Goal: Task Accomplishment & Management: Complete application form

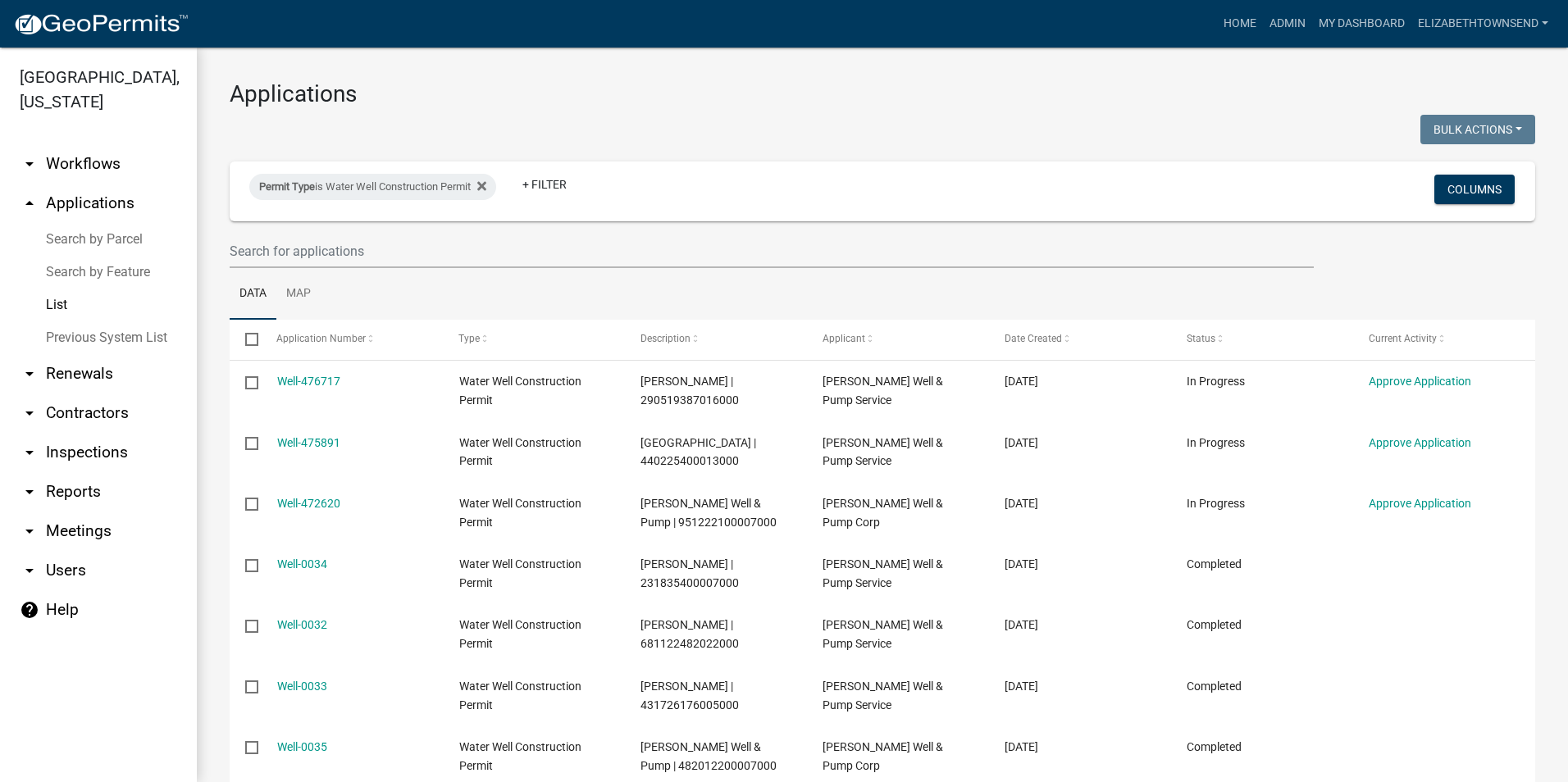
select select "3: 100"
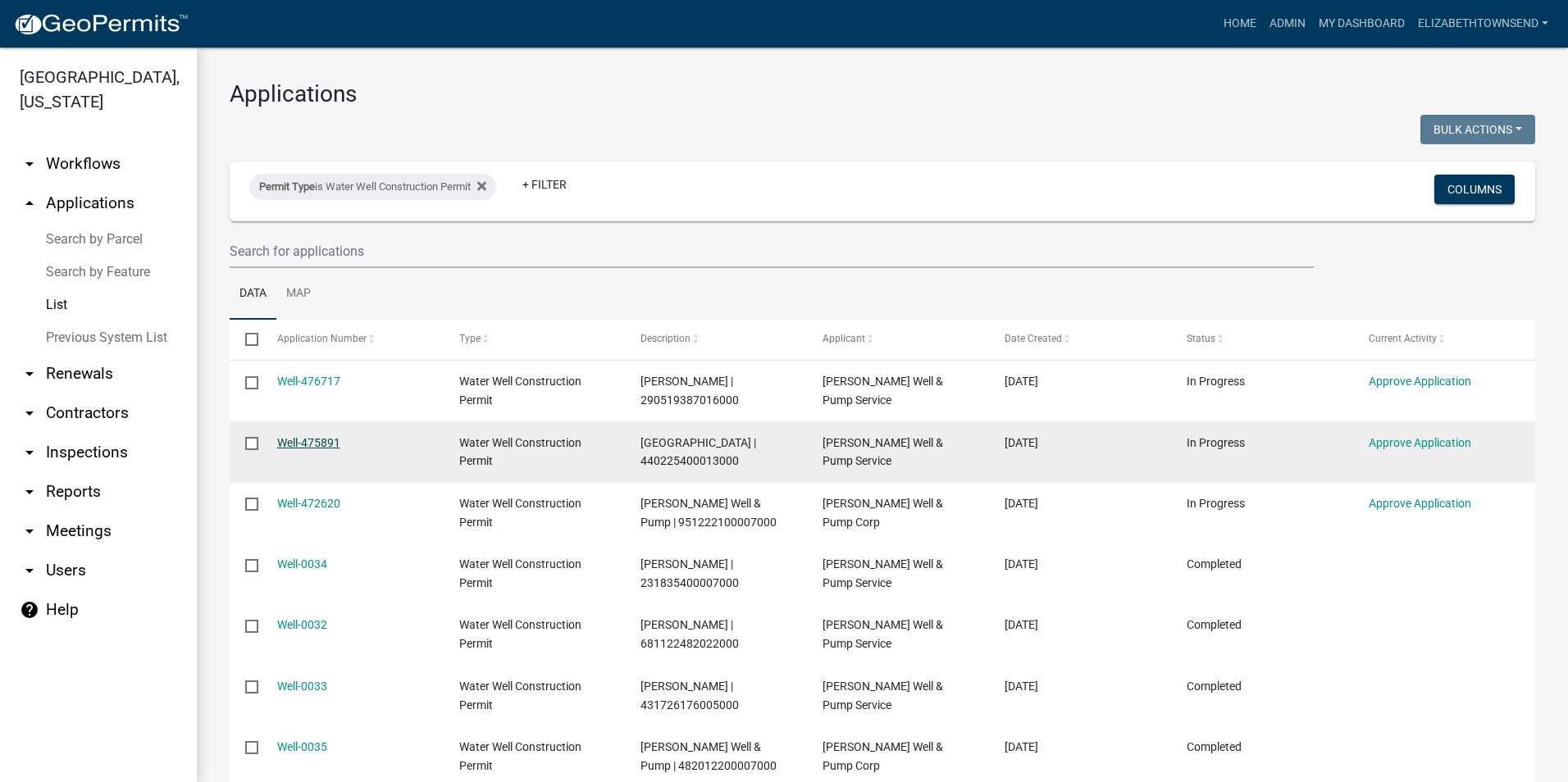
click at [330, 443] on link "Well-475891" at bounding box center [309, 443] width 63 height 13
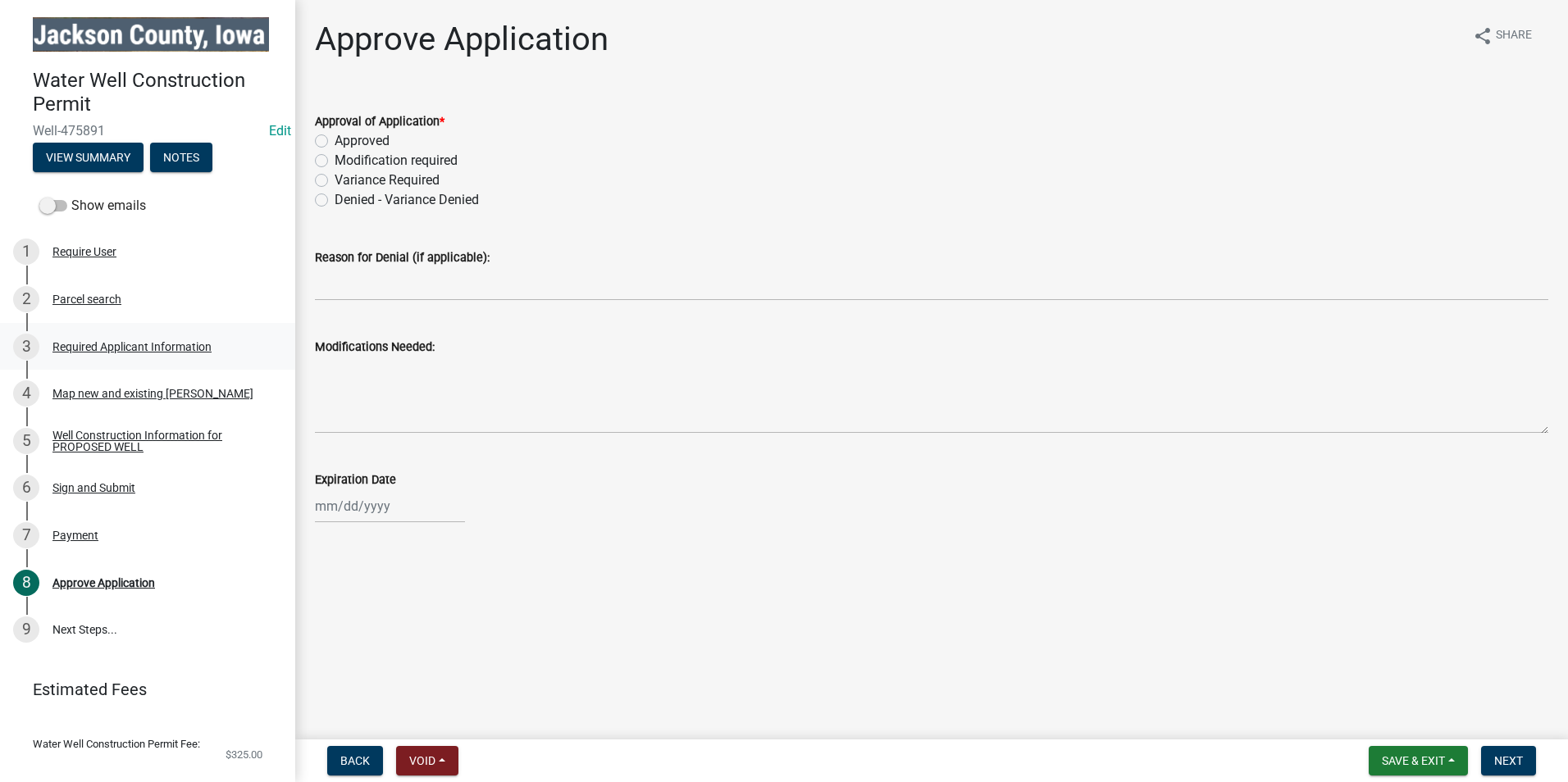
click at [131, 341] on div "Required Applicant Information" at bounding box center [131, 347] width 159 height 11
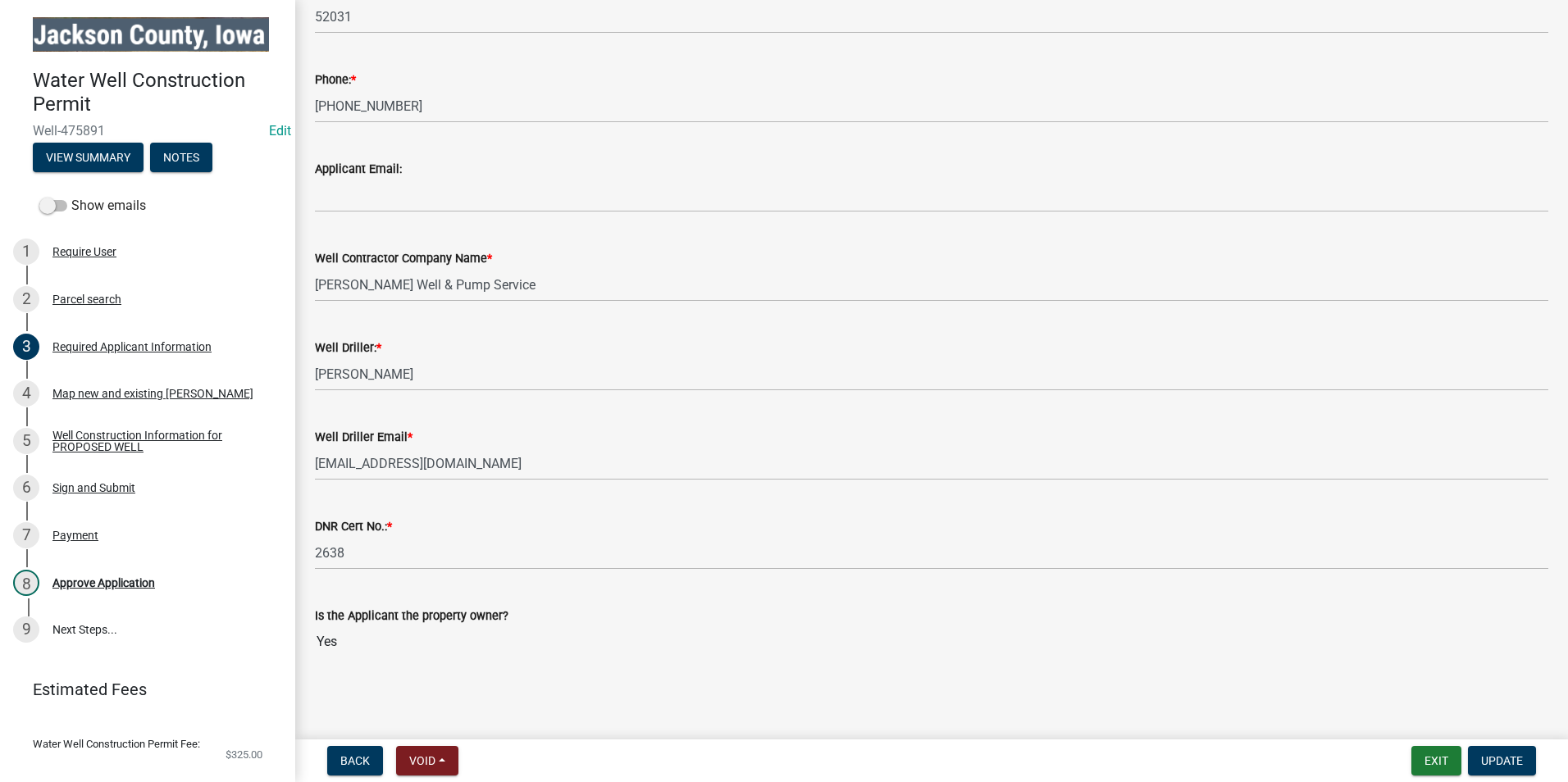
scroll to position [495, 0]
click at [170, 430] on div "Well Construction Information for PROPOSED WELL" at bounding box center [160, 441] width 217 height 23
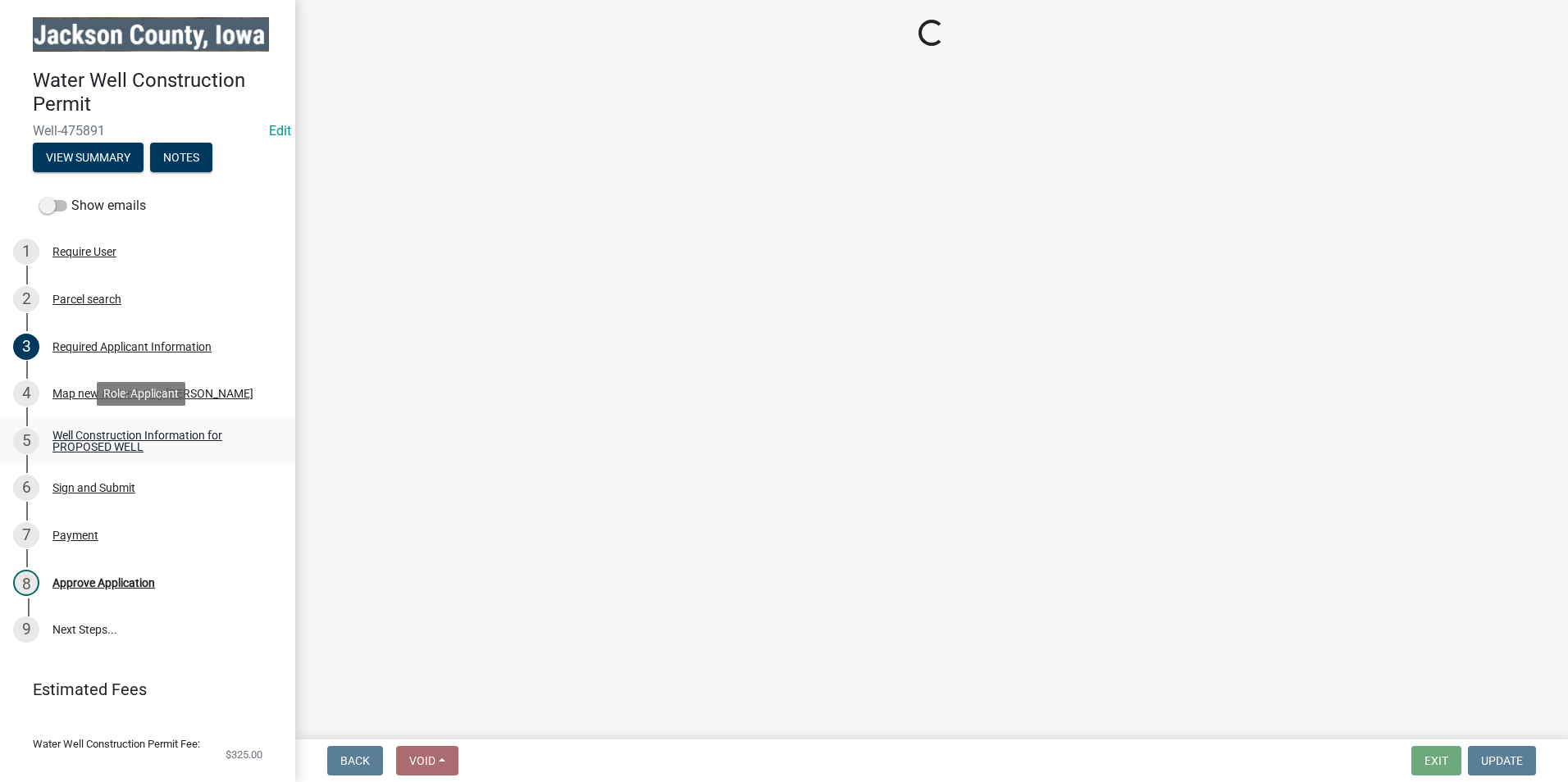
scroll to position [0, 0]
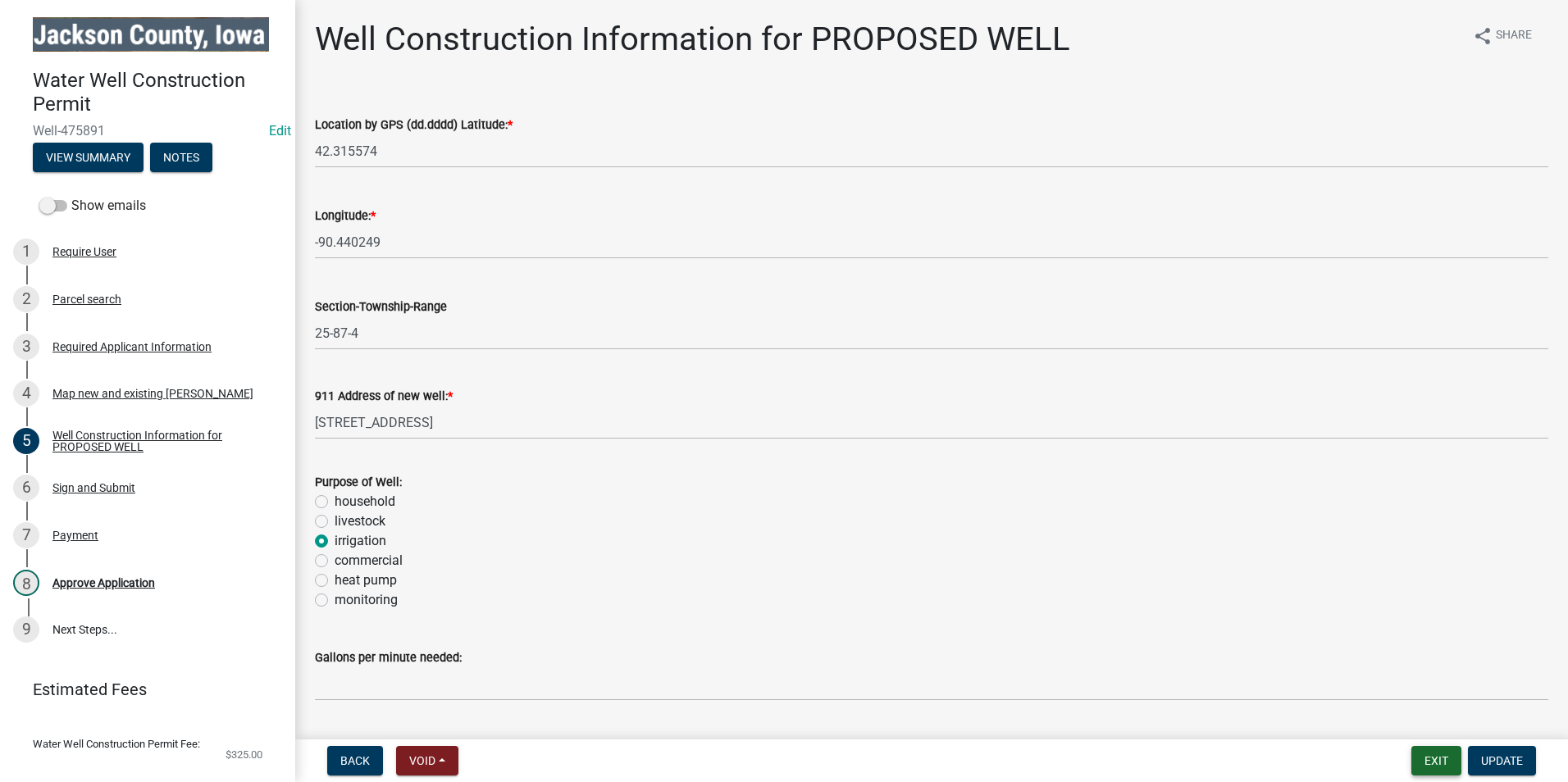
click at [1448, 771] on button "Exit" at bounding box center [1437, 762] width 50 height 30
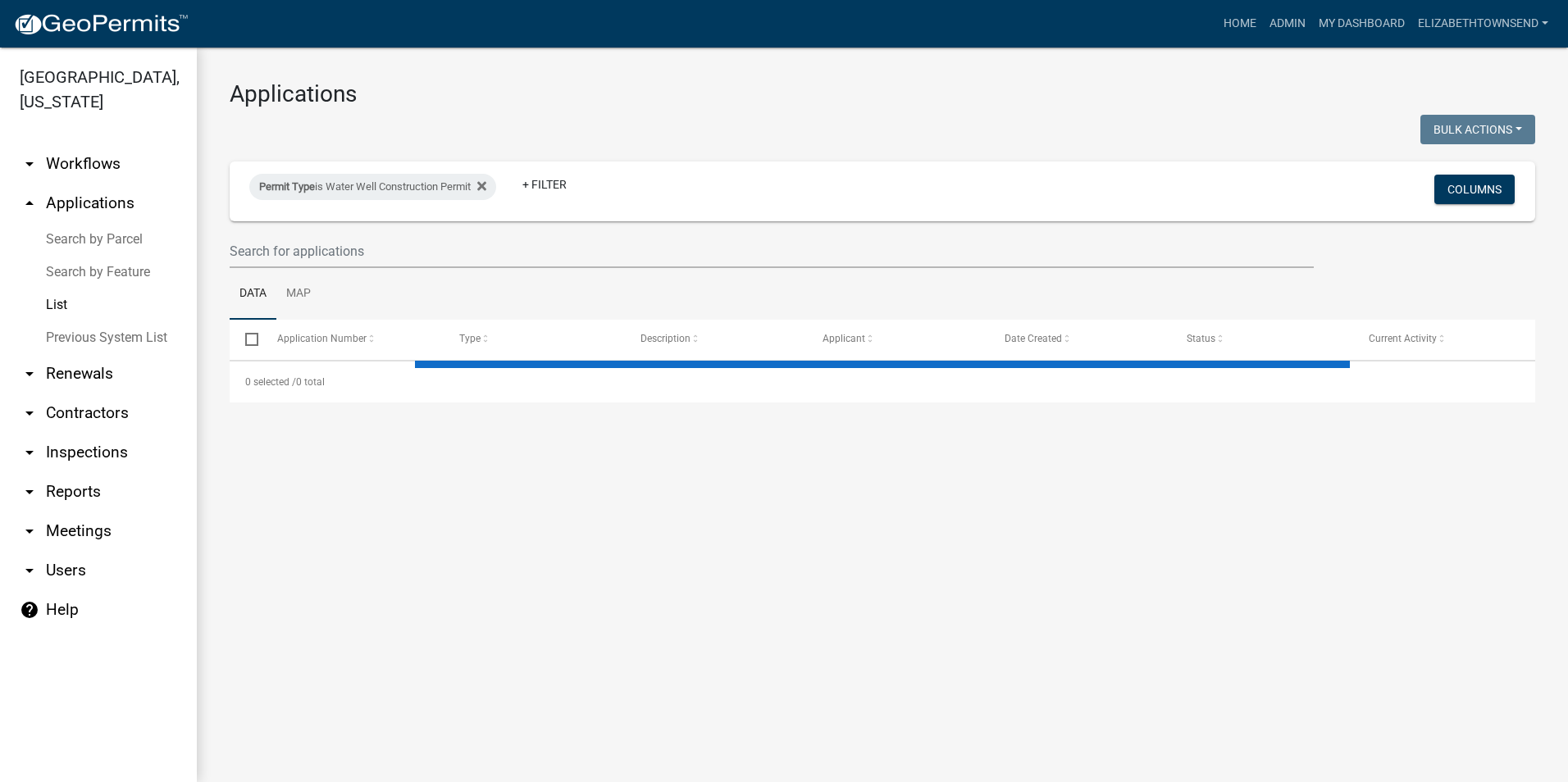
select select "3: 100"
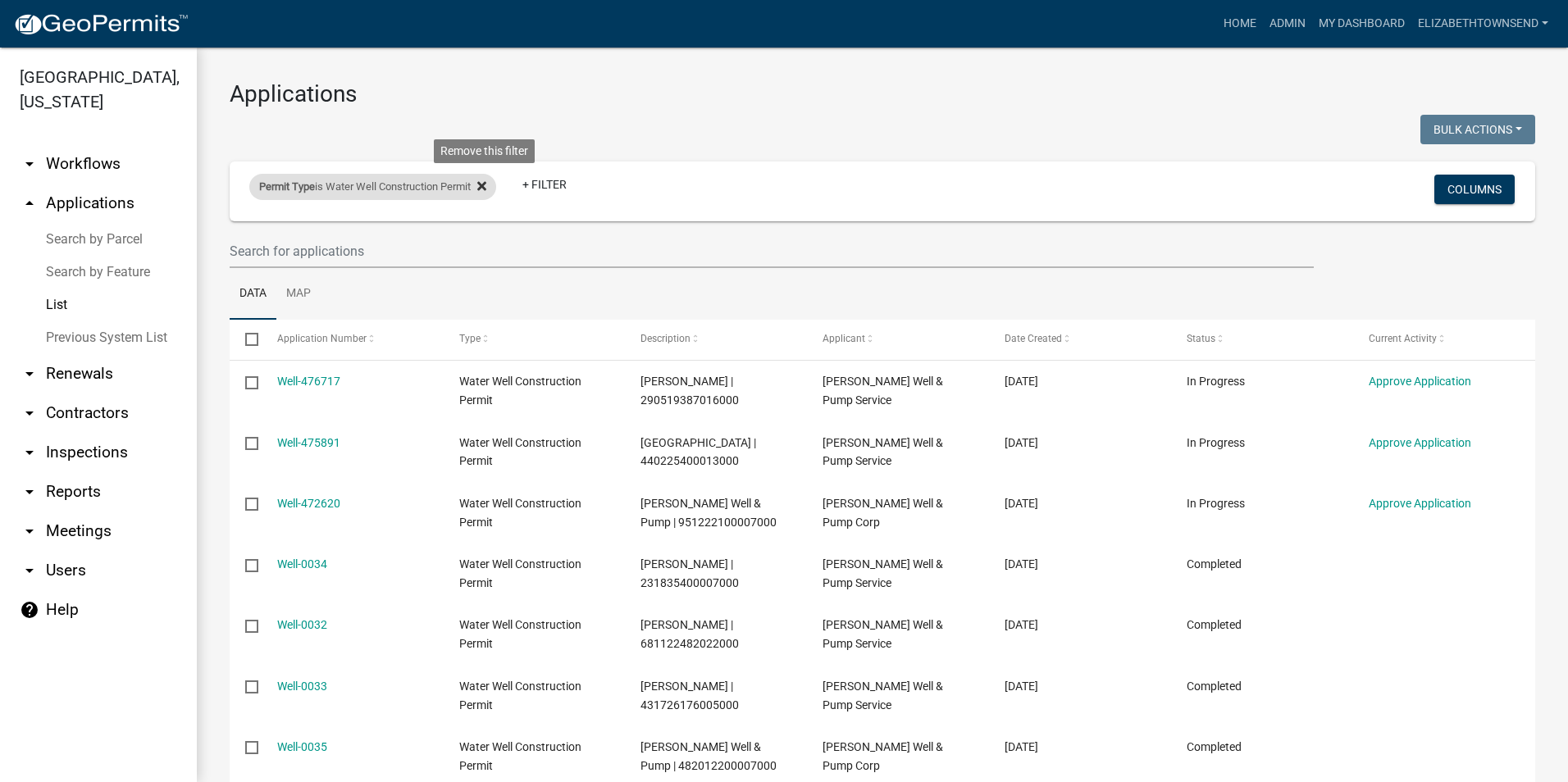
click at [486, 188] on icon at bounding box center [482, 186] width 9 height 9
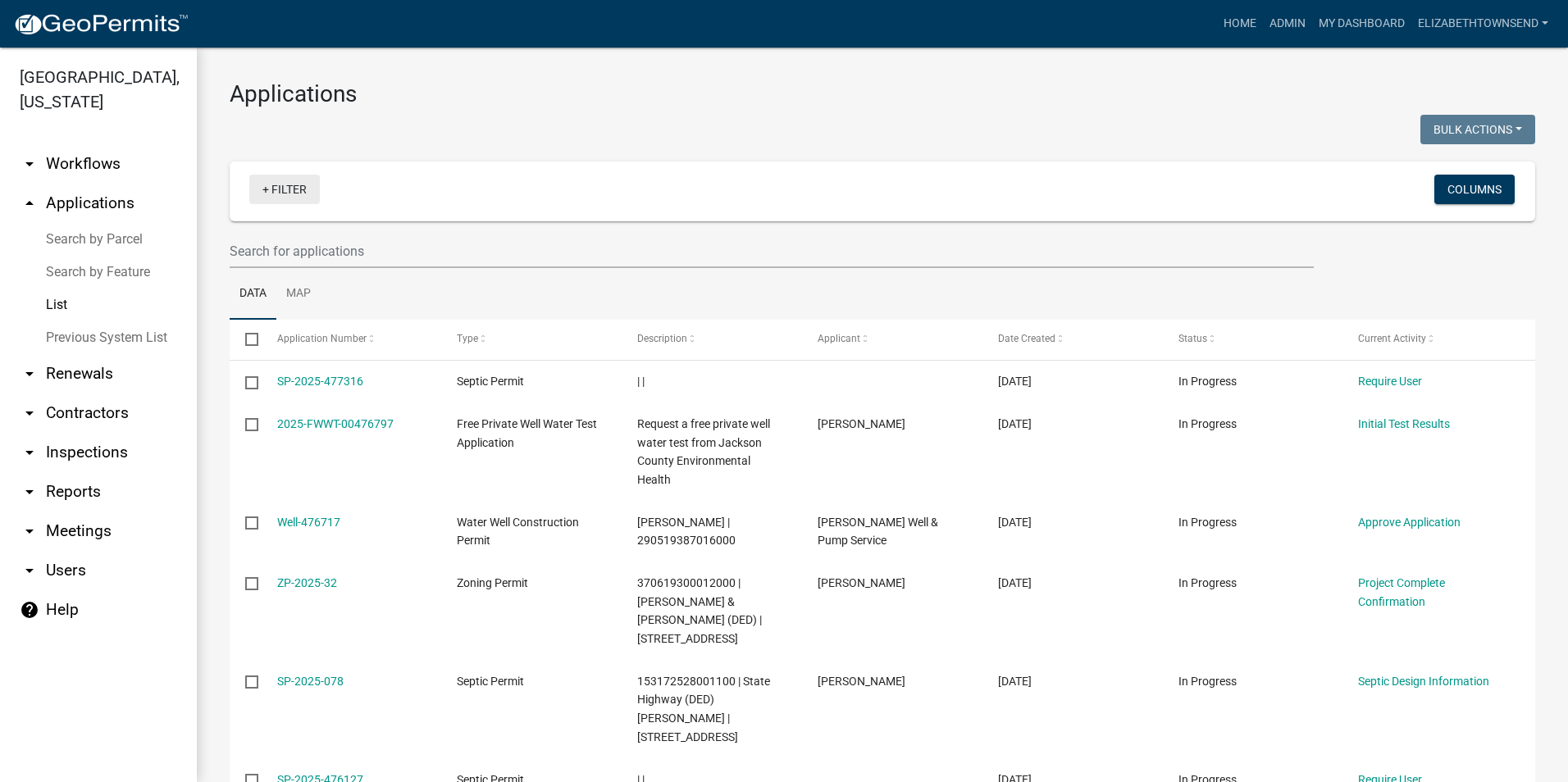
click at [278, 193] on link "+ Filter" at bounding box center [285, 190] width 71 height 30
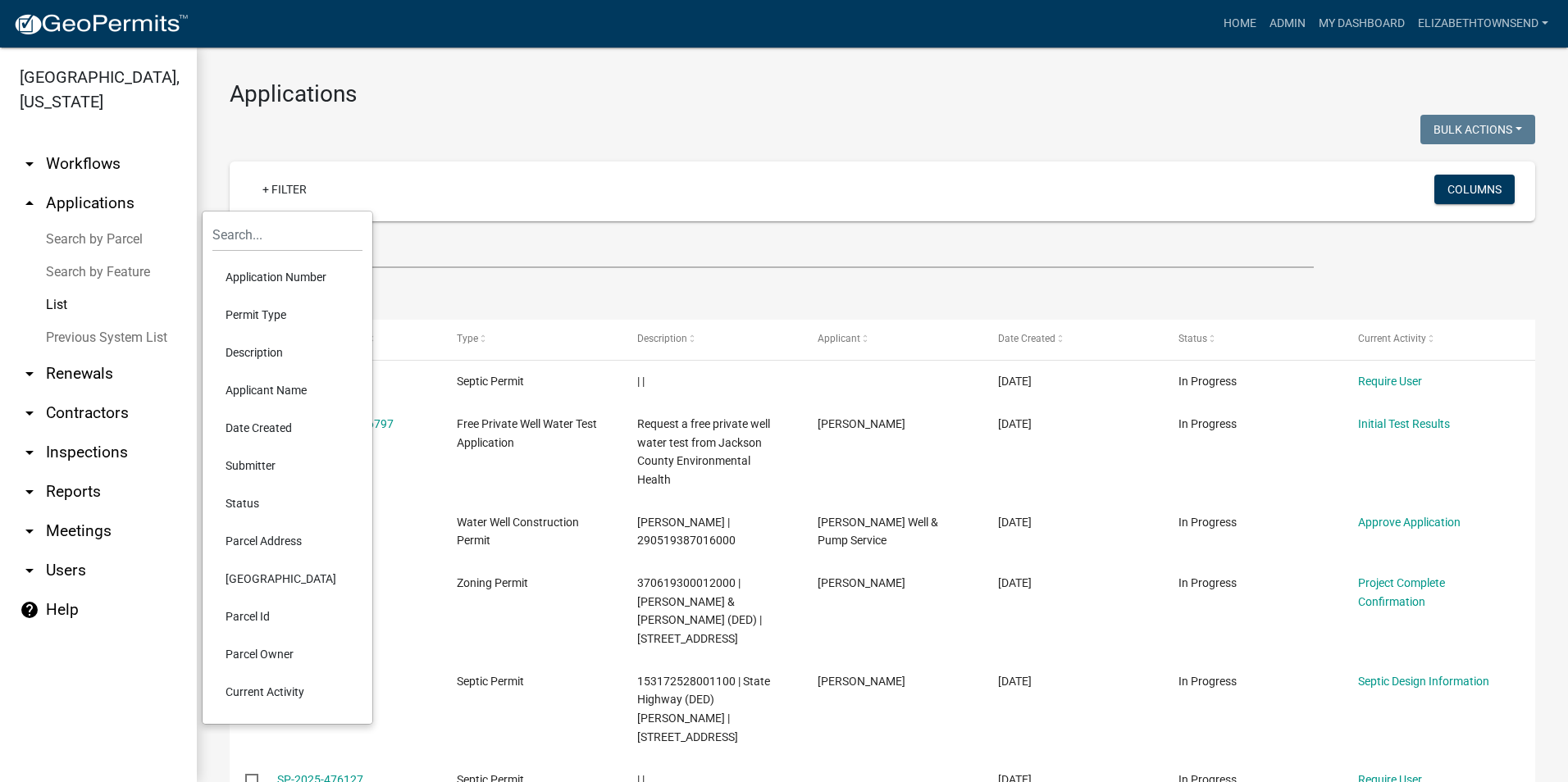
click at [268, 317] on li "Permit Type" at bounding box center [286, 314] width 150 height 38
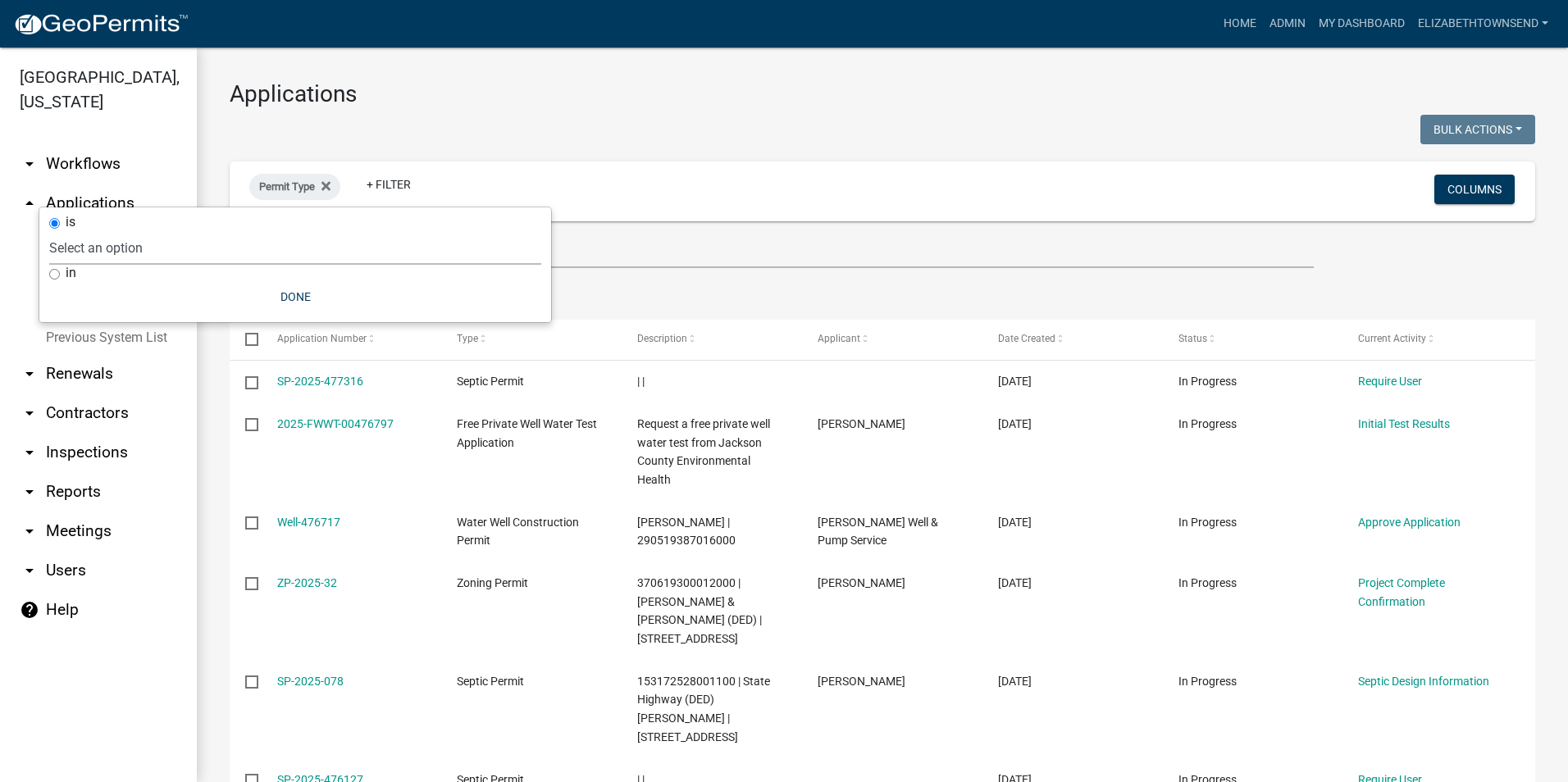
click at [142, 256] on select "Select an option County Historical Records DRAFT - Ag-Exempt Verification DRAFT…" at bounding box center [295, 248] width 492 height 33
select select "7458610e-52f0-410f-94ea-34730edab4a9"
click at [150, 232] on select "Select an option County Historical Records DRAFT - Ag-Exempt Verification DRAFT…" at bounding box center [295, 248] width 492 height 33
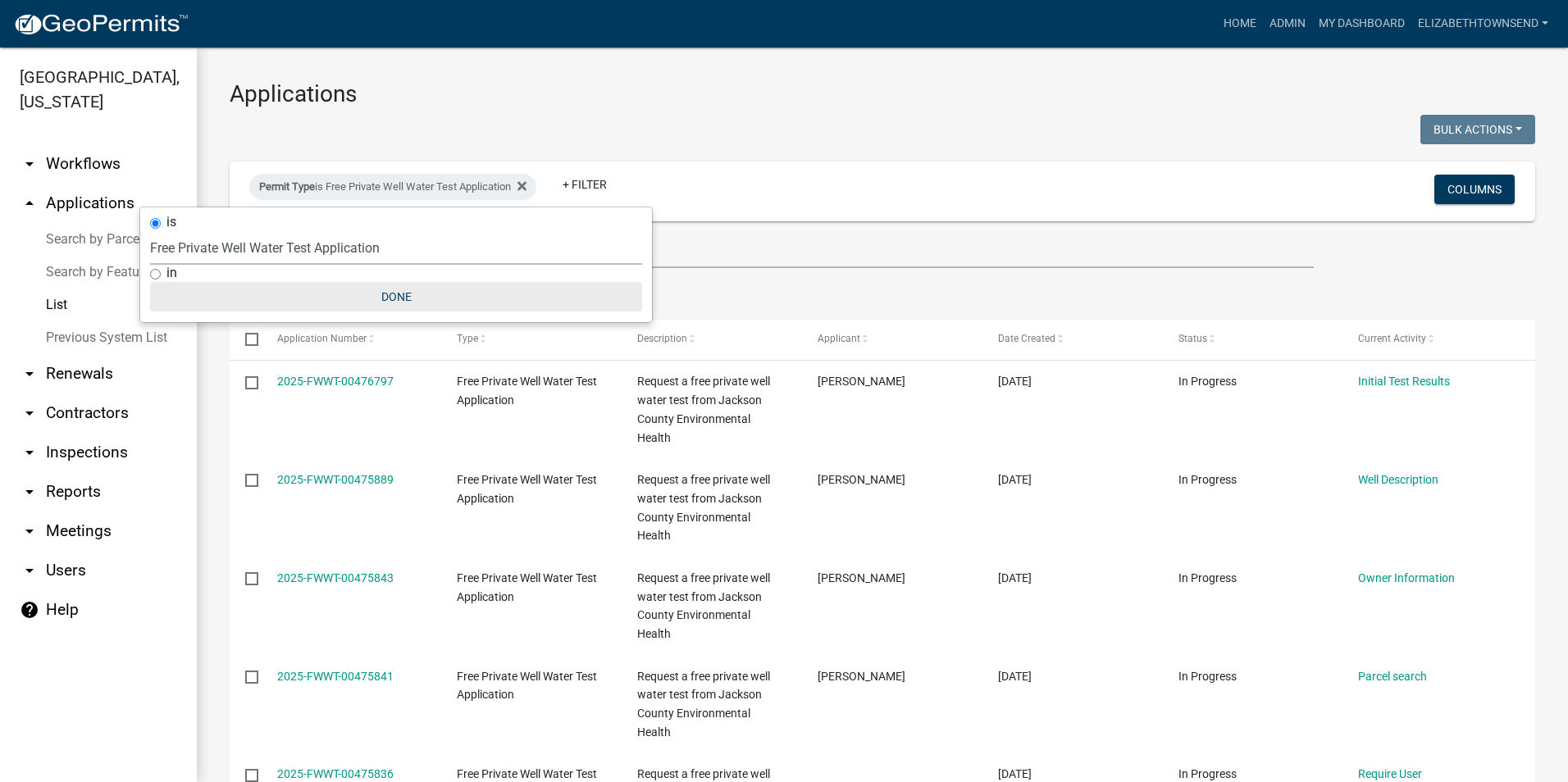
click at [398, 293] on button "Done" at bounding box center [395, 297] width 492 height 30
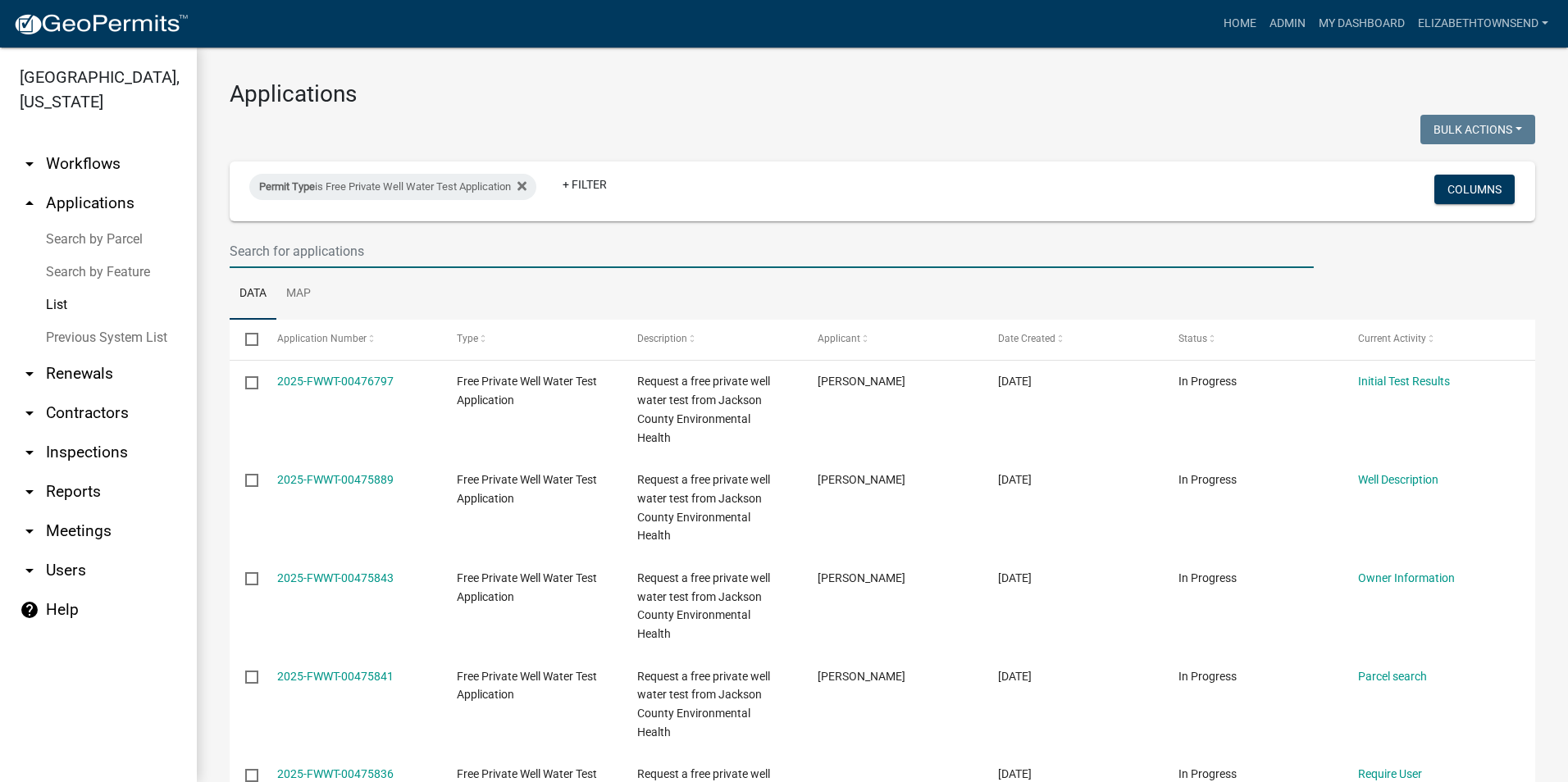
click at [392, 245] on input "text" at bounding box center [772, 251] width 1084 height 33
type input "dent"
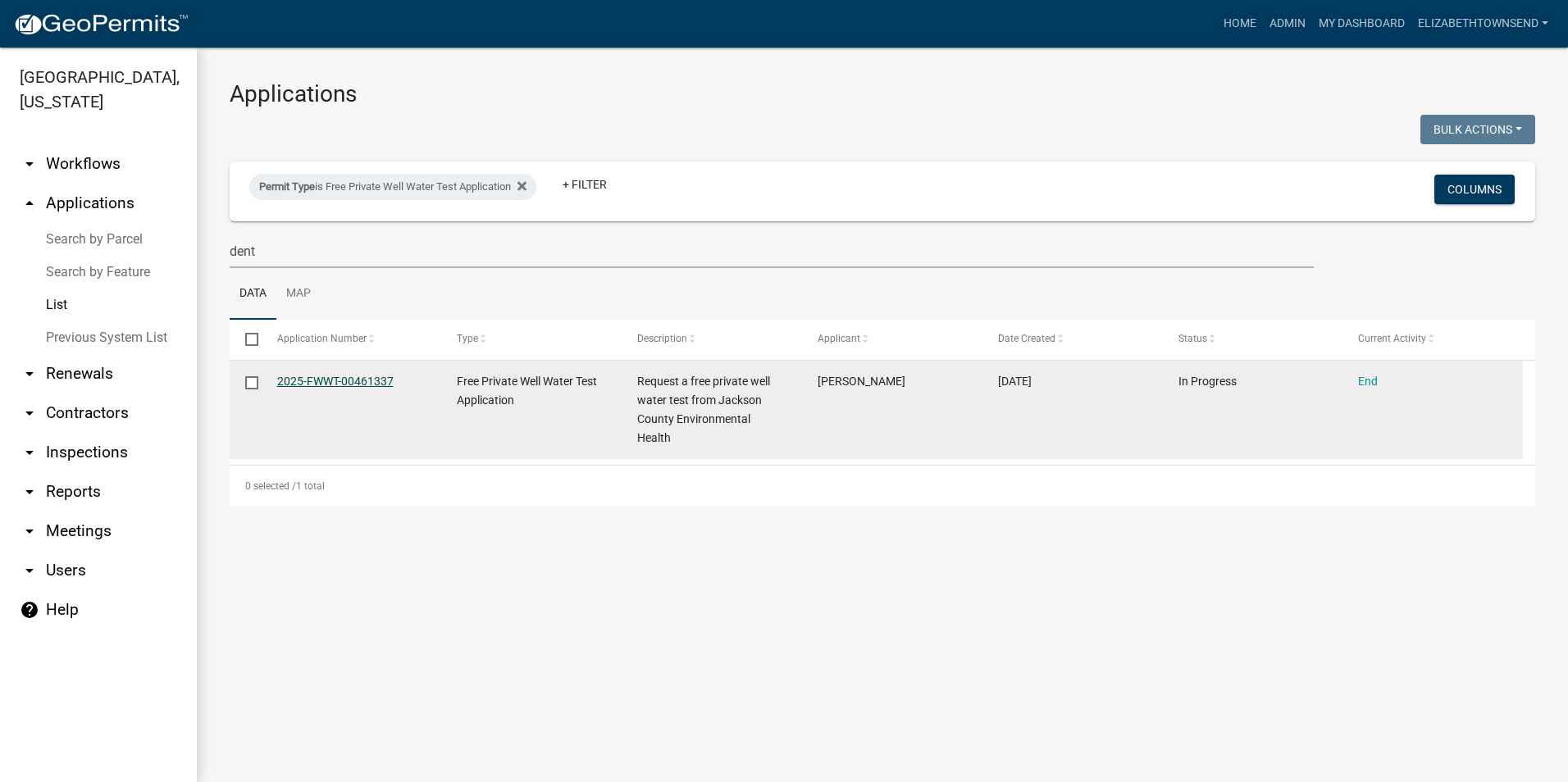
click at [340, 378] on link "2025-FWWT-00461337" at bounding box center [335, 381] width 116 height 13
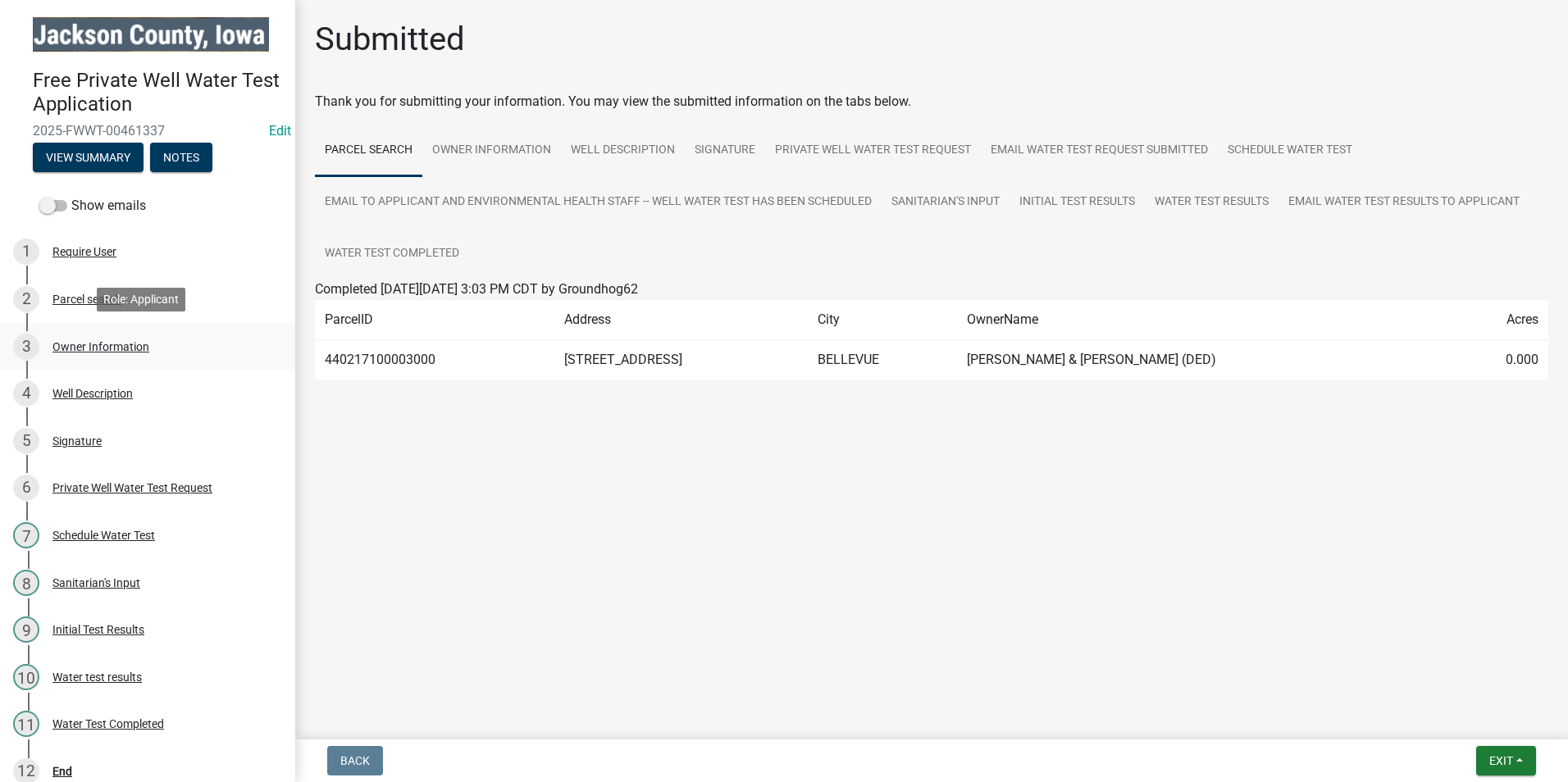
click at [95, 343] on div "Owner Information" at bounding box center [100, 347] width 97 height 11
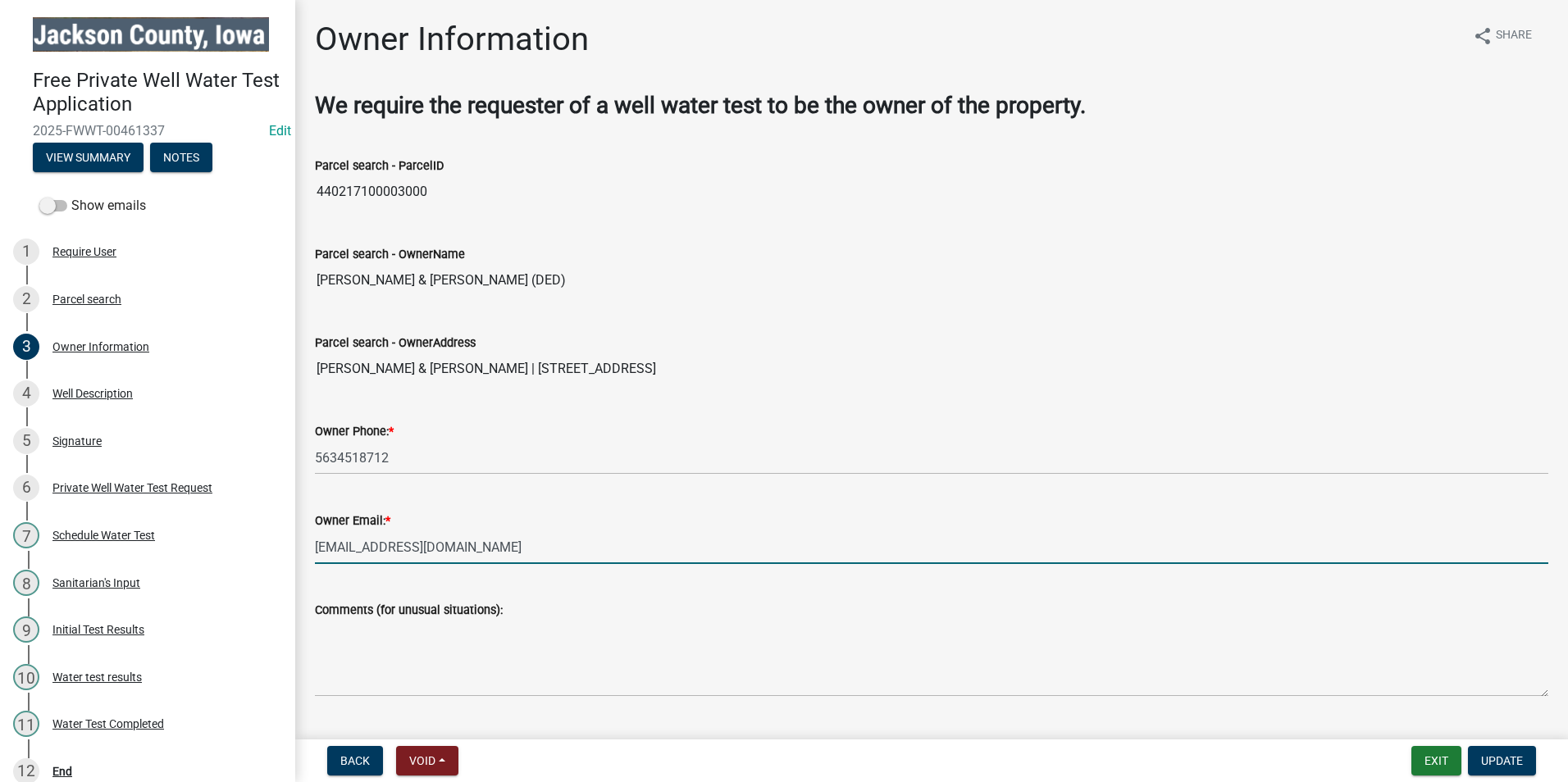
drag, startPoint x: 439, startPoint y: 552, endPoint x: 296, endPoint y: 550, distance: 143.0
click at [296, 550] on div "Owner Information share Share We require the requester of a well water test to …" at bounding box center [932, 550] width 1273 height 1063
click at [1436, 752] on button "Exit" at bounding box center [1437, 762] width 50 height 30
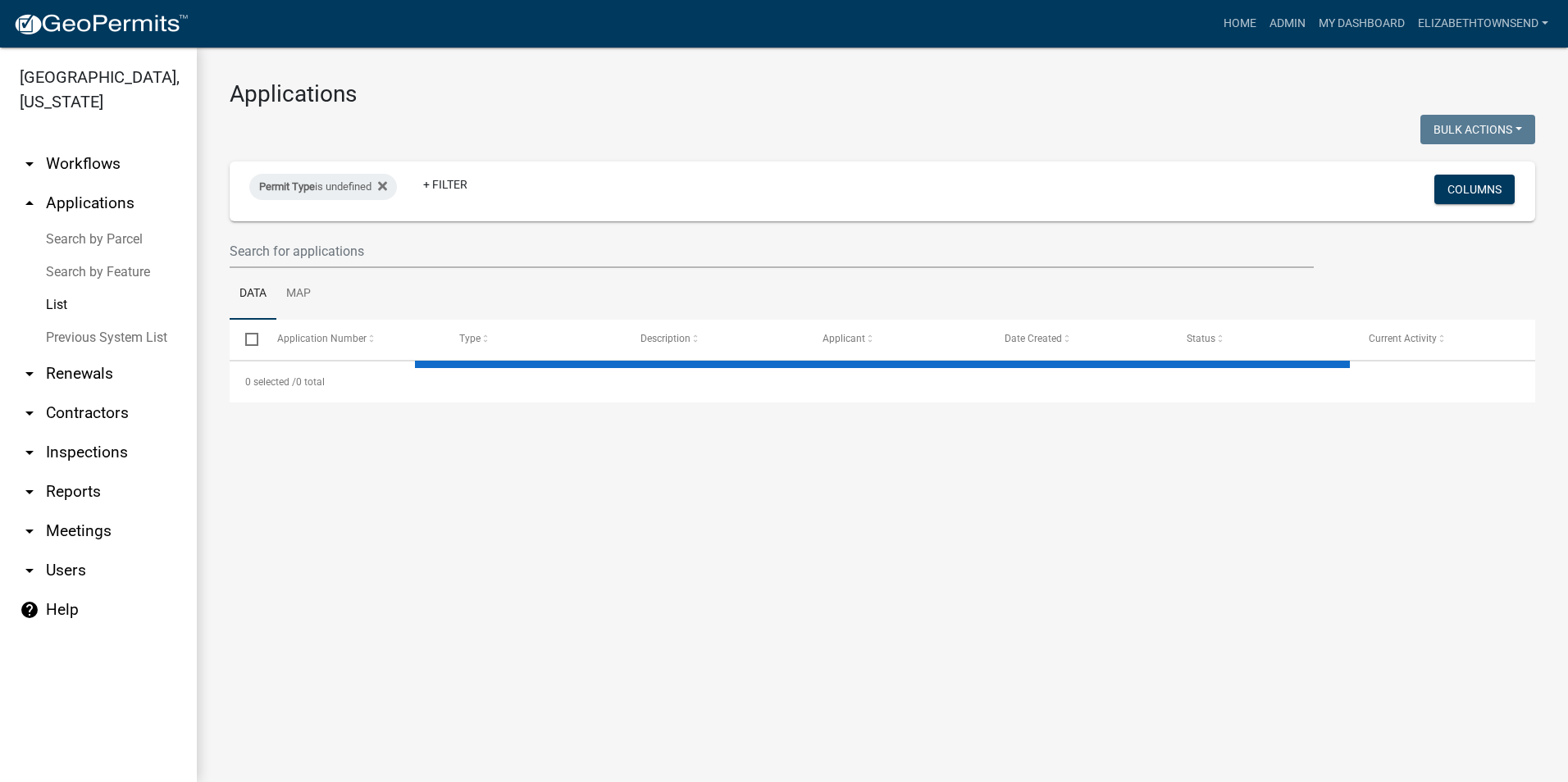
select select "3: 100"
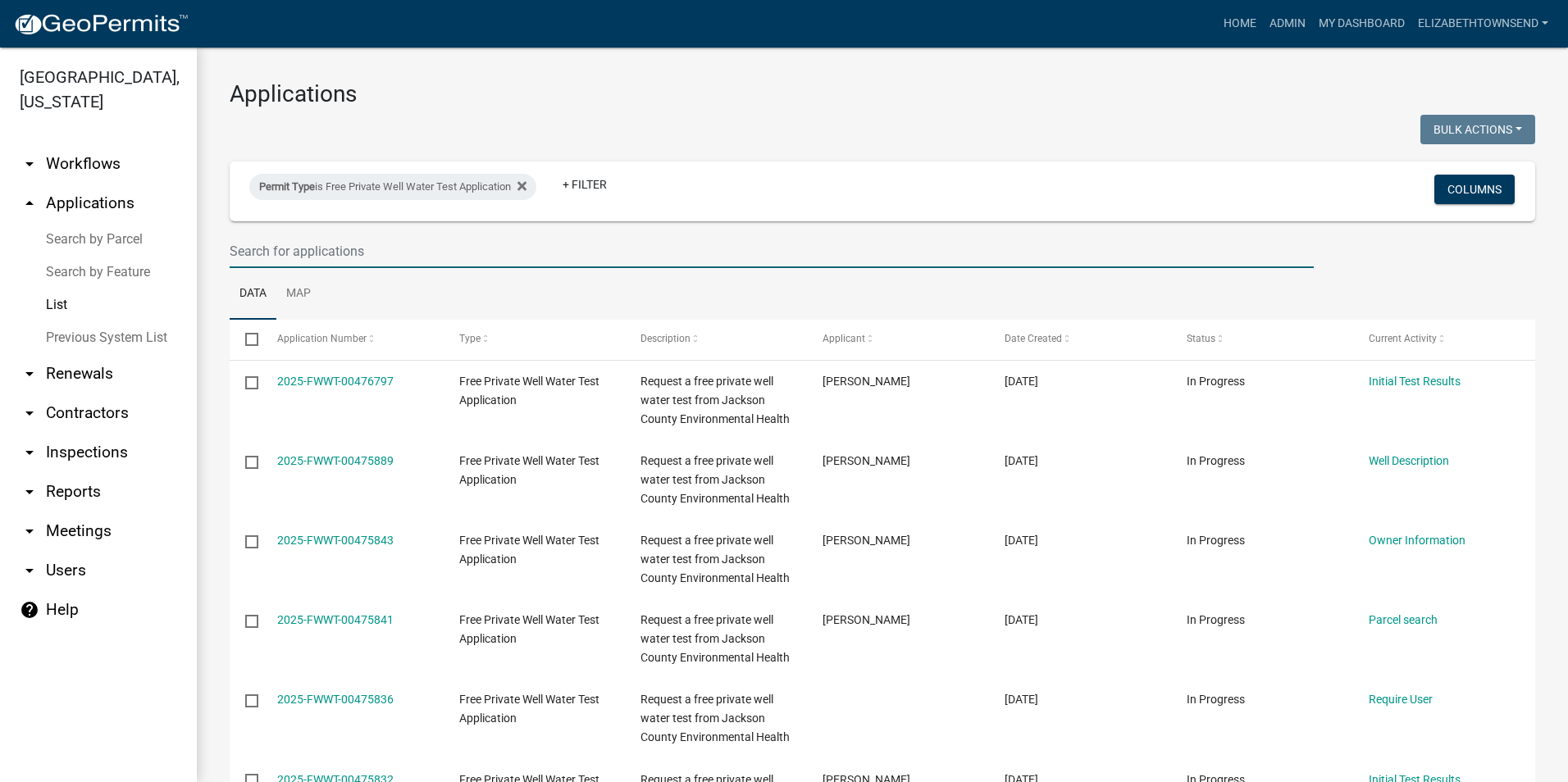
click at [358, 245] on input "text" at bounding box center [772, 251] width 1084 height 33
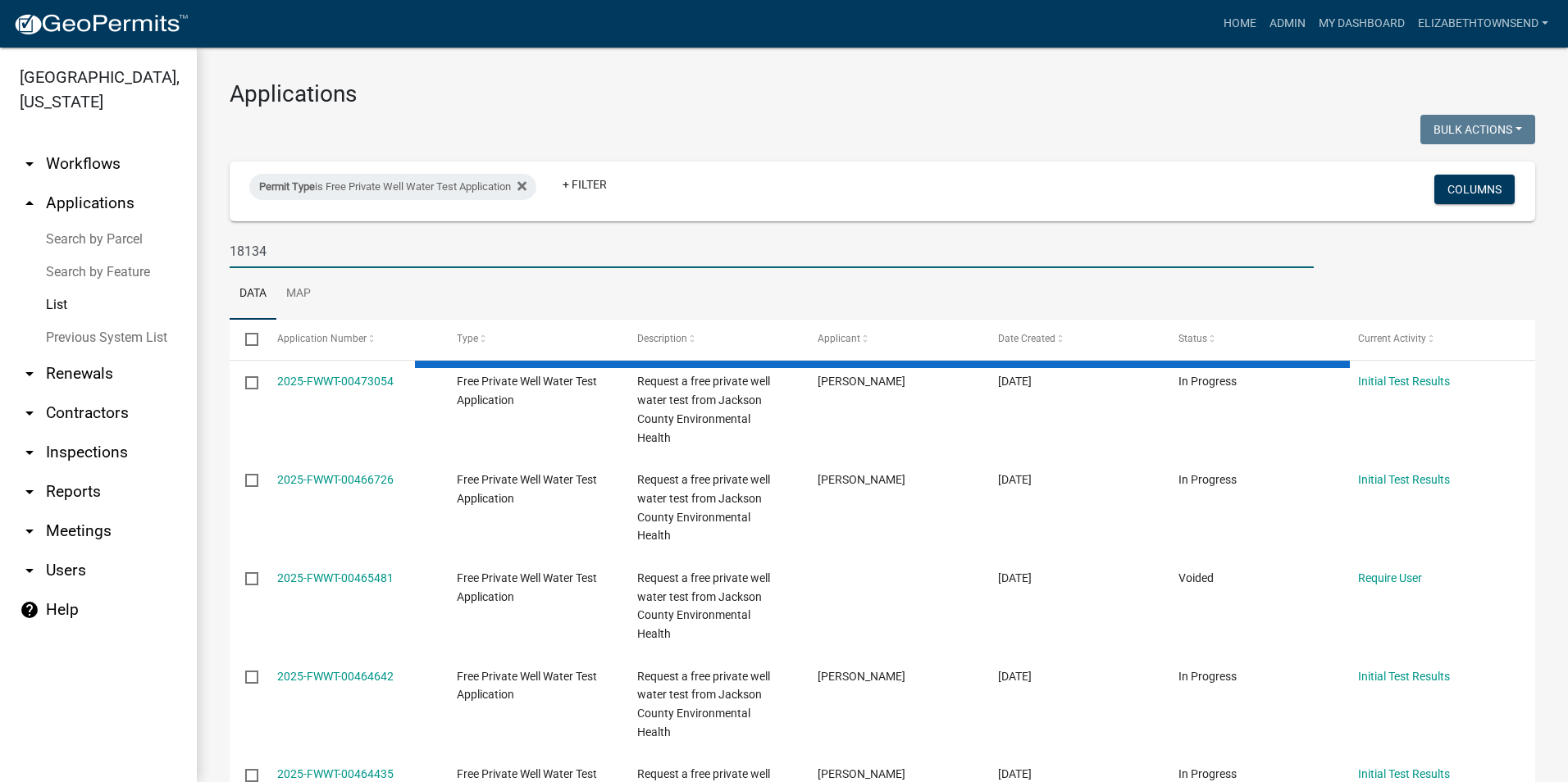
type input "18134"
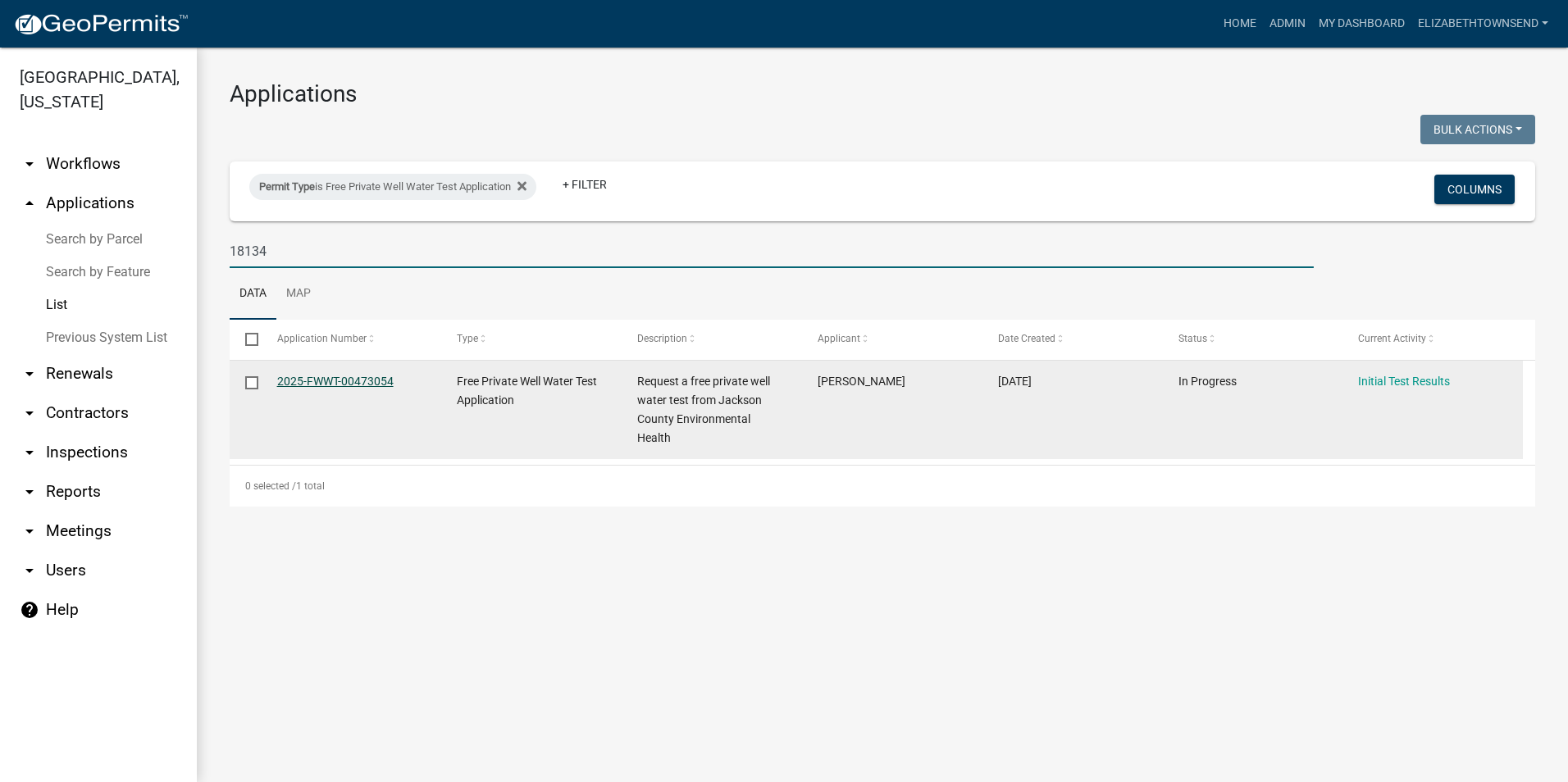
click at [362, 380] on link "2025-FWWT-00473054" at bounding box center [335, 381] width 116 height 13
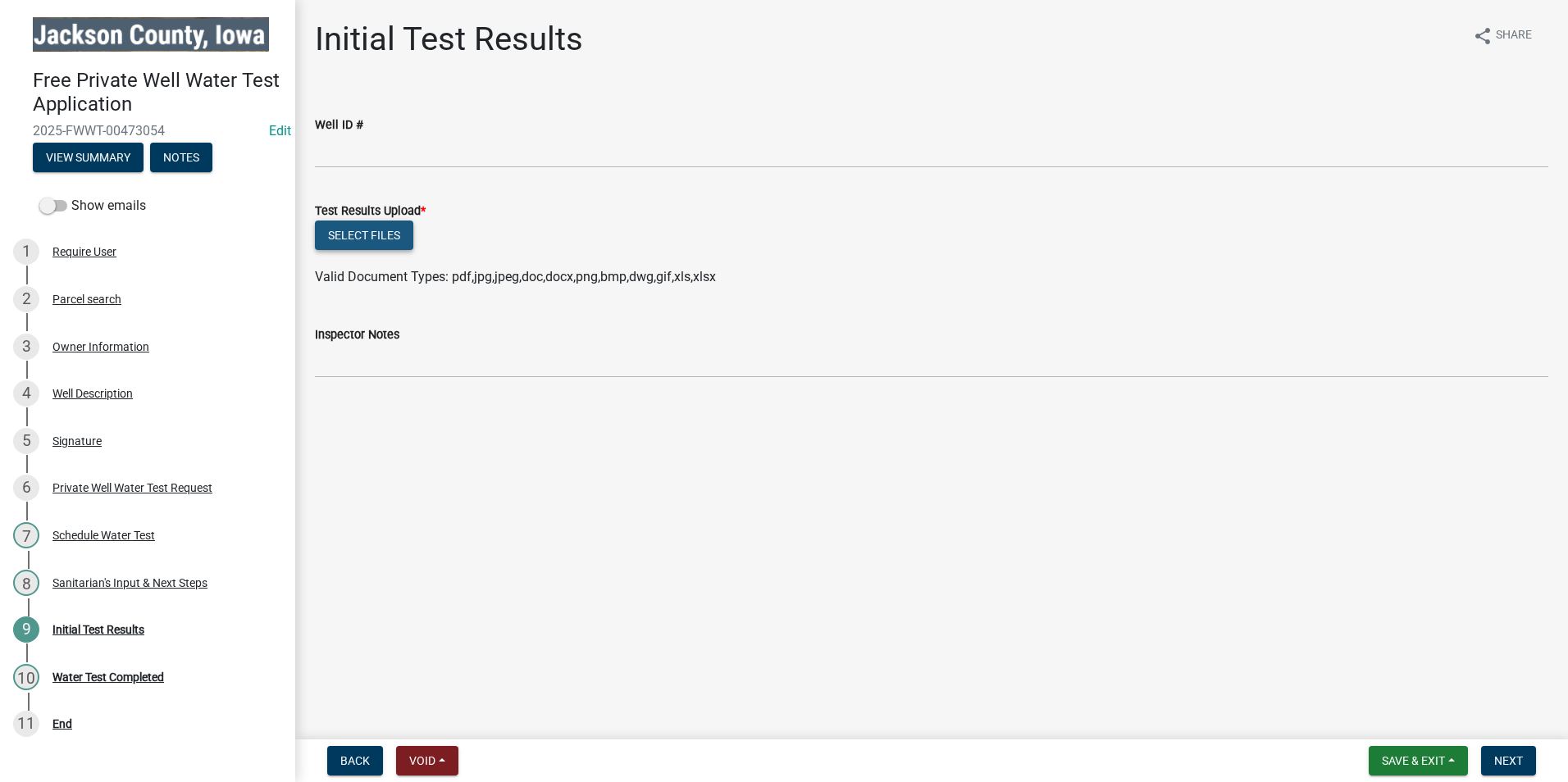
click at [358, 235] on button "Select files" at bounding box center [365, 235] width 99 height 30
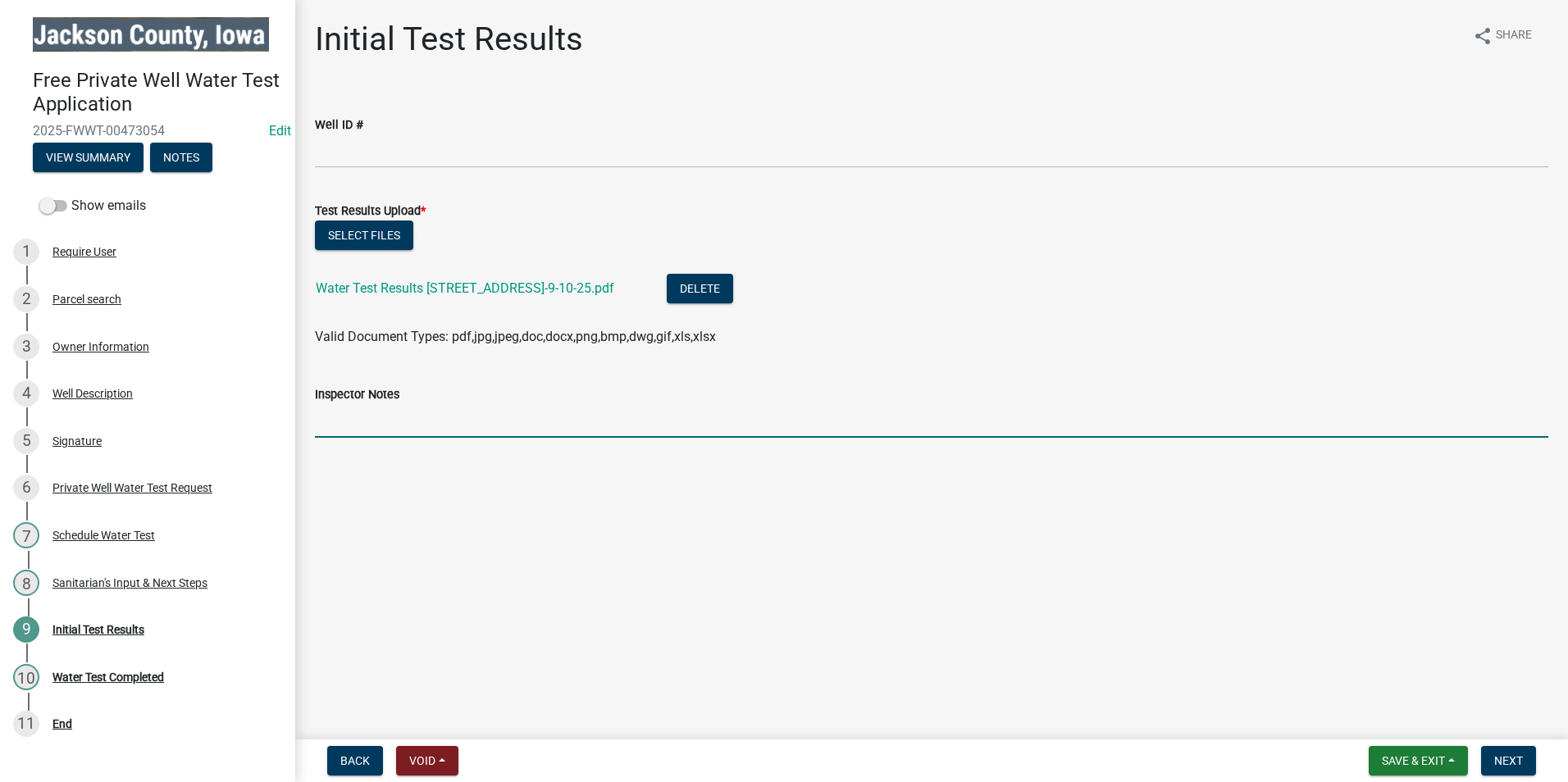
click at [385, 426] on input "Inspector Notes" at bounding box center [932, 421] width 1234 height 33
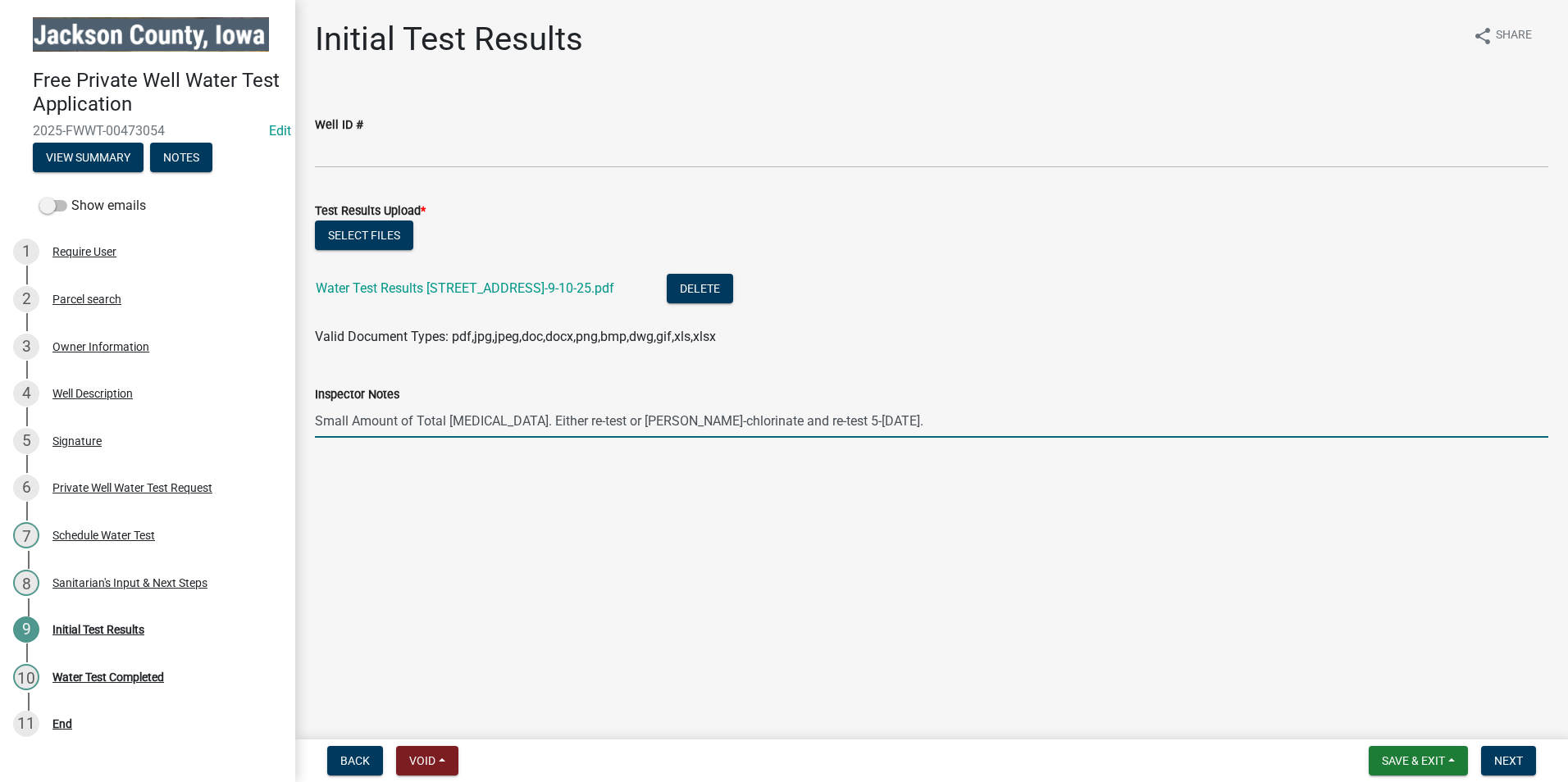
click at [665, 420] on input "Small Amount of Total [MEDICAL_DATA]. Either re-test or [PERSON_NAME]-chlorinat…" at bounding box center [932, 421] width 1234 height 33
type input "Small Amount of Total [MEDICAL_DATA]. Either re-test or shock-chlorinate and re…"
click at [1501, 761] on span "Next" at bounding box center [1508, 761] width 29 height 13
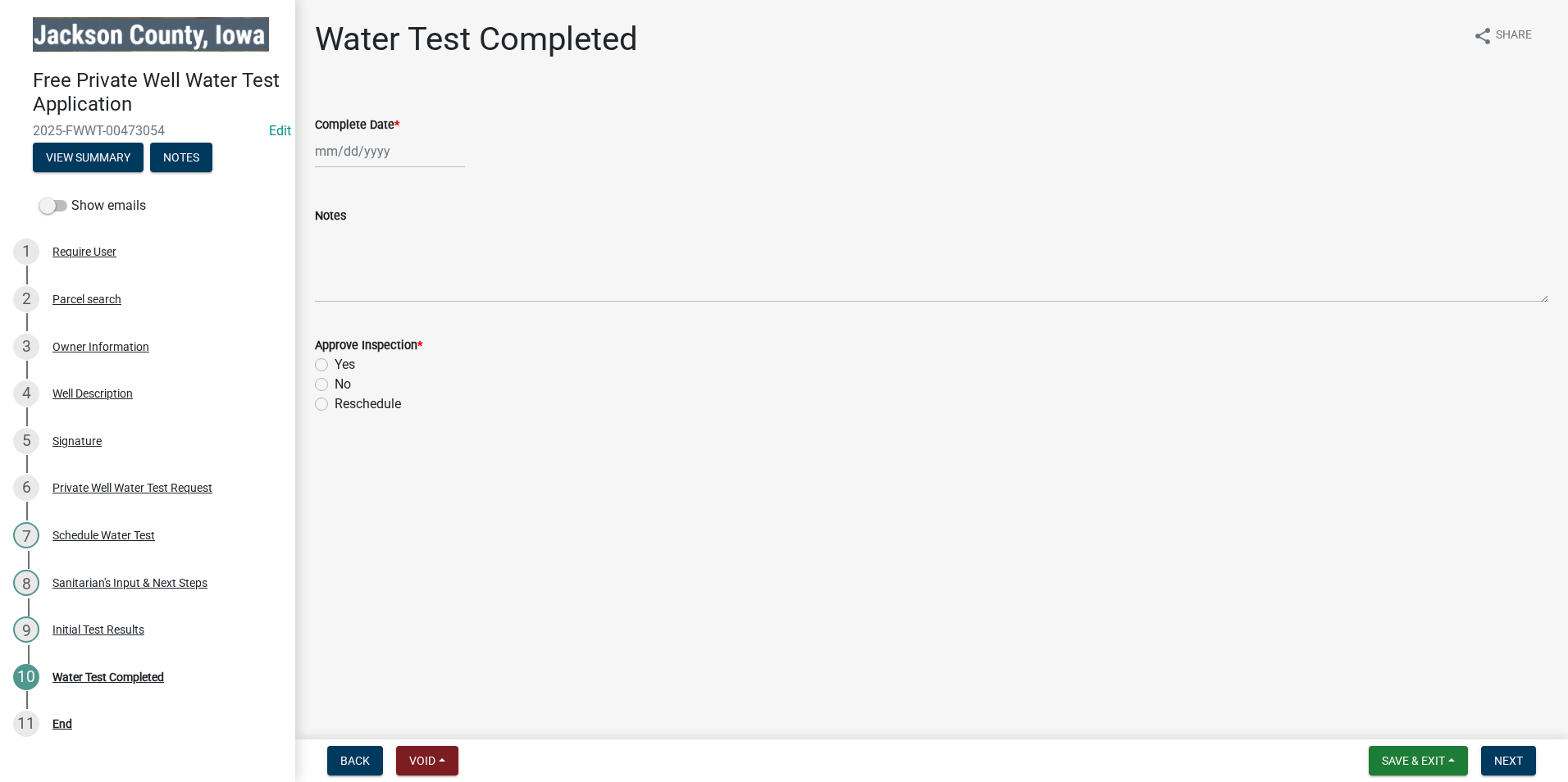
select select "9"
select select "2025"
click at [379, 150] on div "[PERSON_NAME] Feb Mar Apr [PERSON_NAME][DATE] Oct Nov [DATE] 1526 1527 1528 152…" at bounding box center [390, 152] width 150 height 33
click at [413, 268] on div "11" at bounding box center [410, 265] width 26 height 26
type input "[DATE]"
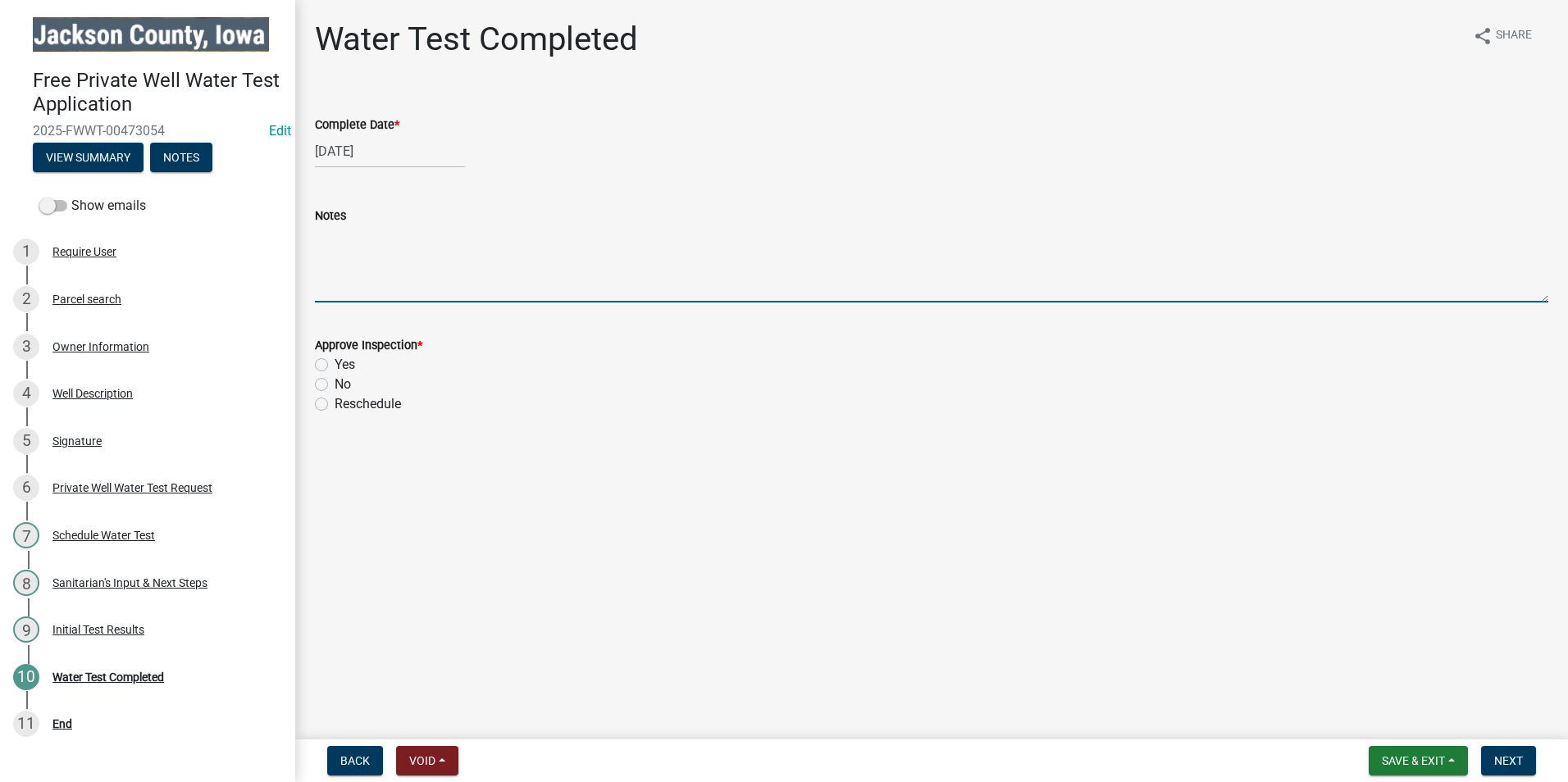
click at [340, 285] on textarea "Notes" at bounding box center [932, 264] width 1234 height 77
click at [91, 628] on div "Initial Test Results" at bounding box center [98, 630] width 92 height 11
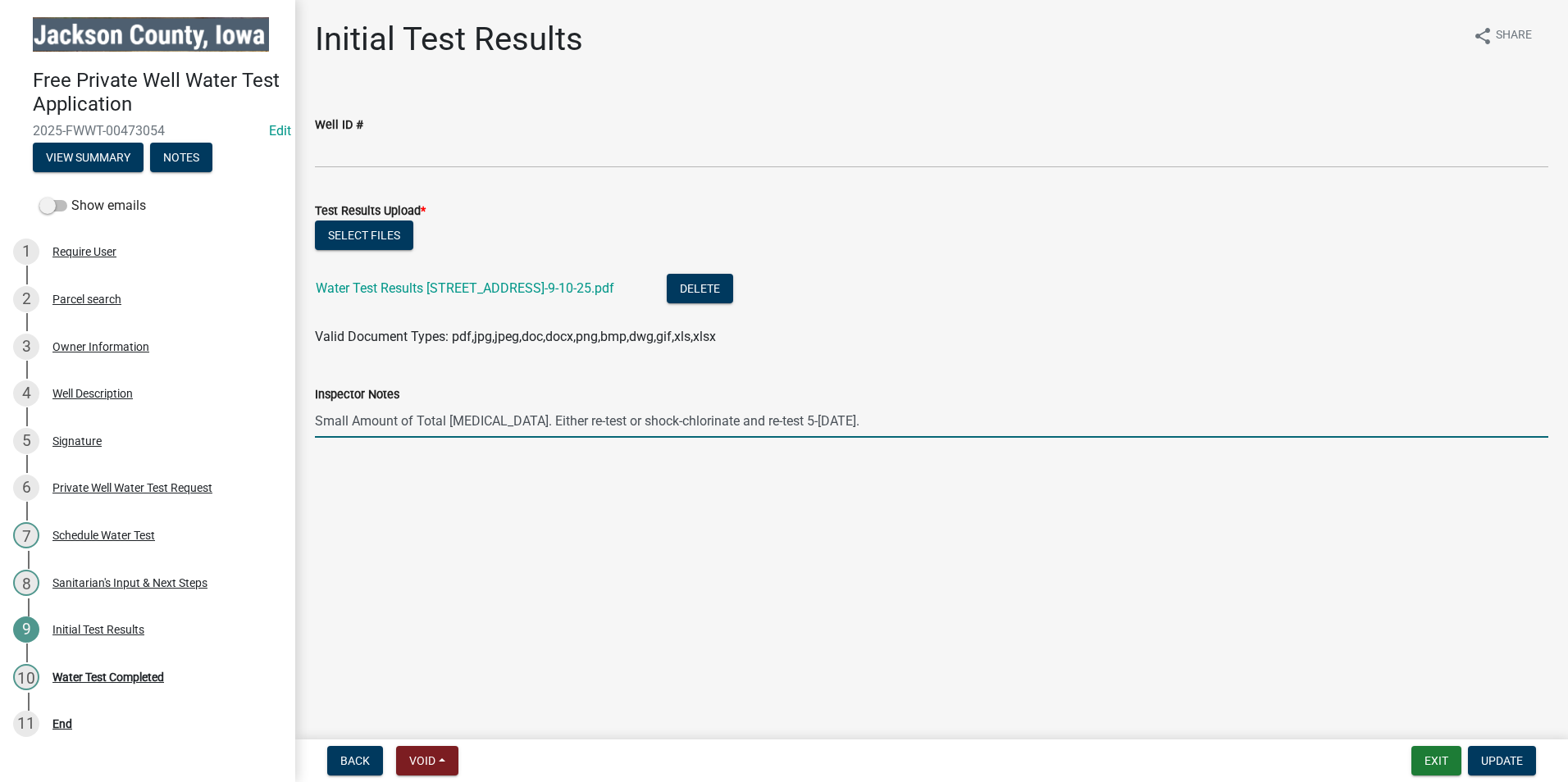
drag, startPoint x: 947, startPoint y: 420, endPoint x: 296, endPoint y: 421, distance: 651.0
click at [296, 421] on div "Initial Test Results share Share Well ID # Test Results Upload * Select files W…" at bounding box center [932, 243] width 1273 height 446
click at [1489, 760] on span "Update" at bounding box center [1502, 761] width 42 height 13
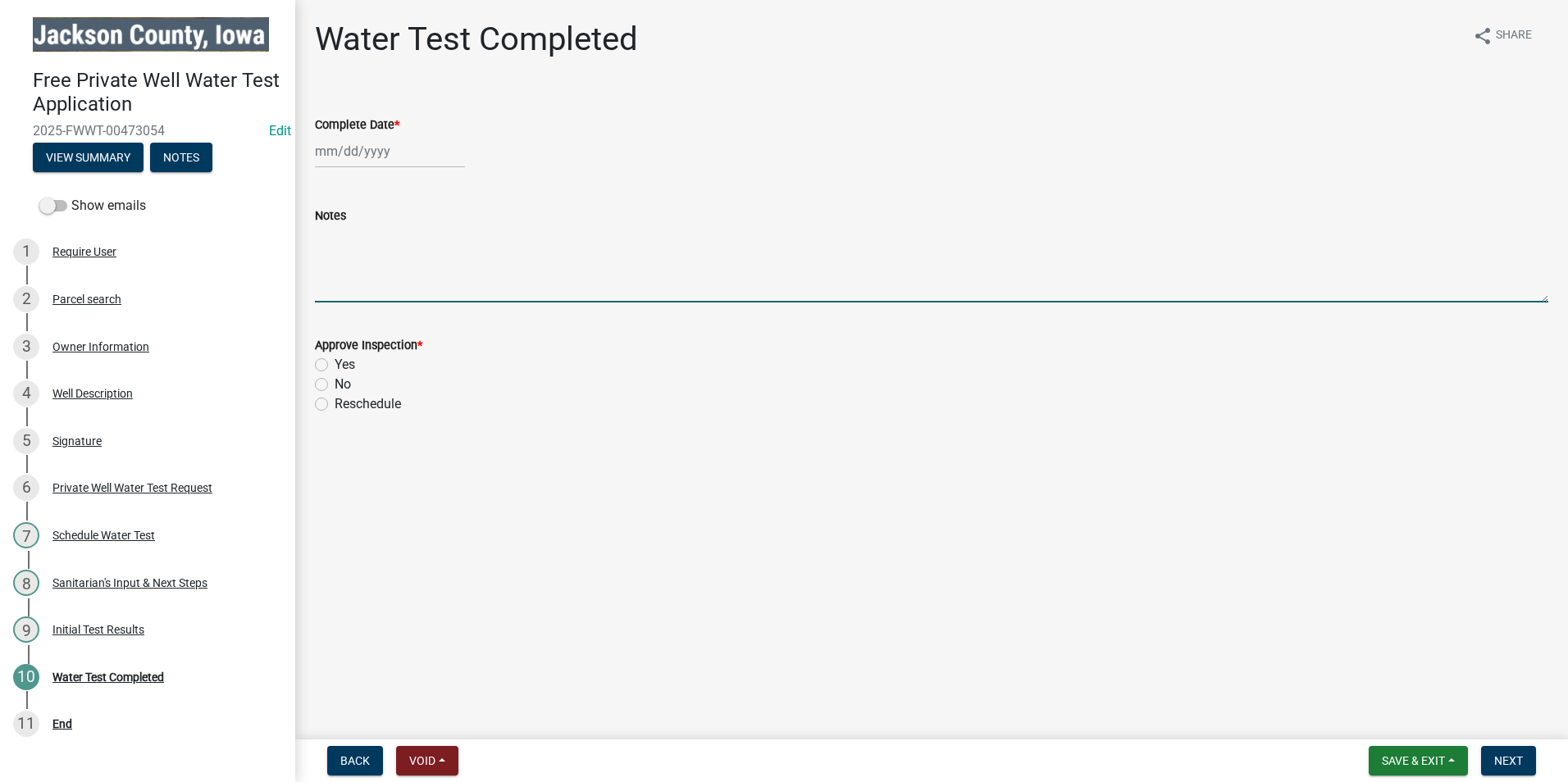
paste textarea "Small Amount of Total [MEDICAL_DATA]. Either re-test or shock-chlorinate and re…"
type textarea "Small Amount of Total [MEDICAL_DATA]. Either re-test or shock-chlorinate and re…"
click at [358, 151] on div at bounding box center [390, 152] width 150 height 33
select select "9"
select select "2025"
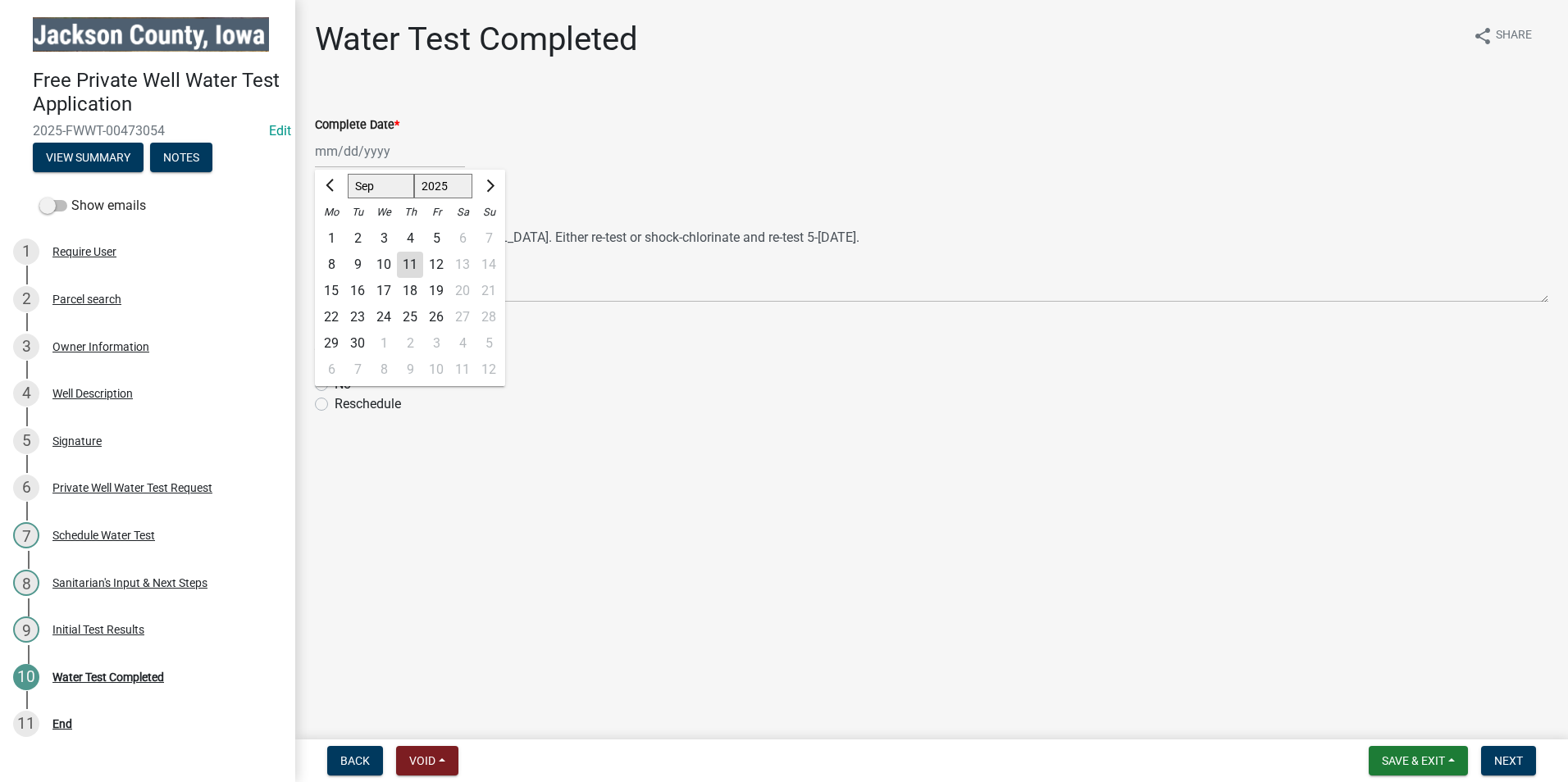
click at [407, 259] on div "11" at bounding box center [410, 265] width 26 height 26
type input "[DATE]"
click at [335, 382] on label "No" at bounding box center [343, 384] width 17 height 20
click at [335, 382] on input "No" at bounding box center [339, 379] width 10 height 10
radio input "true"
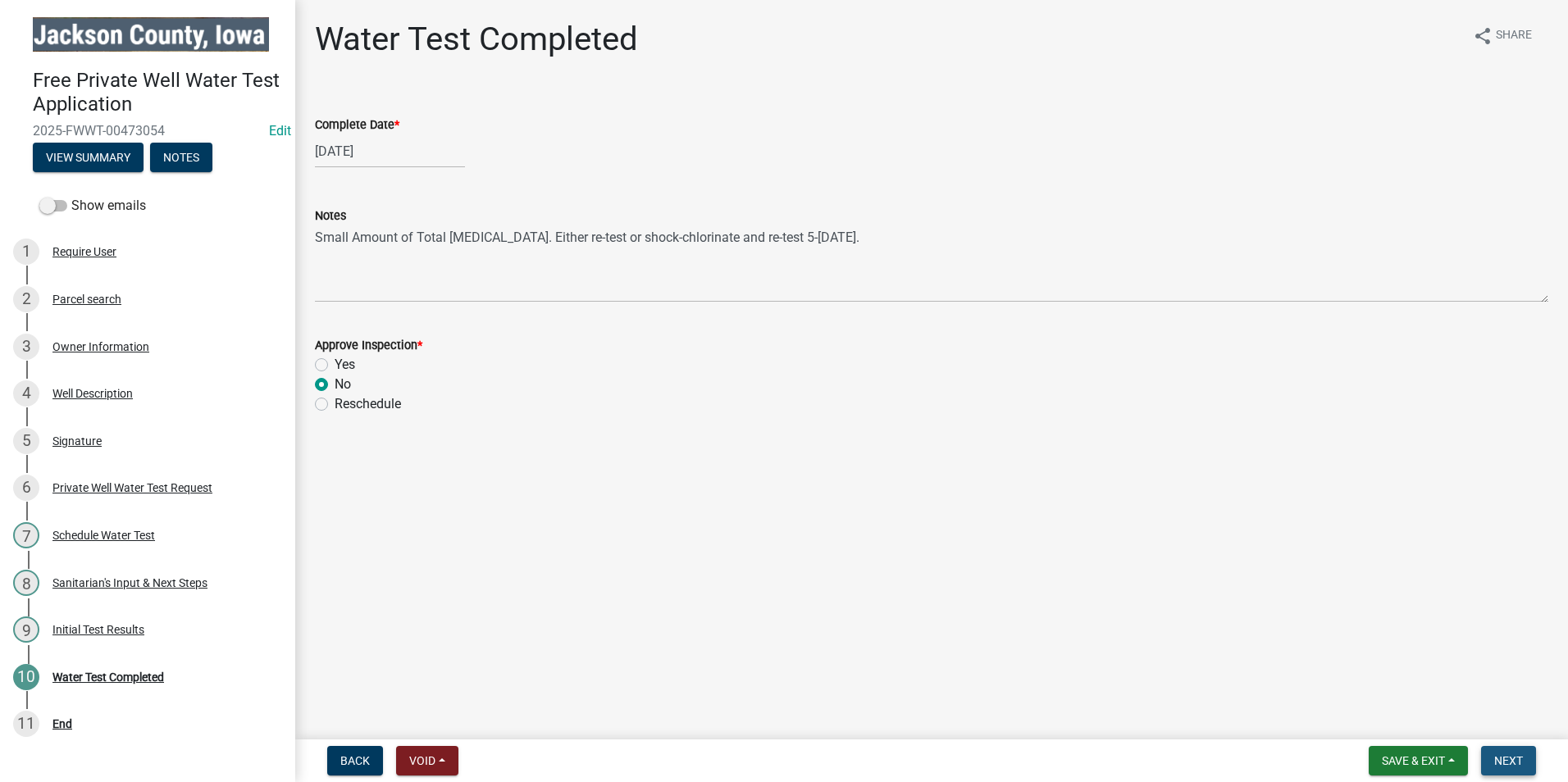
click at [1518, 768] on span "Next" at bounding box center [1508, 761] width 29 height 13
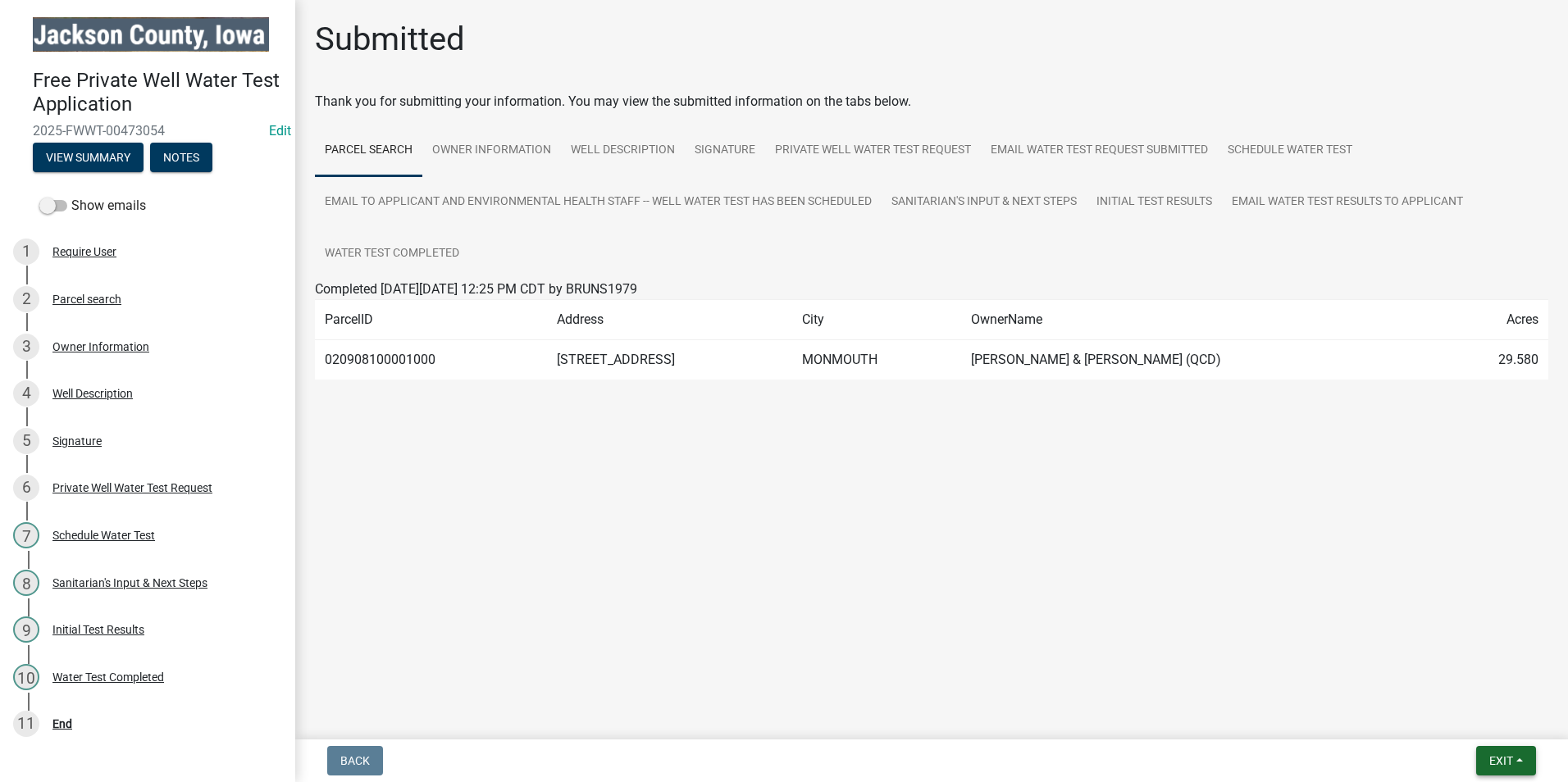
click at [1500, 762] on span "Exit" at bounding box center [1502, 761] width 24 height 13
click at [1485, 718] on button "Save & Exit" at bounding box center [1470, 718] width 131 height 39
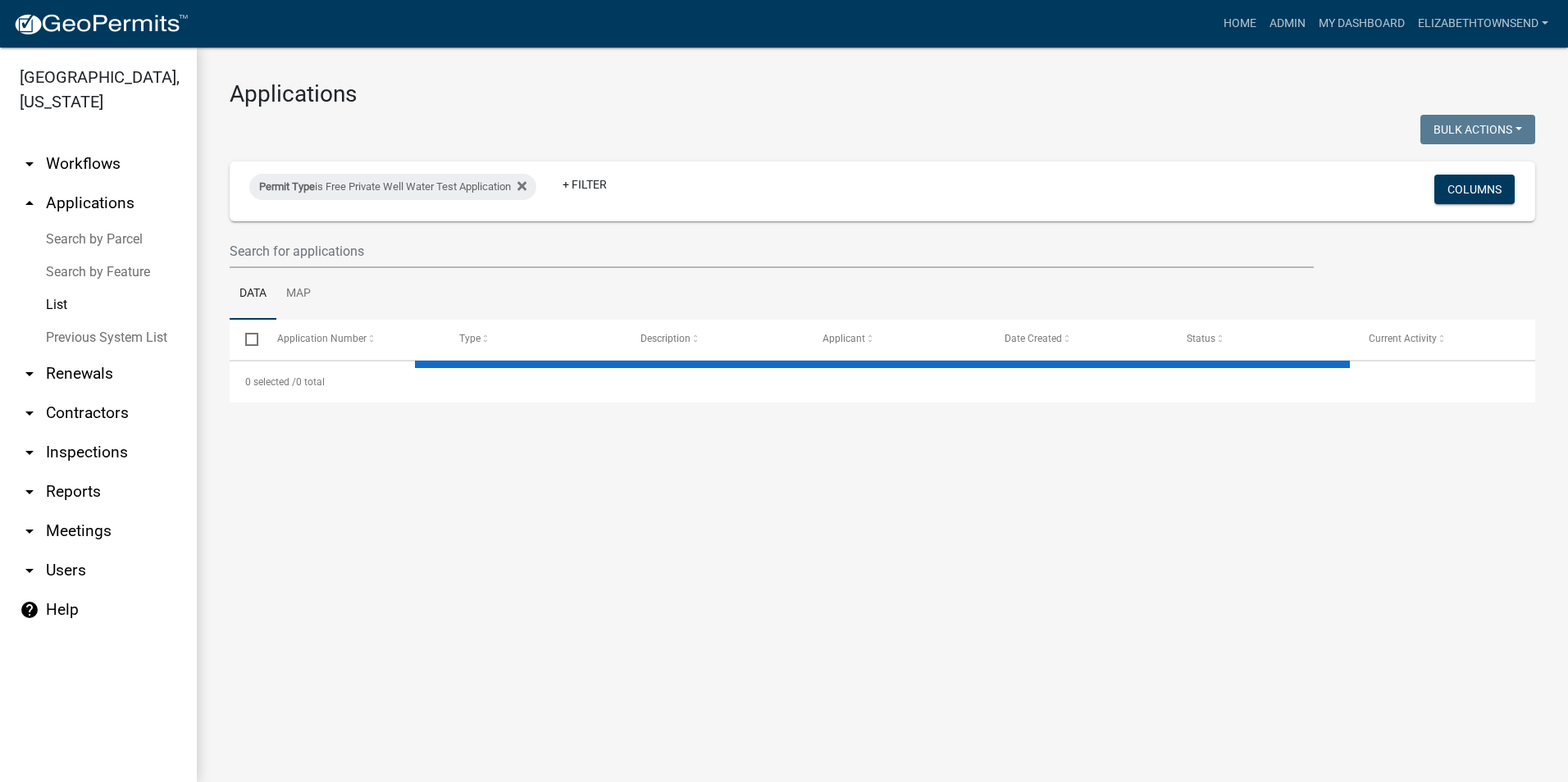
select select "3: 100"
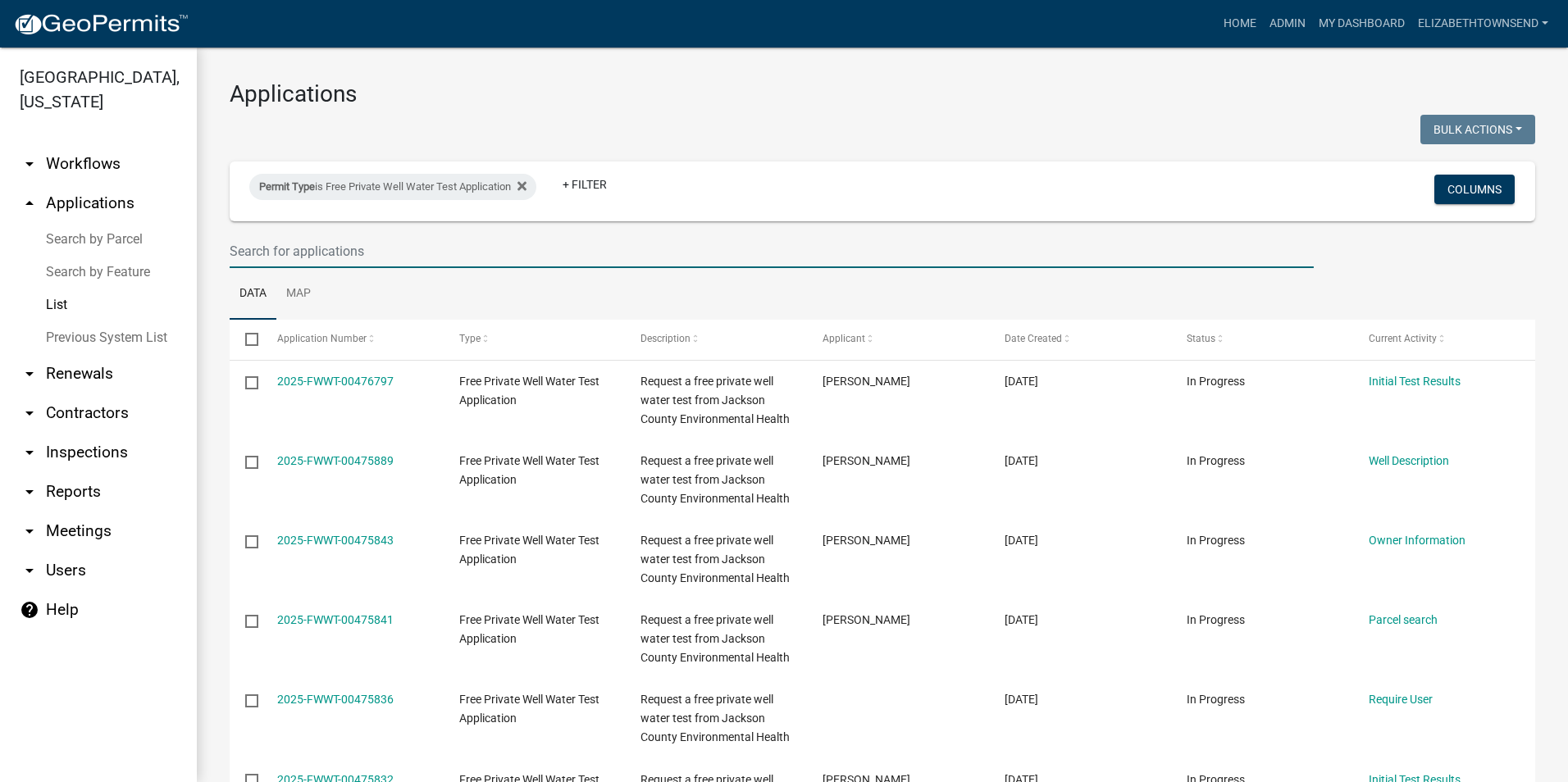
click at [419, 254] on input "text" at bounding box center [772, 251] width 1084 height 33
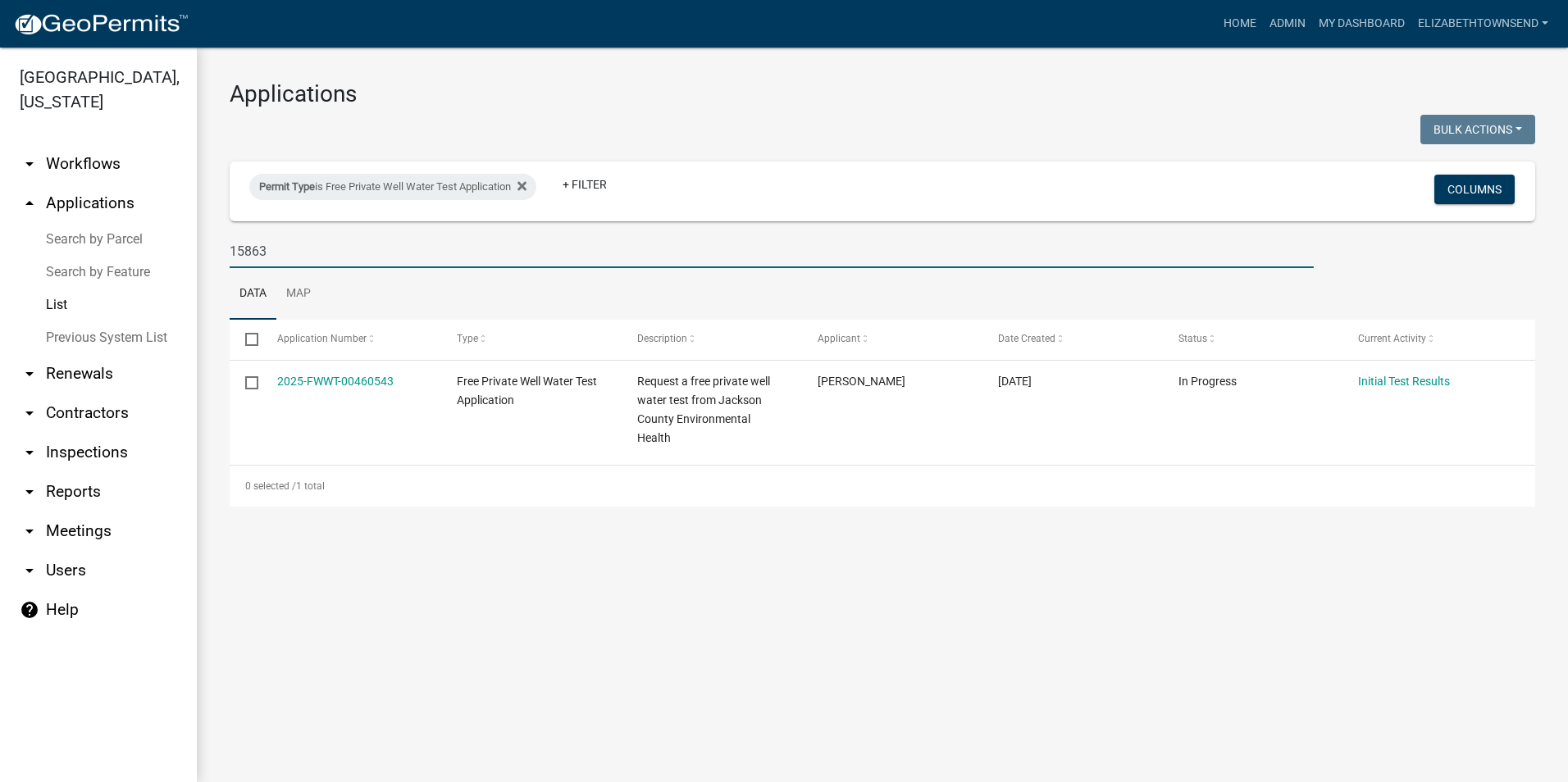
type input "15863"
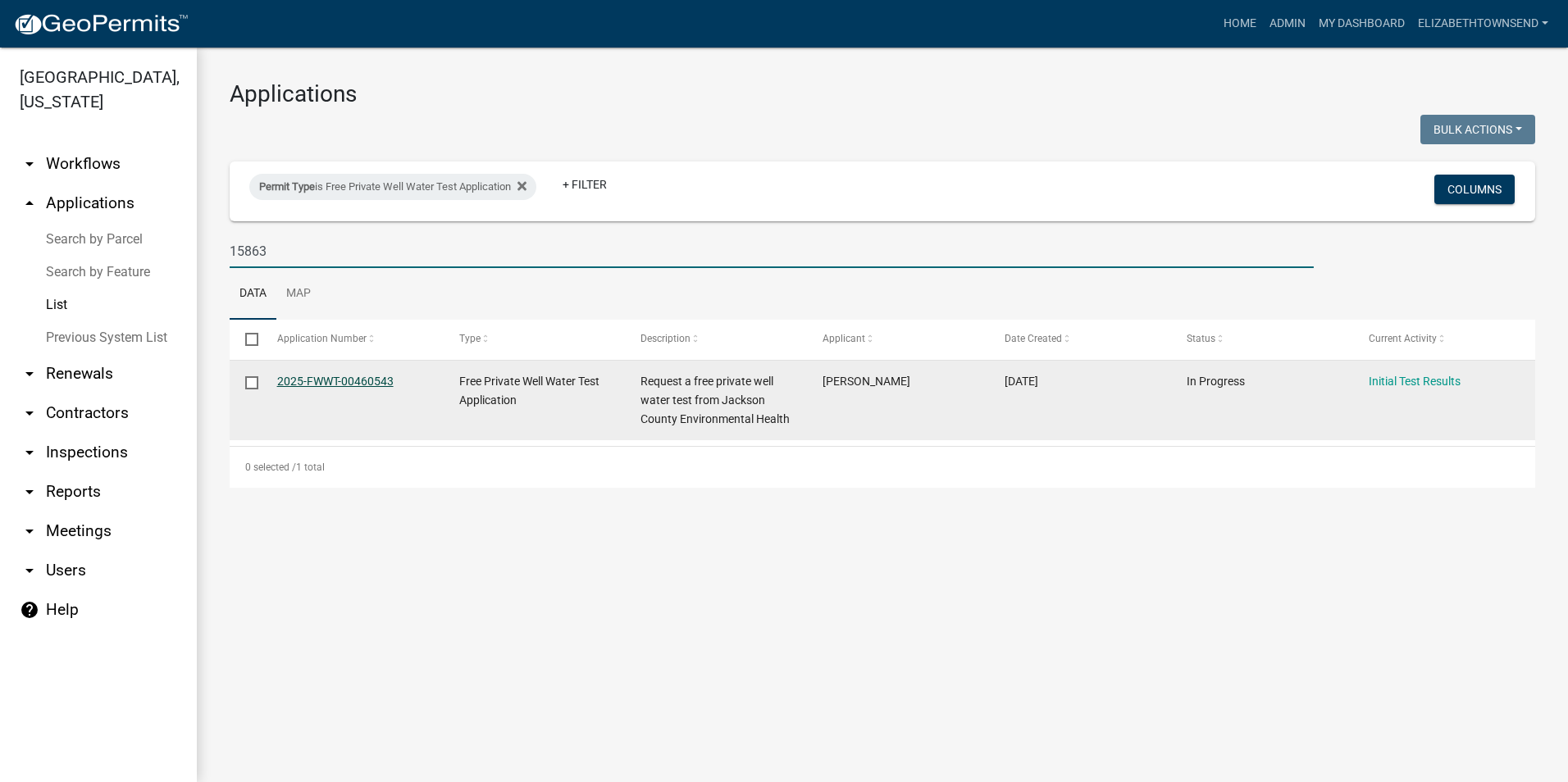
click at [365, 379] on link "2025-FWWT-00460543" at bounding box center [335, 381] width 116 height 13
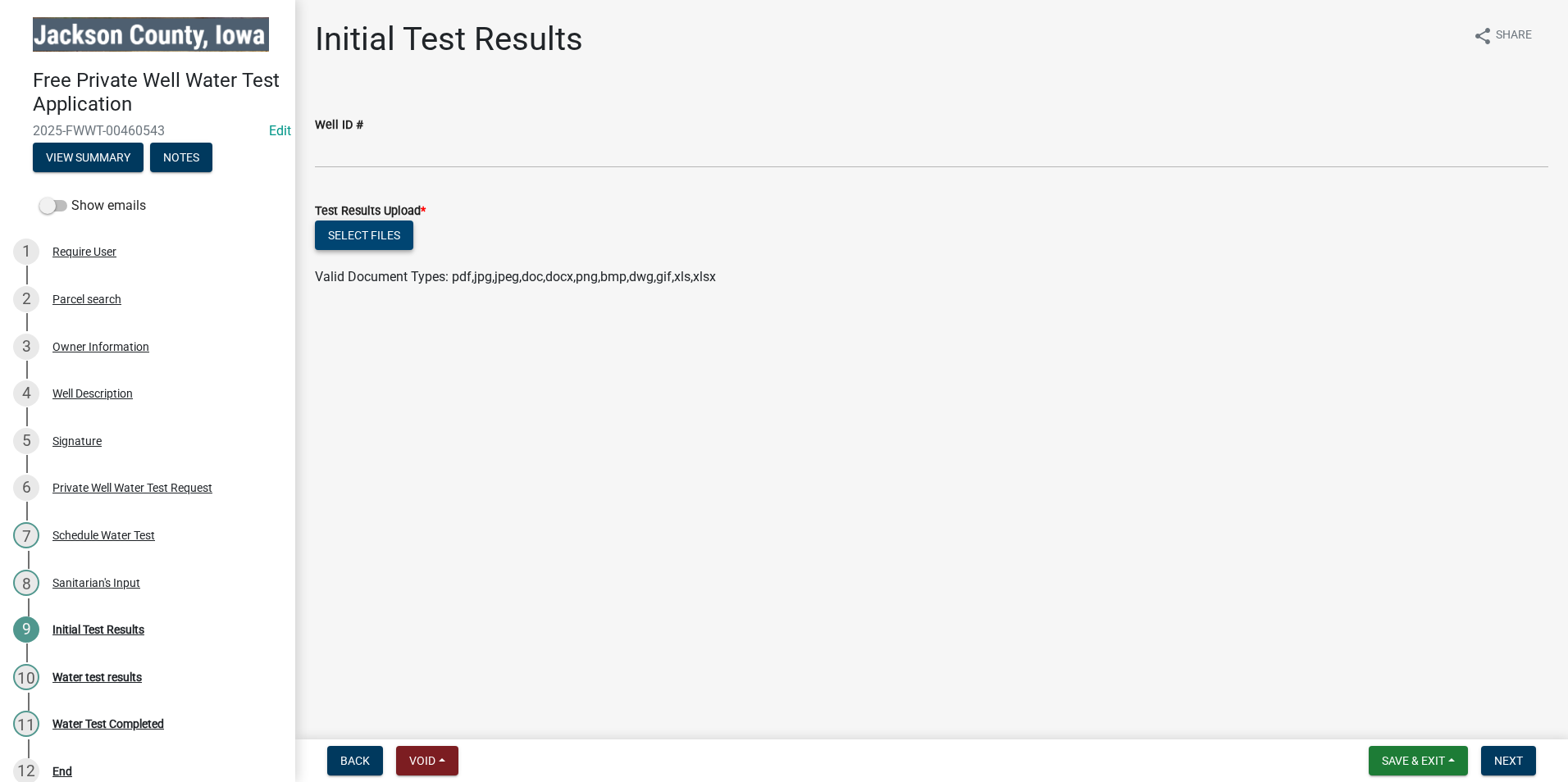
click at [390, 240] on button "Select files" at bounding box center [365, 235] width 99 height 30
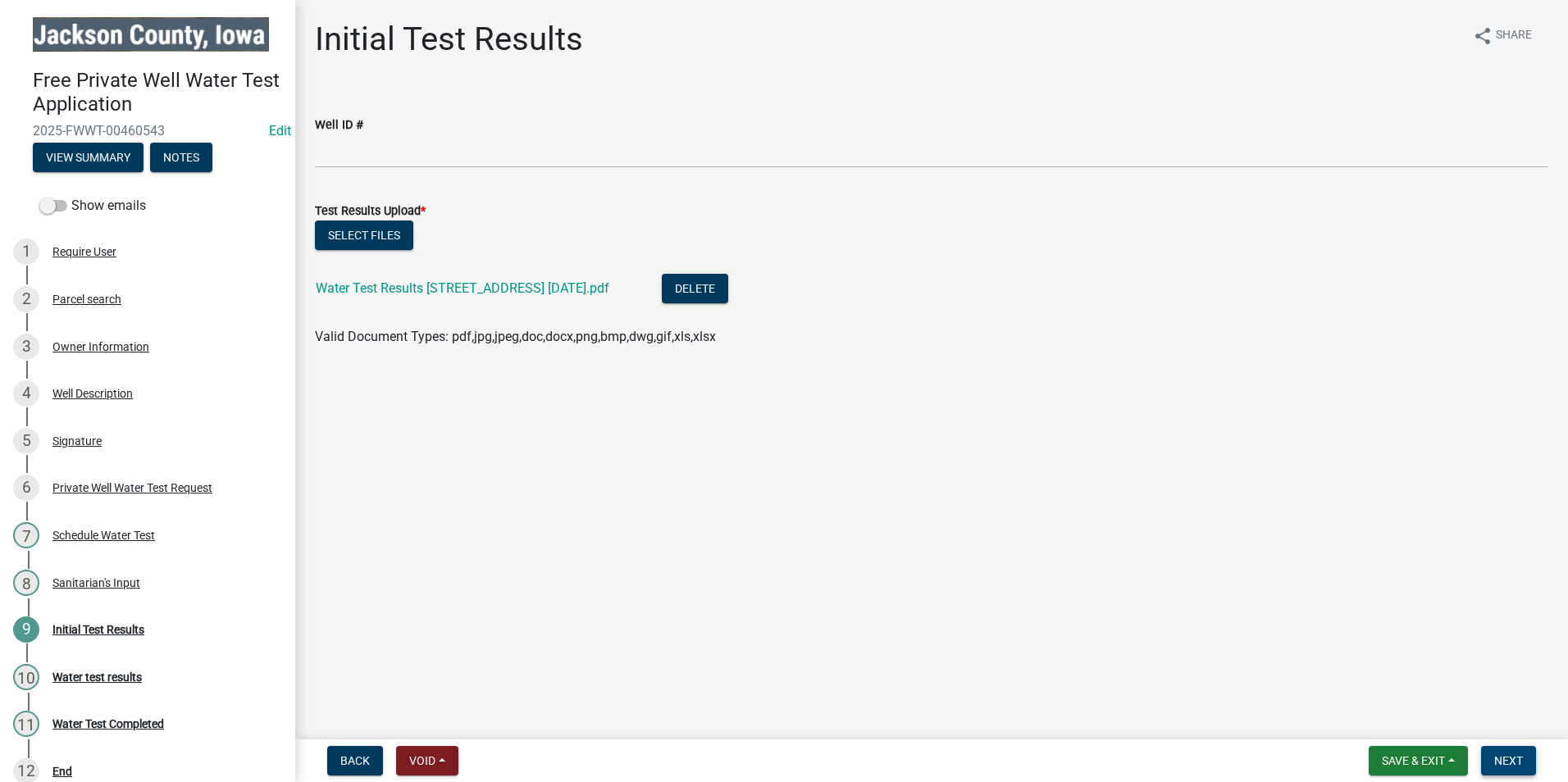
click at [1511, 762] on span "Next" at bounding box center [1508, 761] width 29 height 13
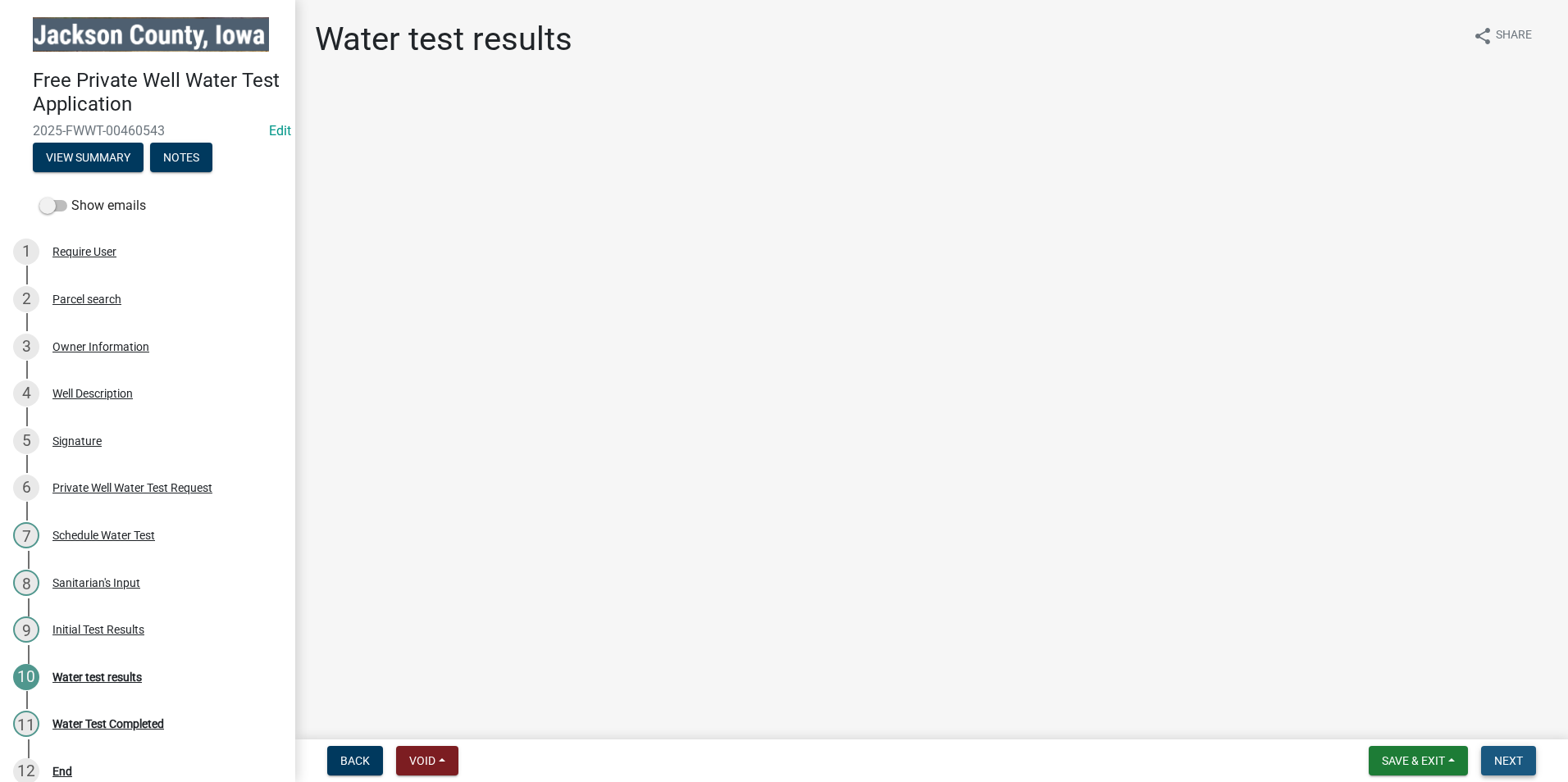
click at [1506, 758] on span "Next" at bounding box center [1508, 761] width 29 height 13
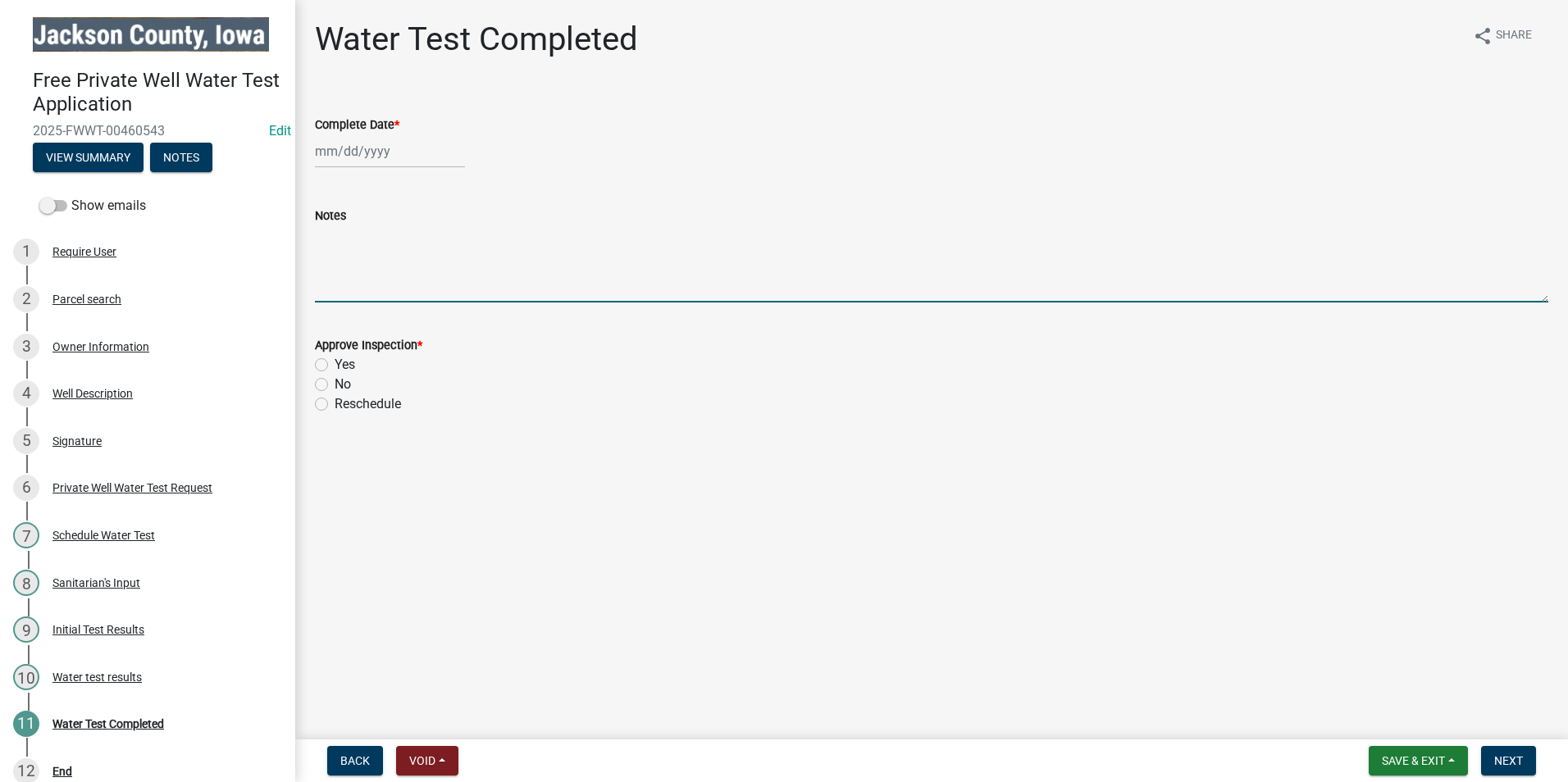
paste textarea "Small Amount of Total [MEDICAL_DATA]. Either re-test or shock-chlorinate and re…"
type textarea "Small Amount of Total [MEDICAL_DATA]. Either re-test or shock-chlorinate and re…"
click at [351, 156] on div at bounding box center [390, 152] width 150 height 33
select select "9"
select select "2025"
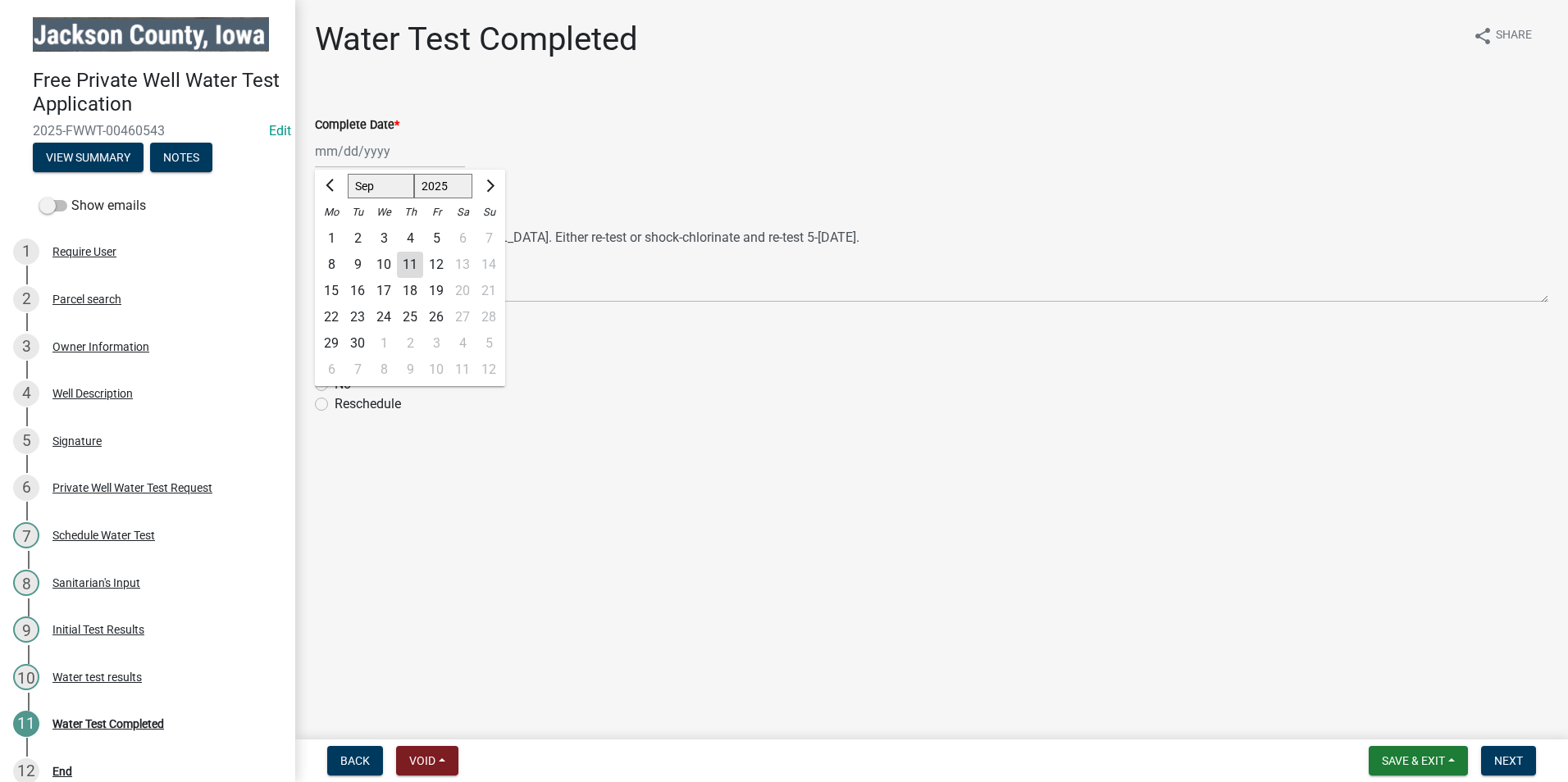
click at [411, 261] on div "11" at bounding box center [410, 265] width 26 height 26
type input "[DATE]"
click at [335, 381] on label "No" at bounding box center [343, 384] width 17 height 20
click at [335, 381] on input "No" at bounding box center [339, 379] width 10 height 10
radio input "true"
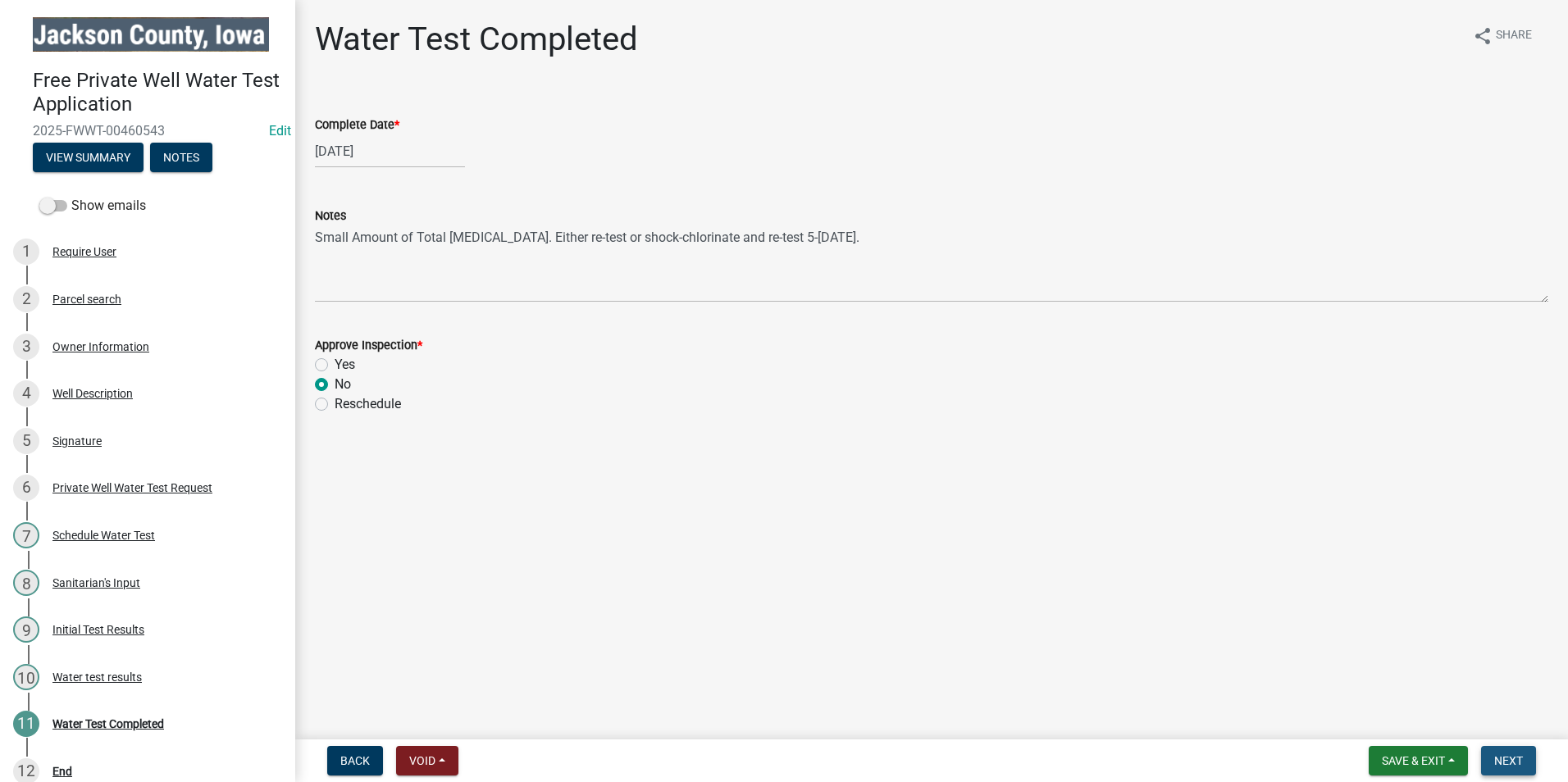
click at [1516, 766] on span "Next" at bounding box center [1508, 761] width 29 height 13
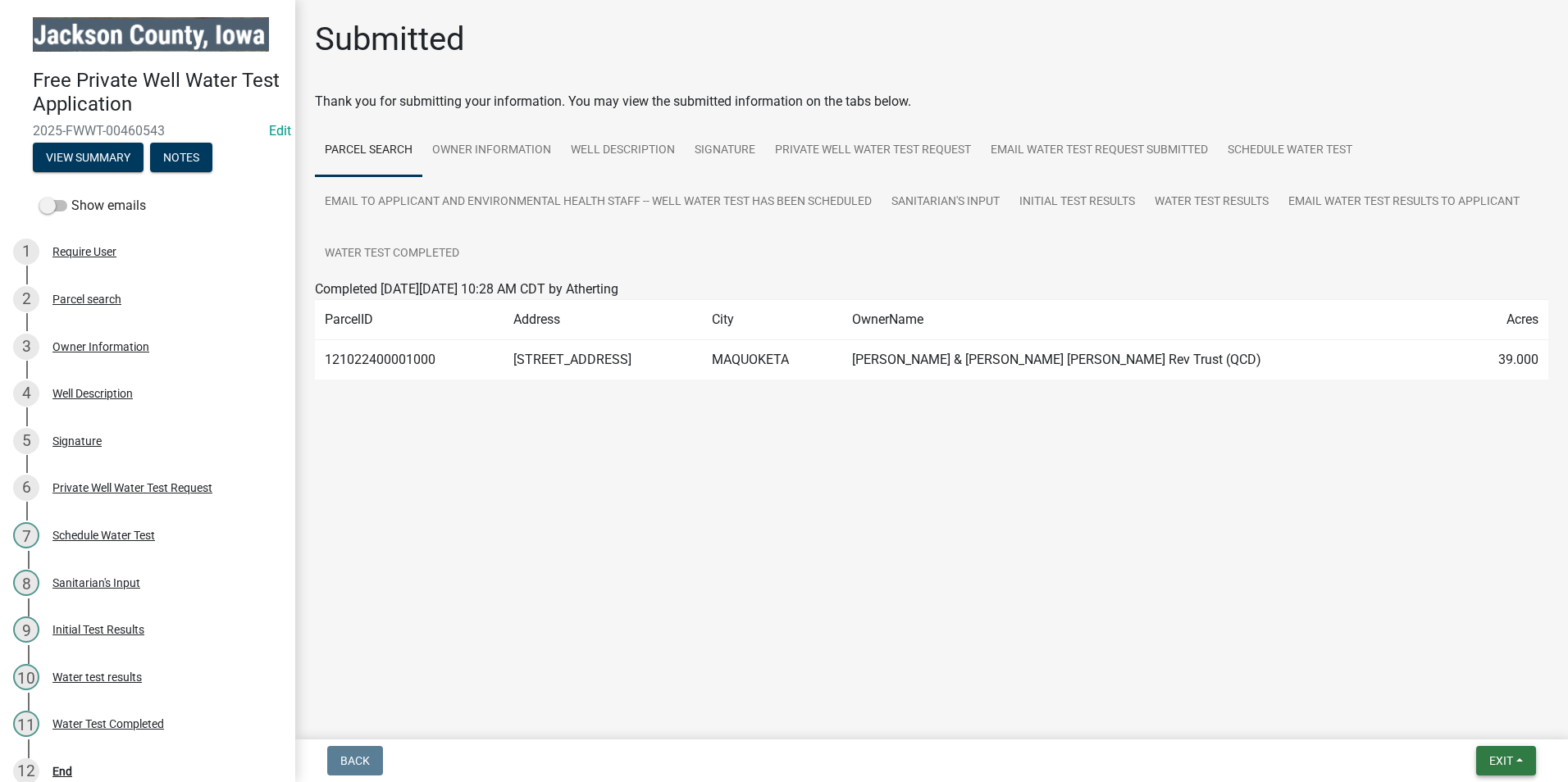
click at [1495, 762] on span "Exit" at bounding box center [1502, 761] width 24 height 13
click at [1468, 723] on button "Save & Exit" at bounding box center [1470, 718] width 131 height 39
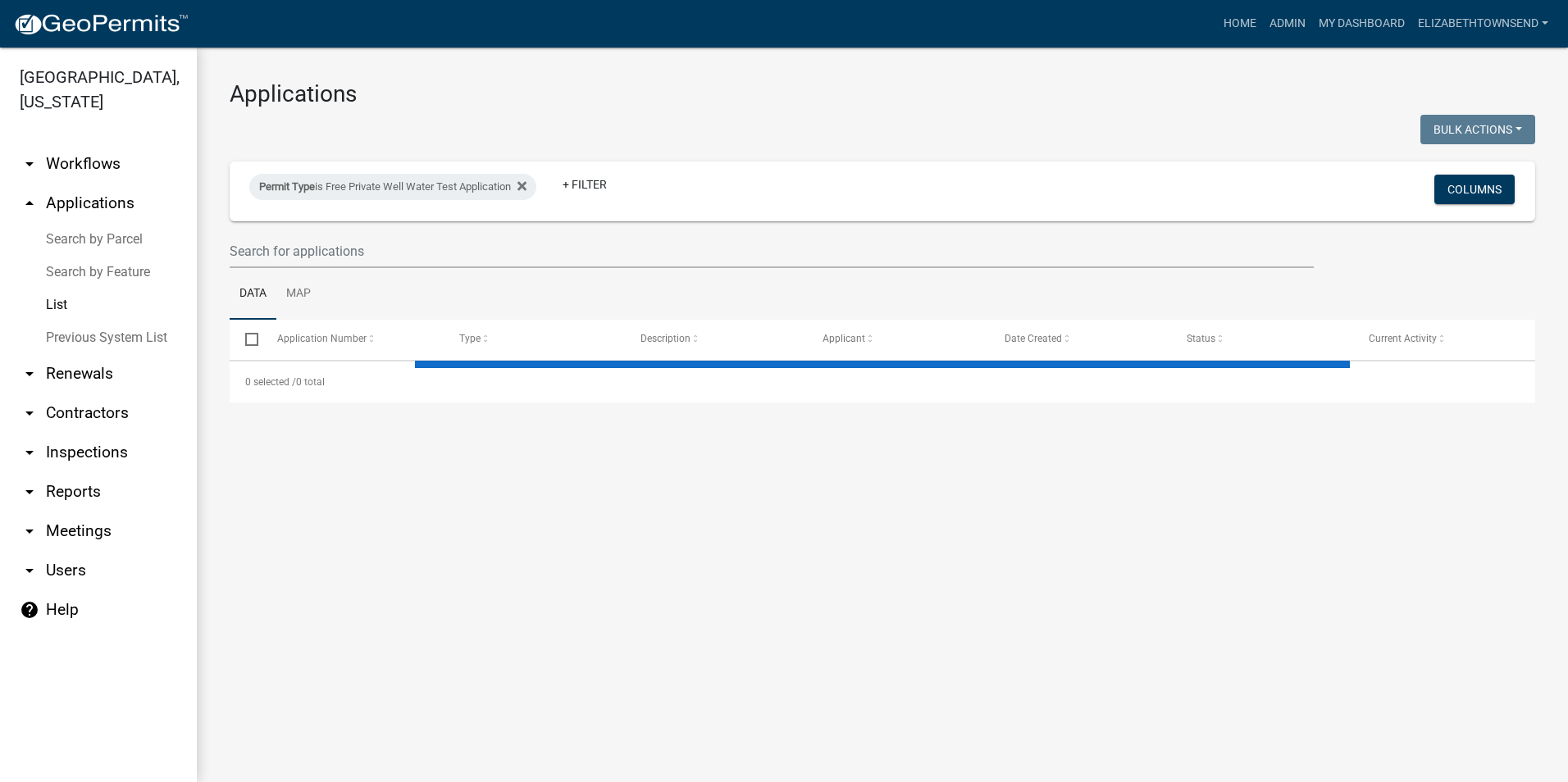
select select "3: 100"
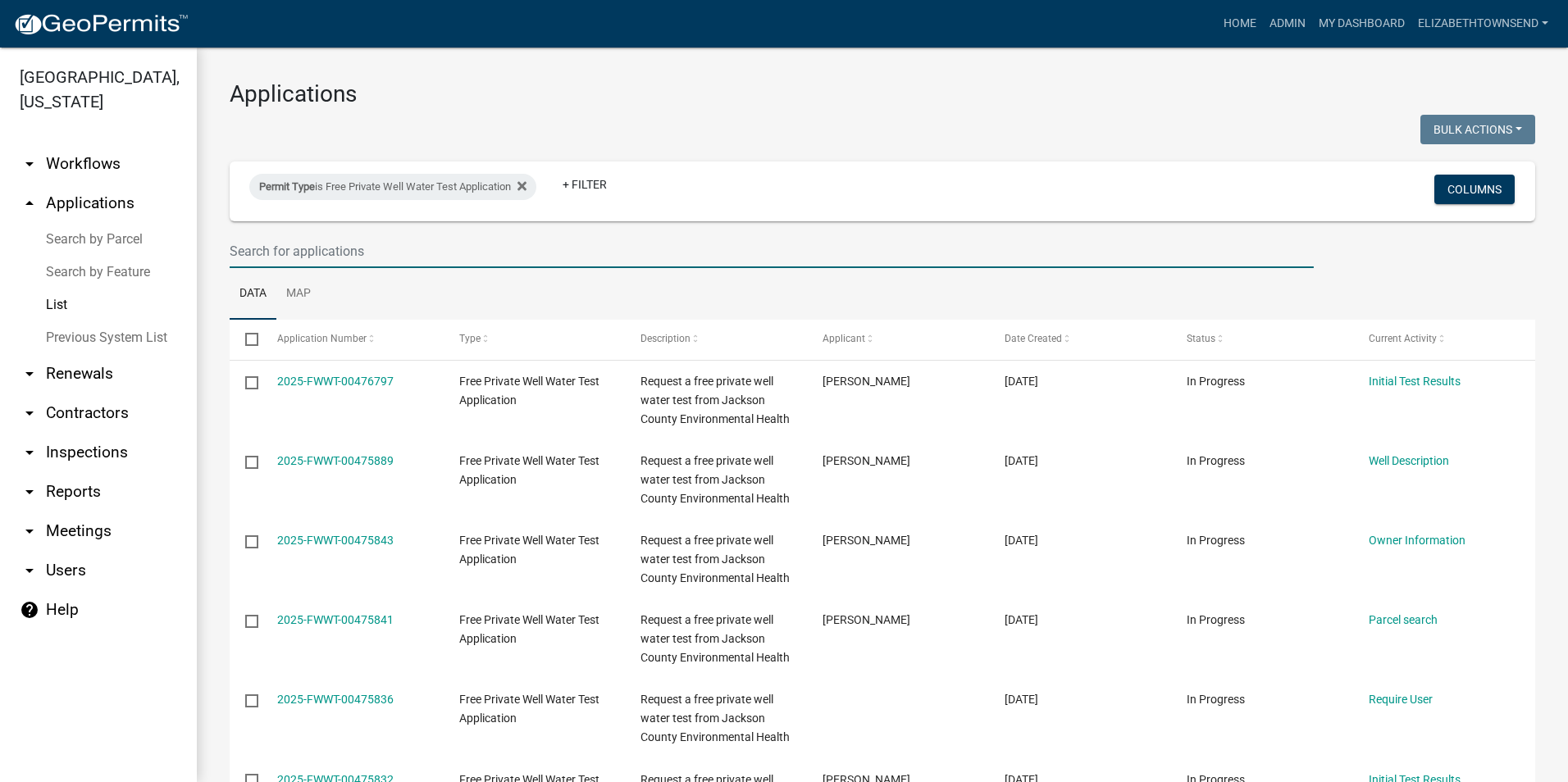
click at [327, 255] on input "text" at bounding box center [772, 251] width 1084 height 33
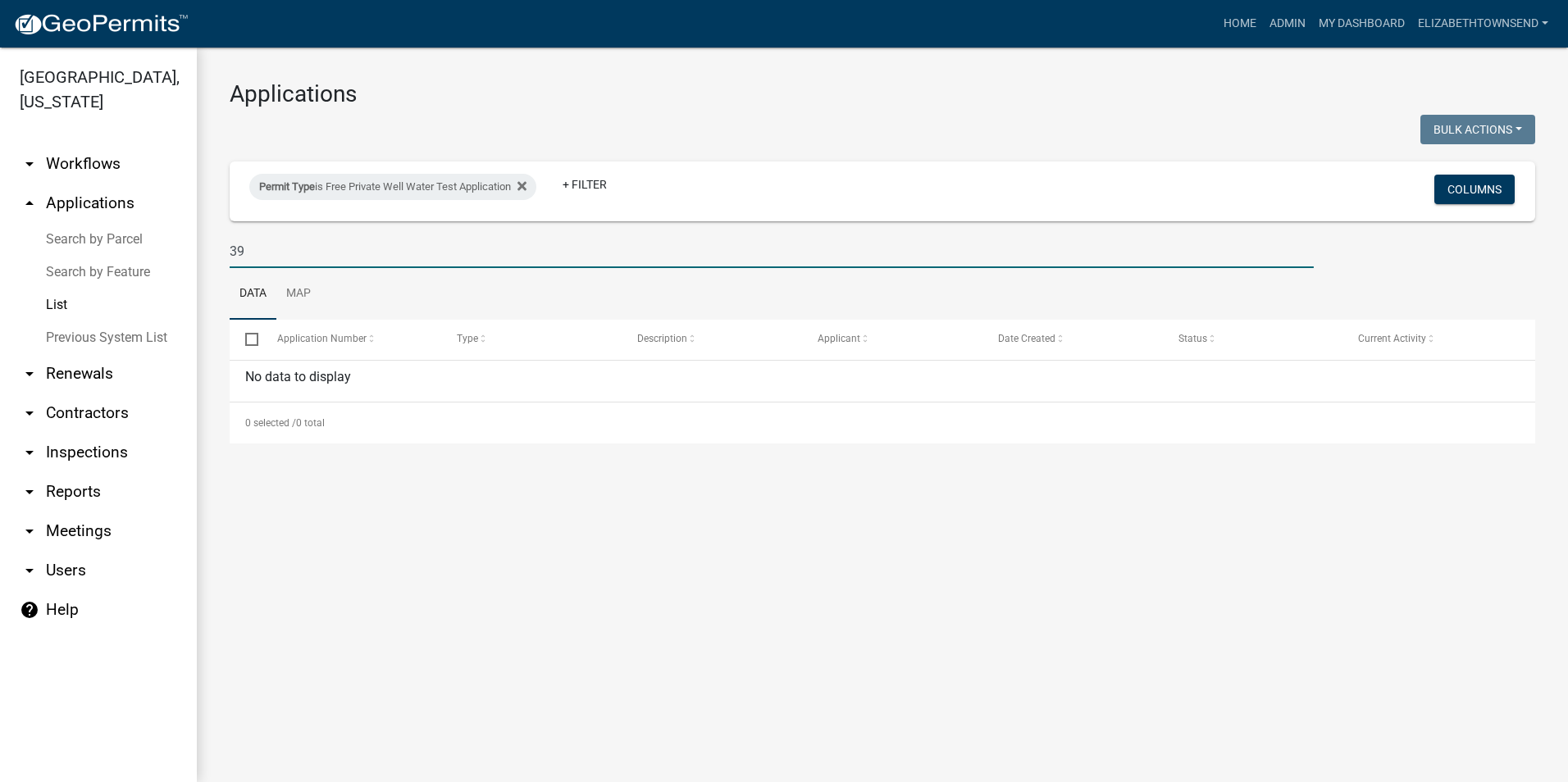
type input "3"
type input "R"
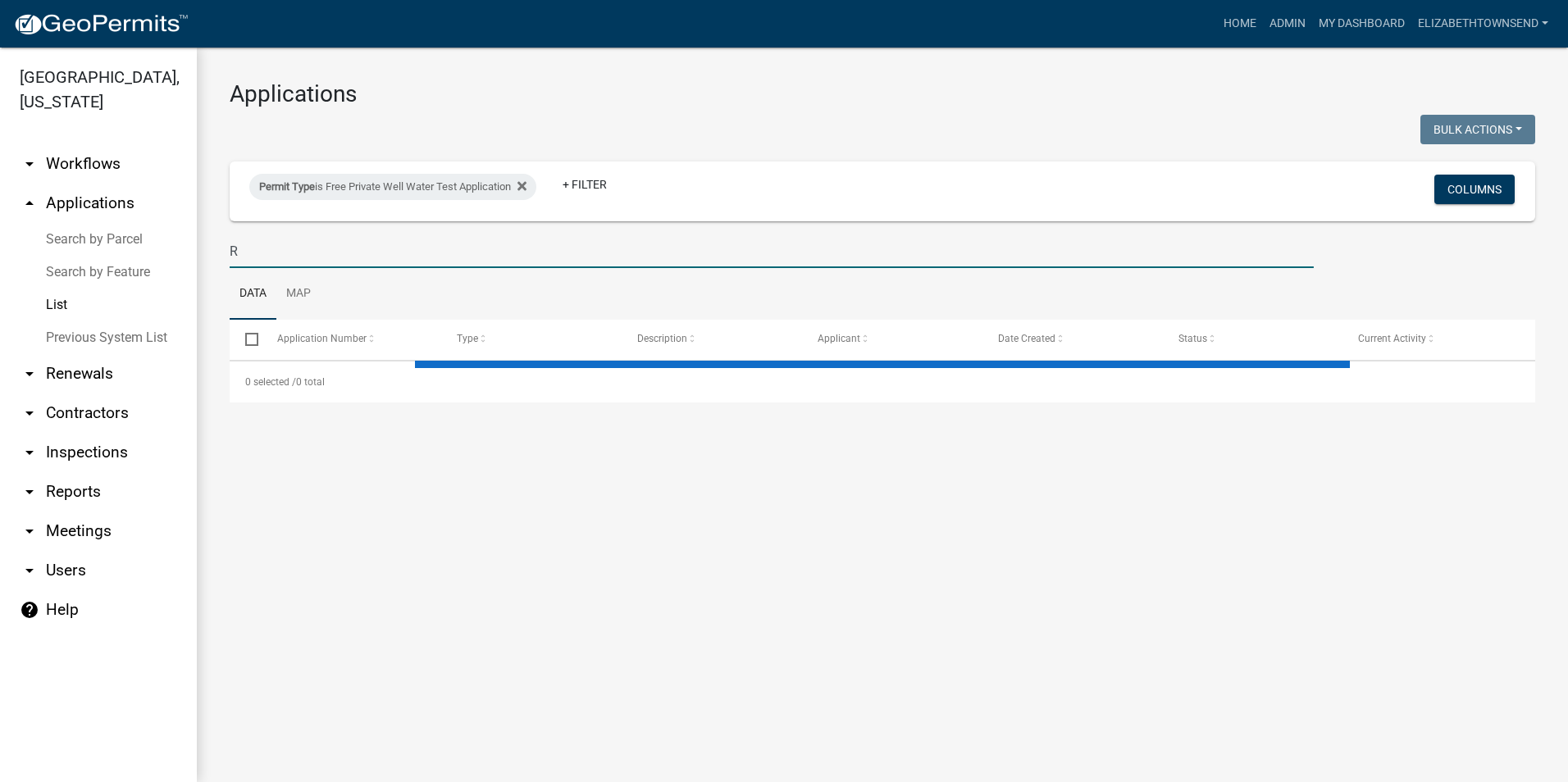
select select "3: 100"
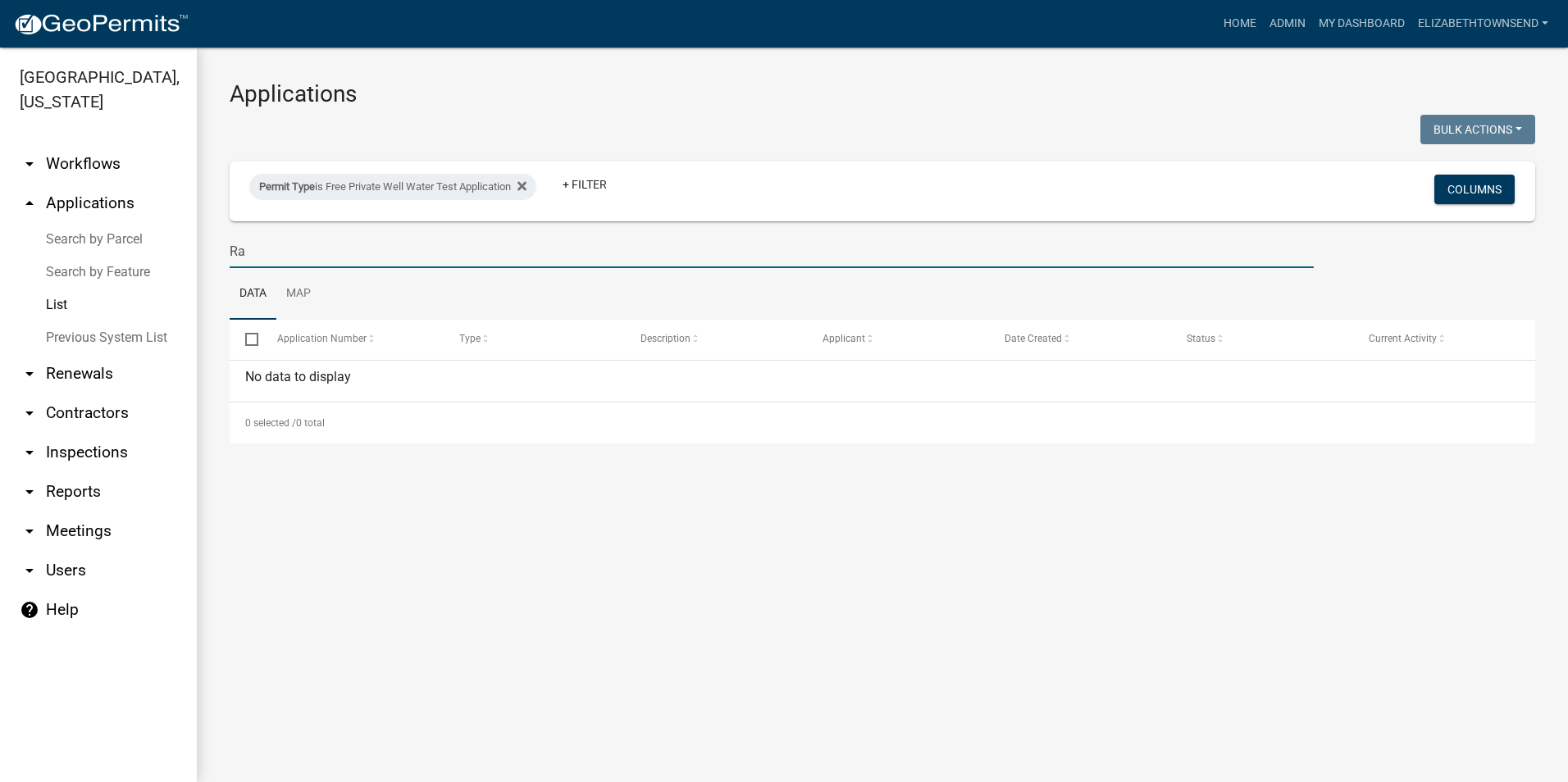
type input "R"
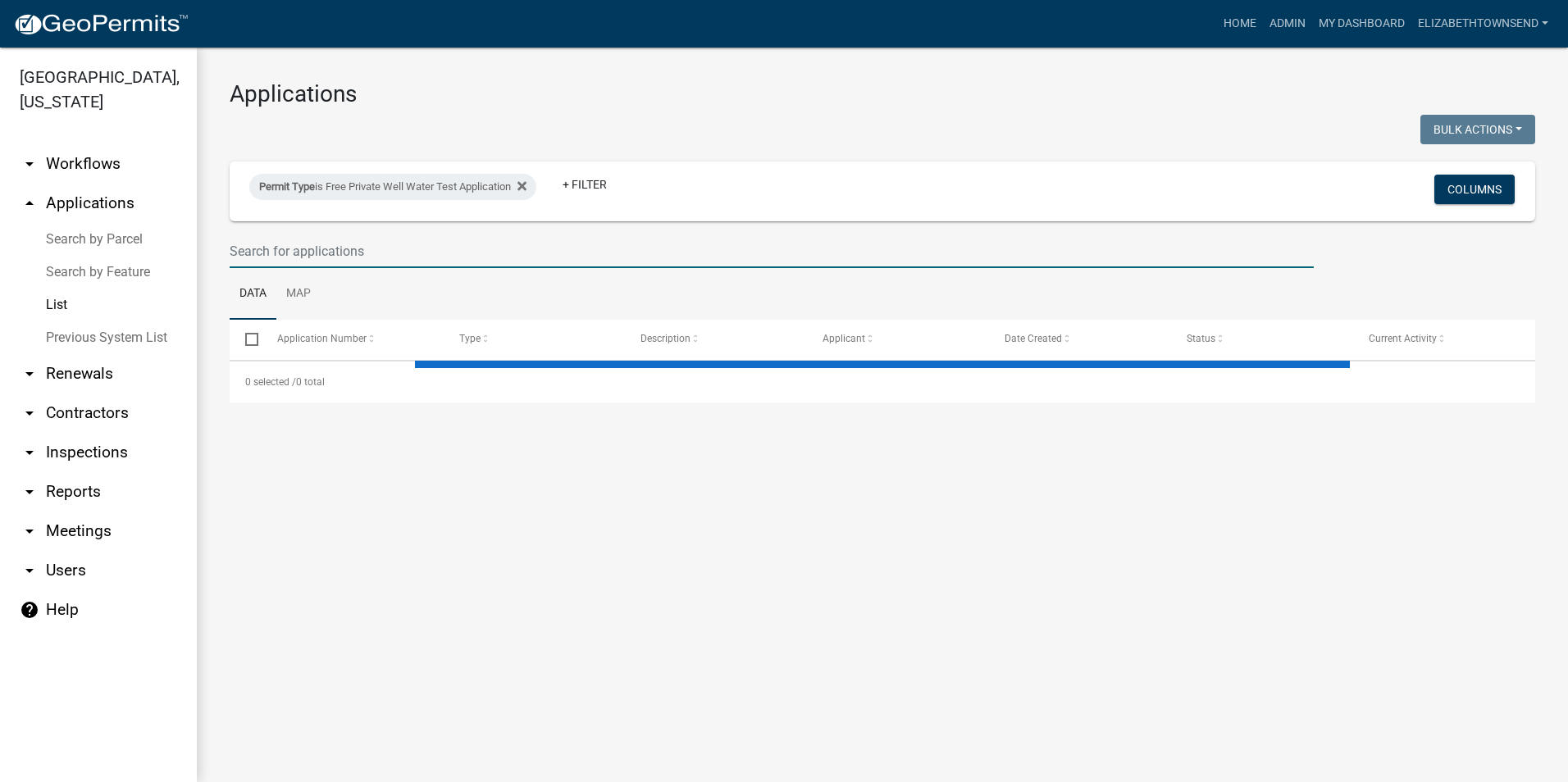
select select "3: 100"
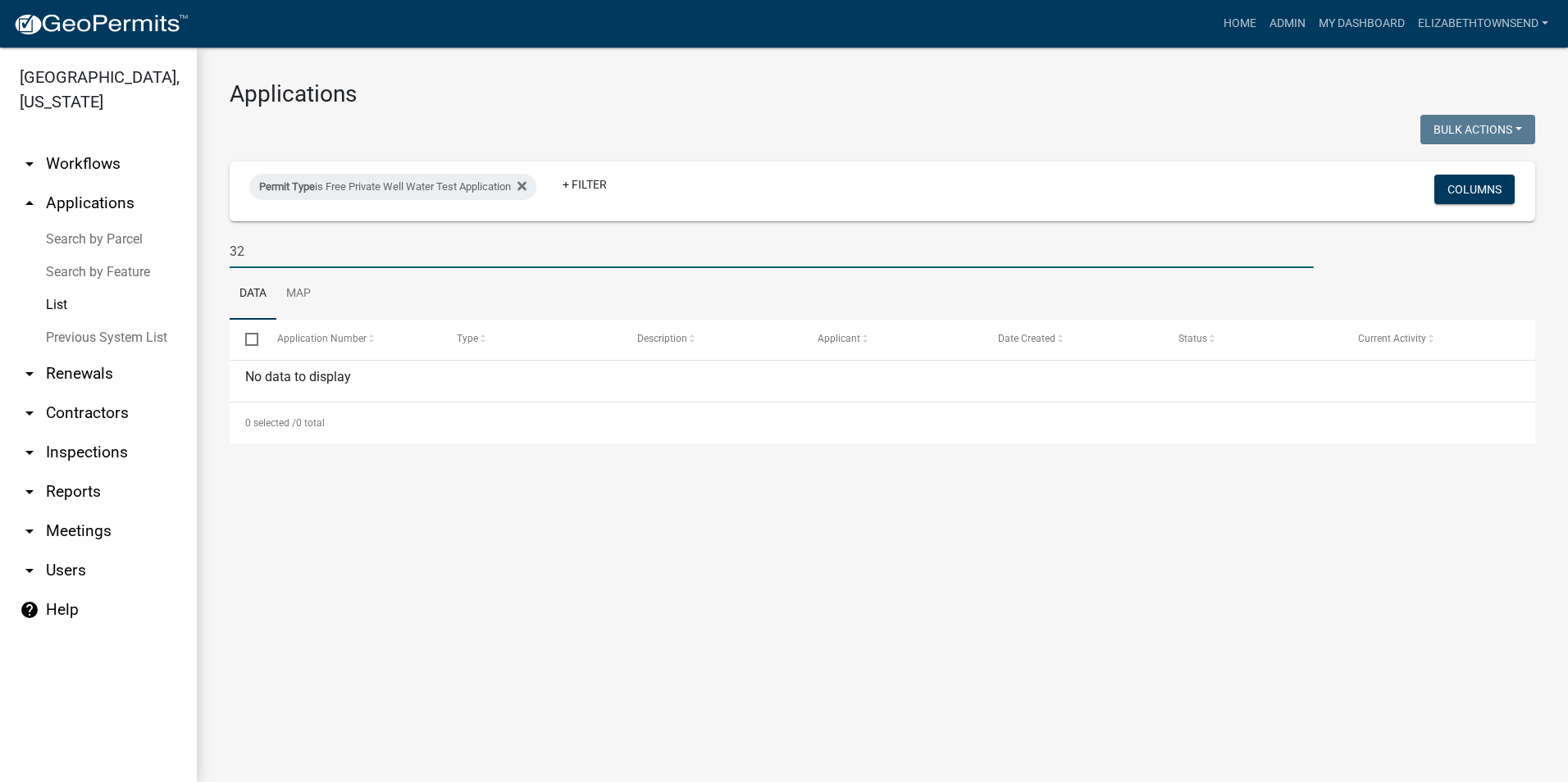
type input "3"
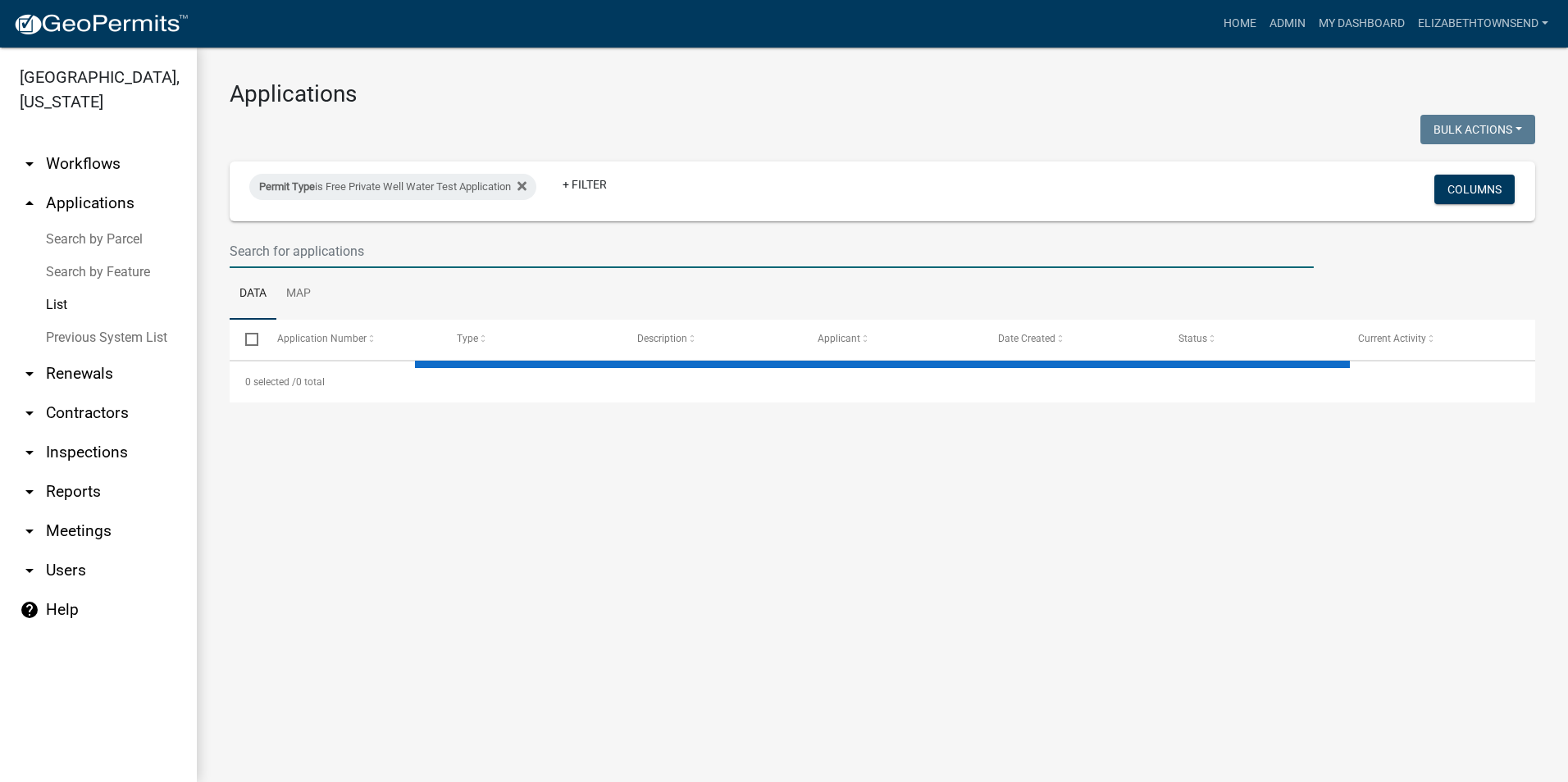
select select "3: 100"
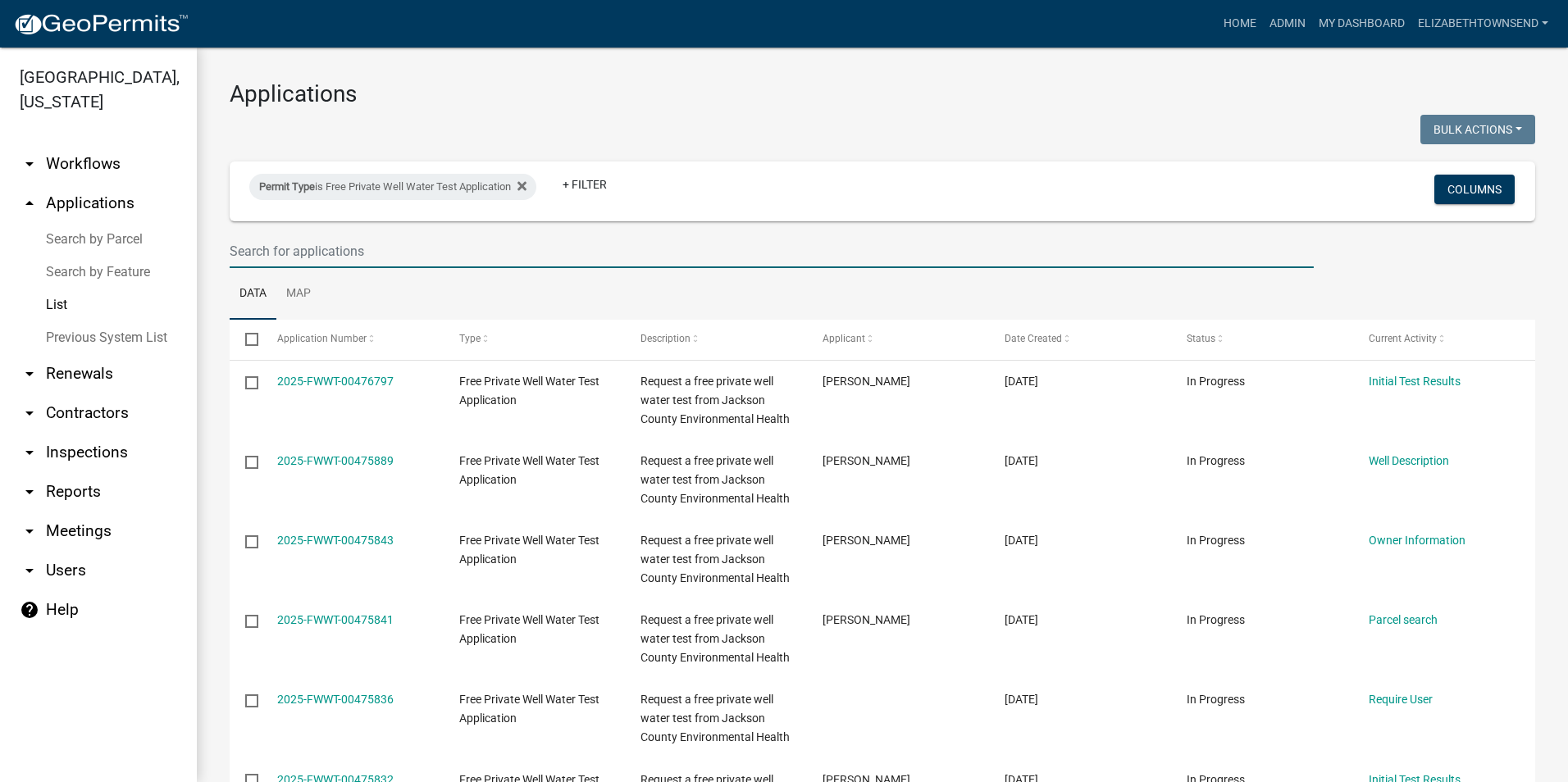
click at [306, 247] on input "text" at bounding box center [772, 251] width 1084 height 33
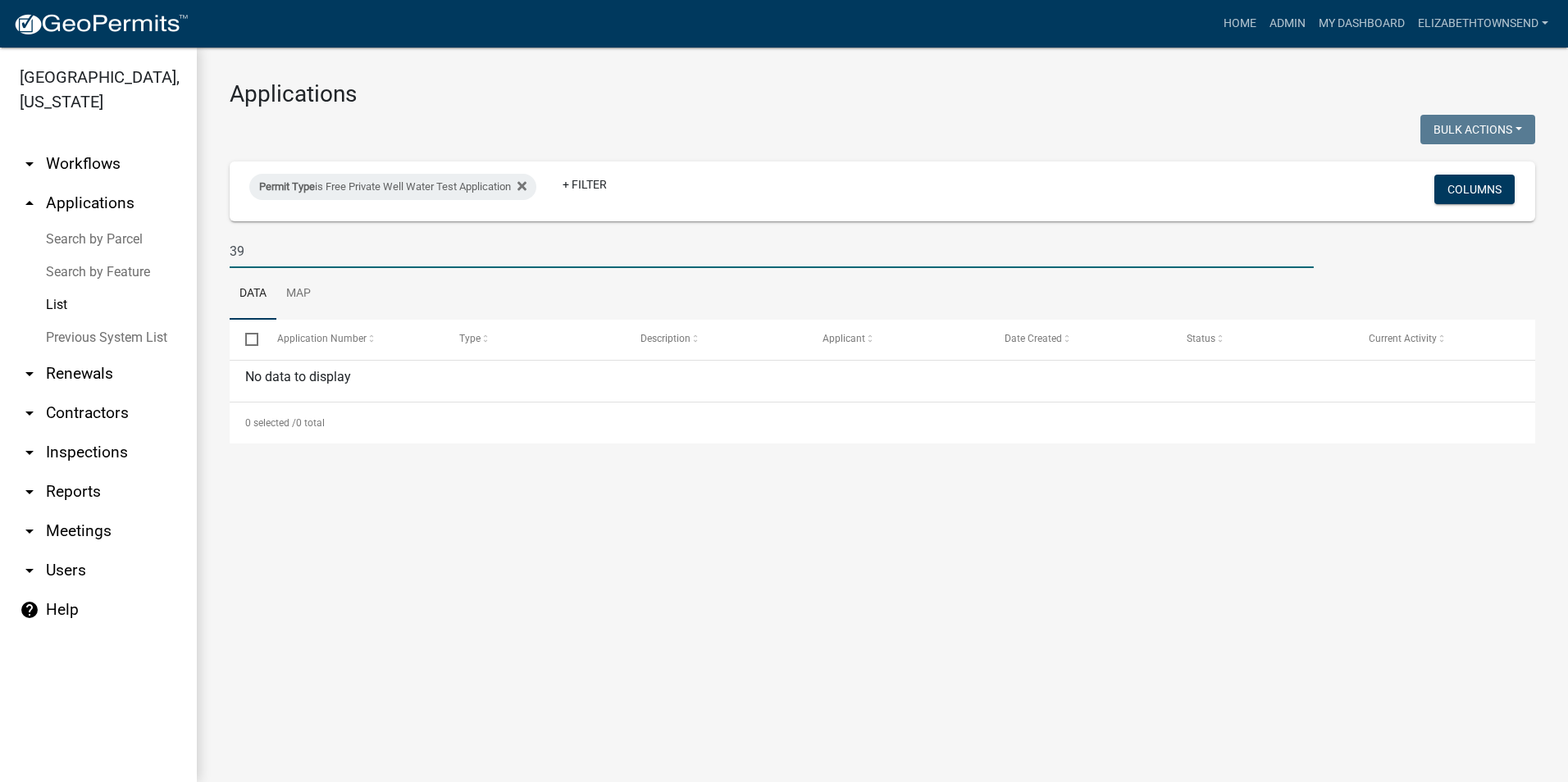
type input "3"
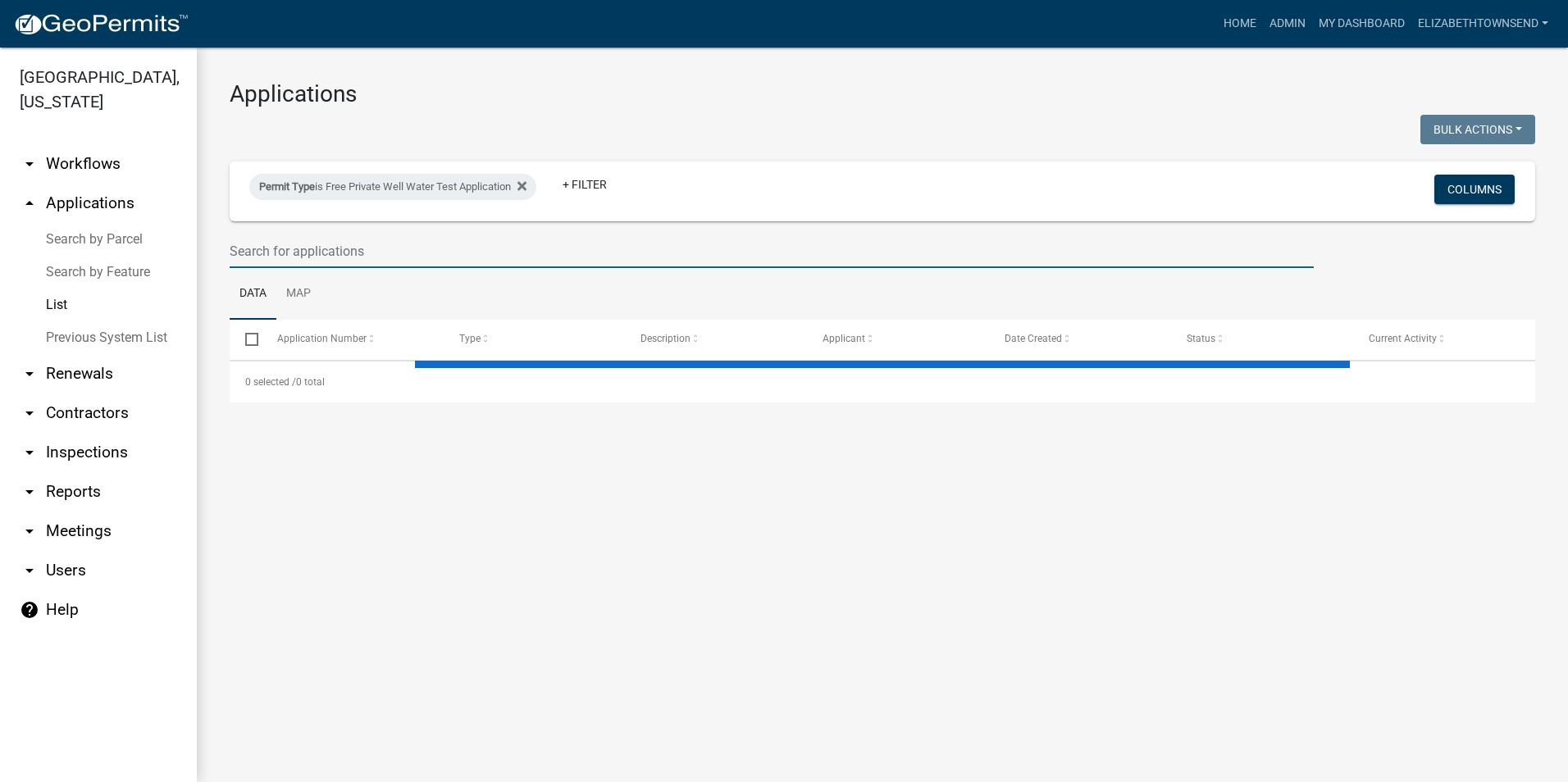
select select "3: 100"
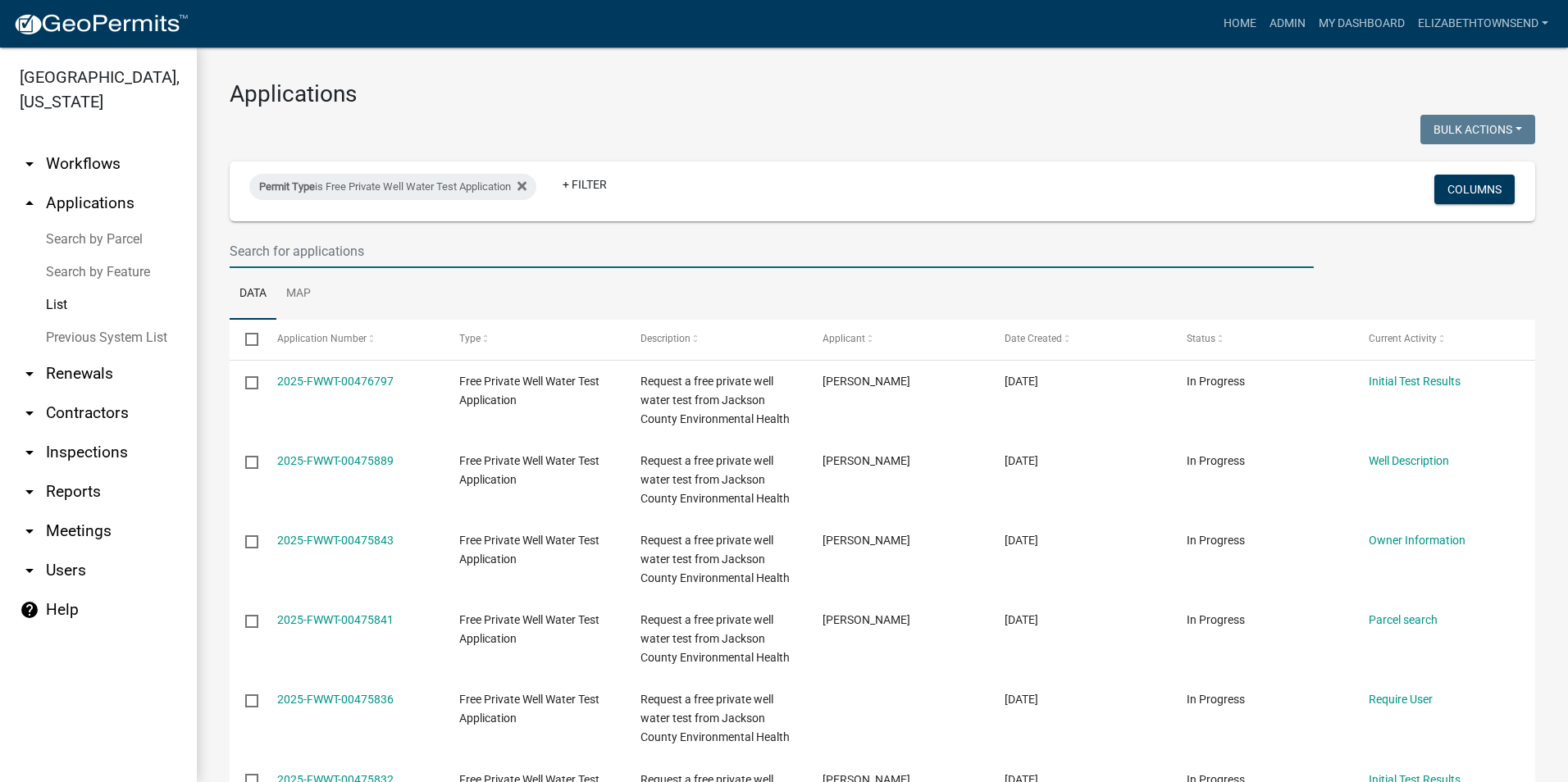
click at [68, 288] on link "List" at bounding box center [99, 304] width 197 height 33
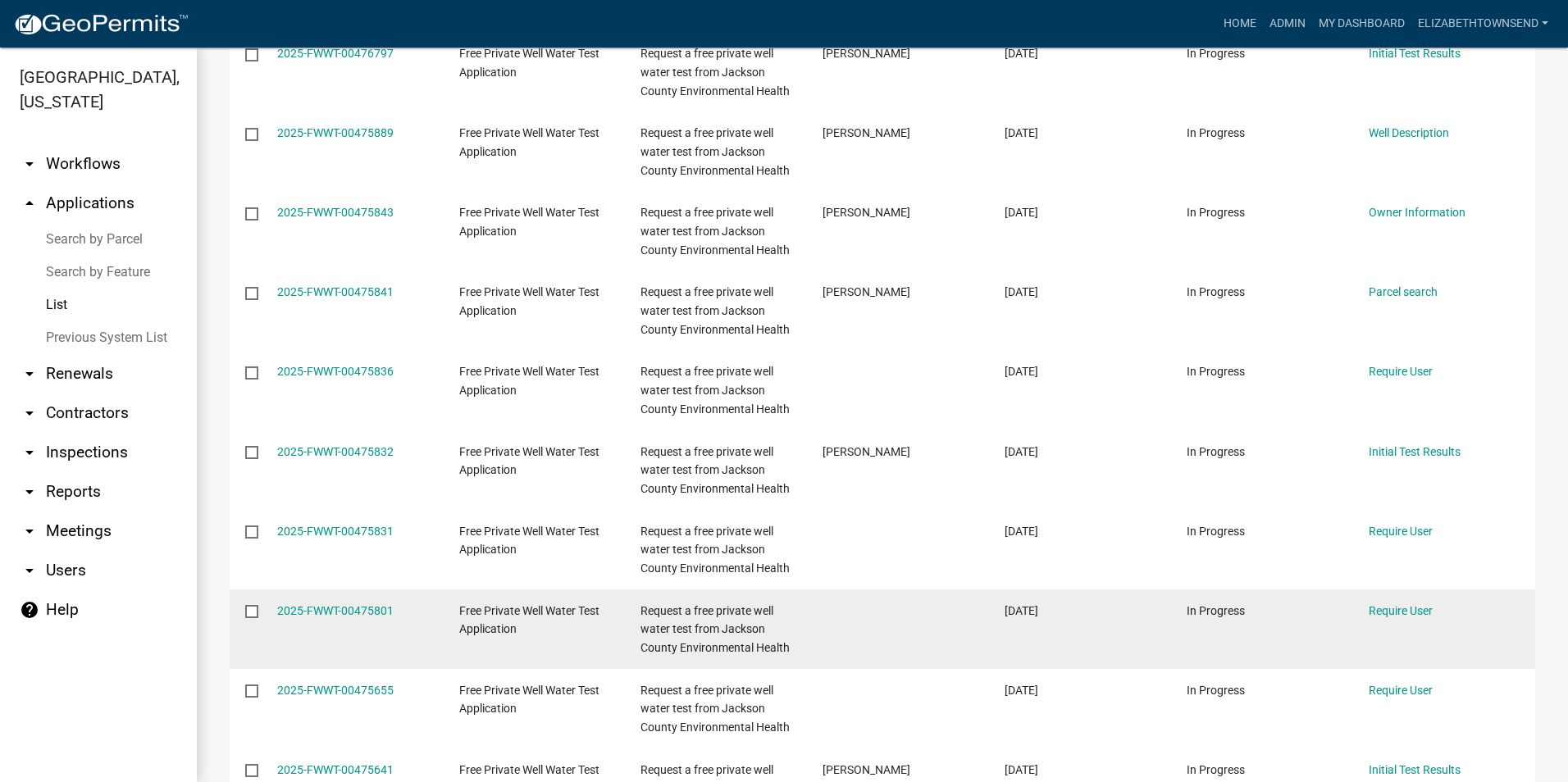
scroll to position [574, 0]
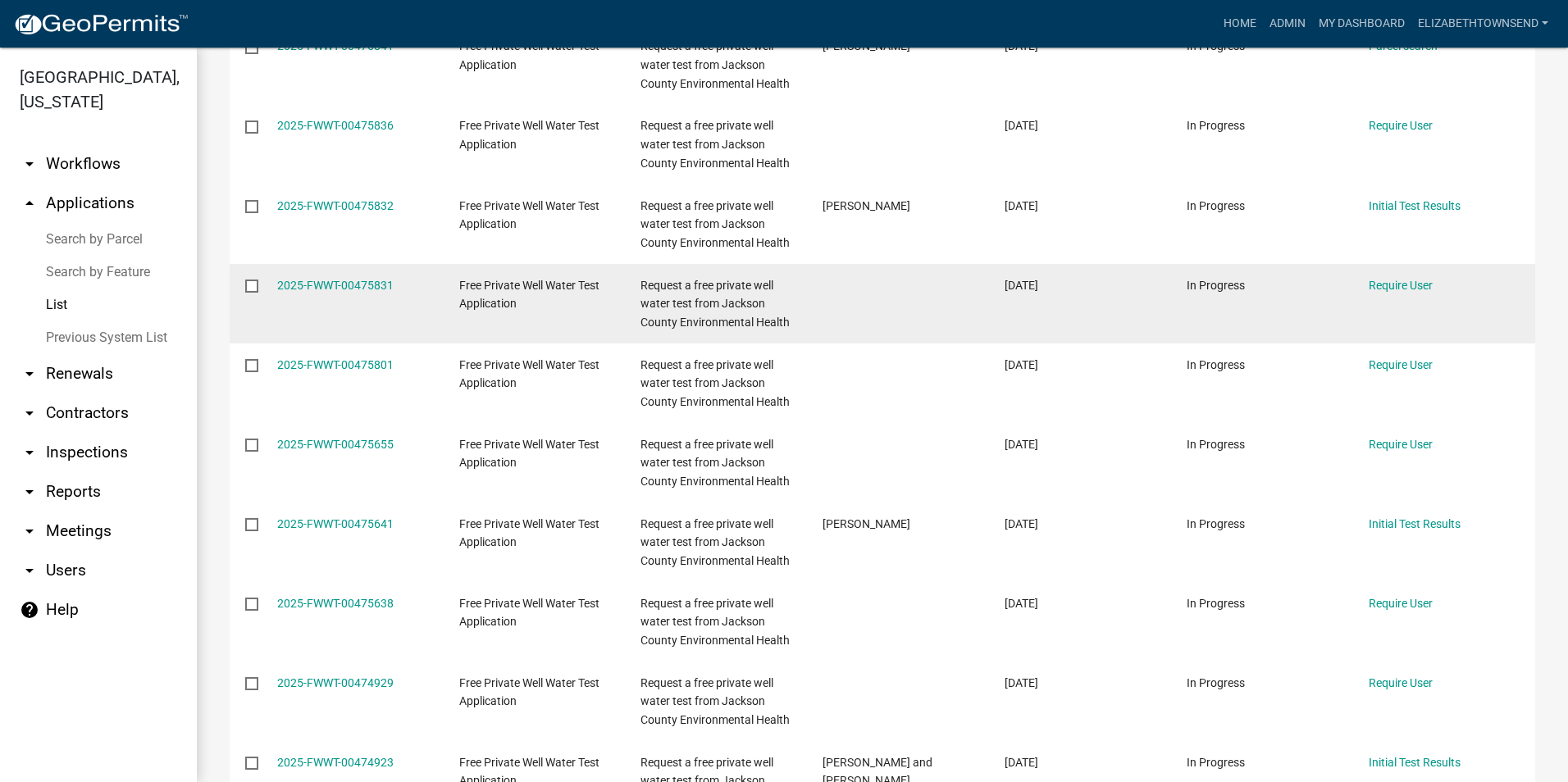
click at [256, 287] on input "checkbox" at bounding box center [250, 285] width 10 height 10
checkbox input "true"
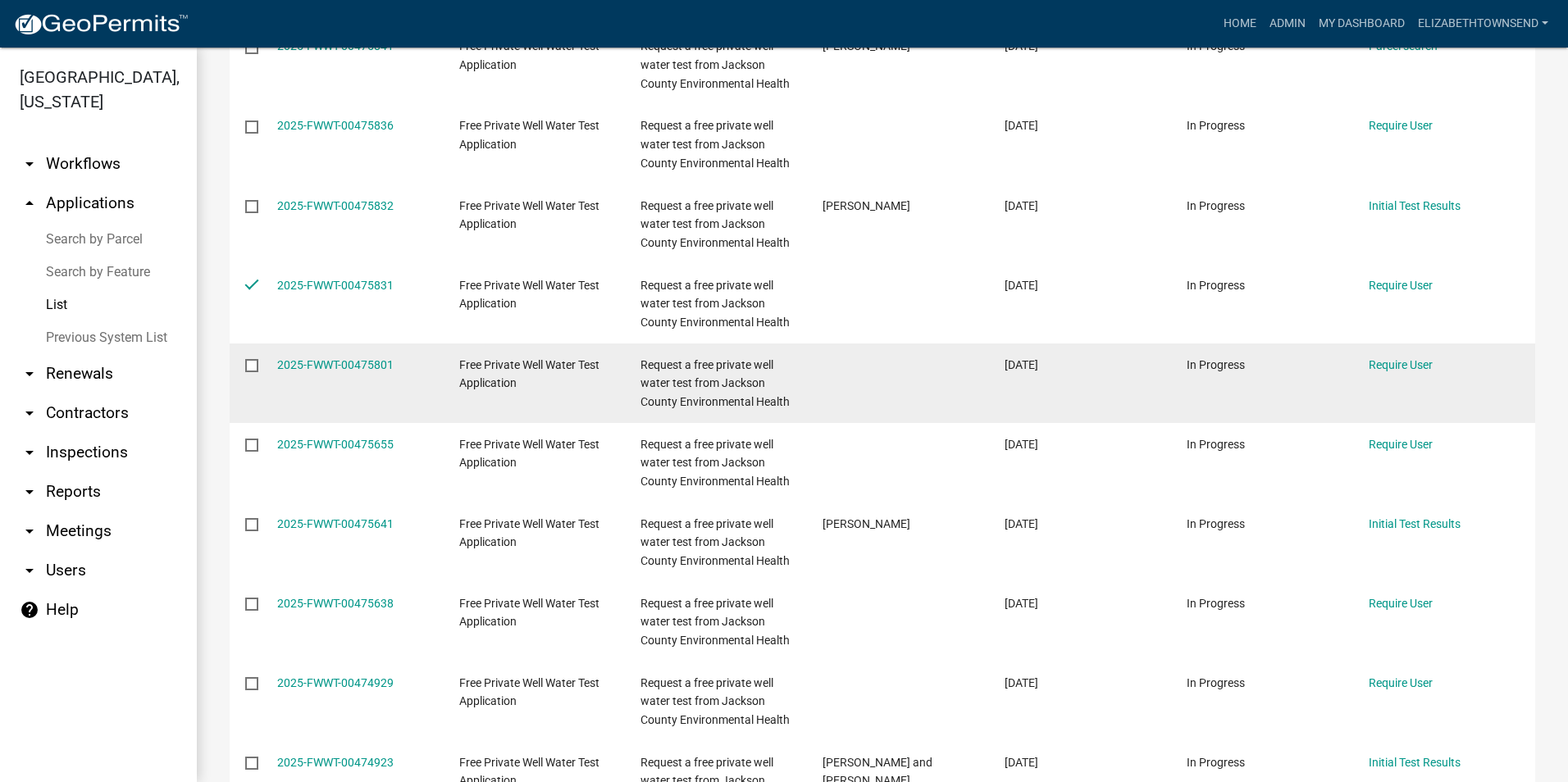
click at [247, 366] on input "checkbox" at bounding box center [250, 364] width 10 height 10
checkbox input "true"
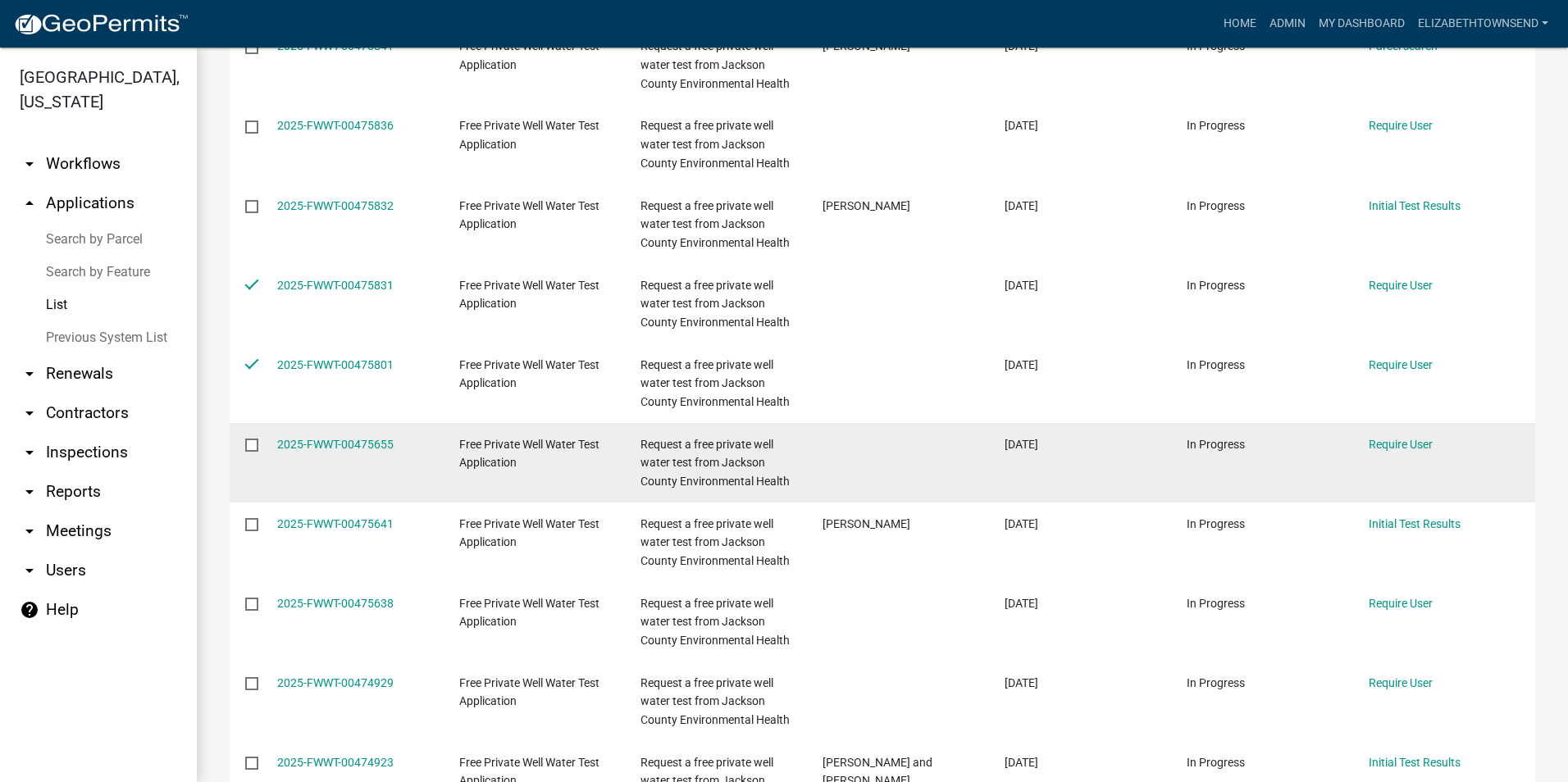
click at [252, 446] on input "checkbox" at bounding box center [250, 444] width 10 height 10
checkbox input "true"
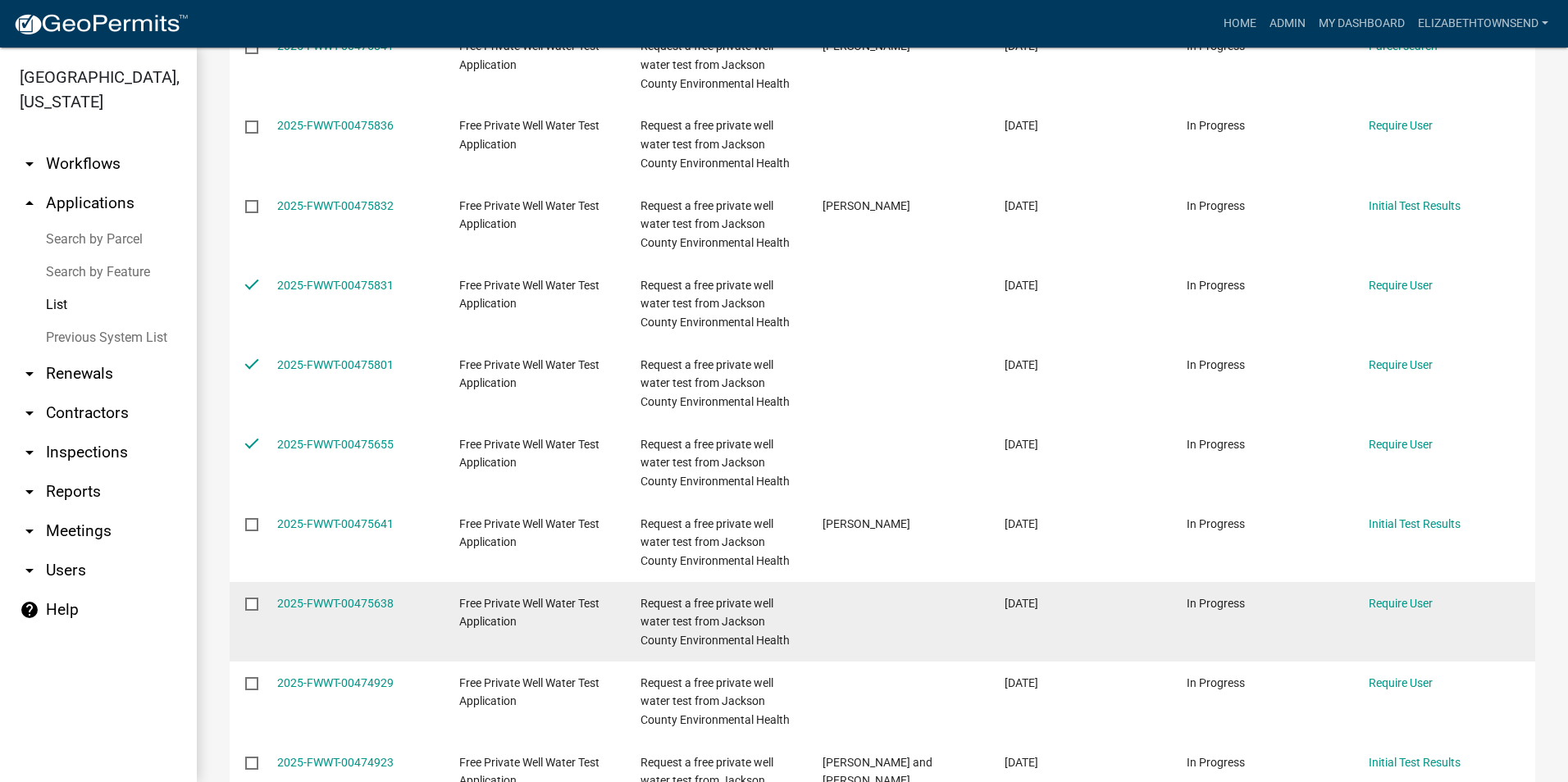
click at [254, 603] on input "checkbox" at bounding box center [250, 603] width 10 height 10
checkbox input "true"
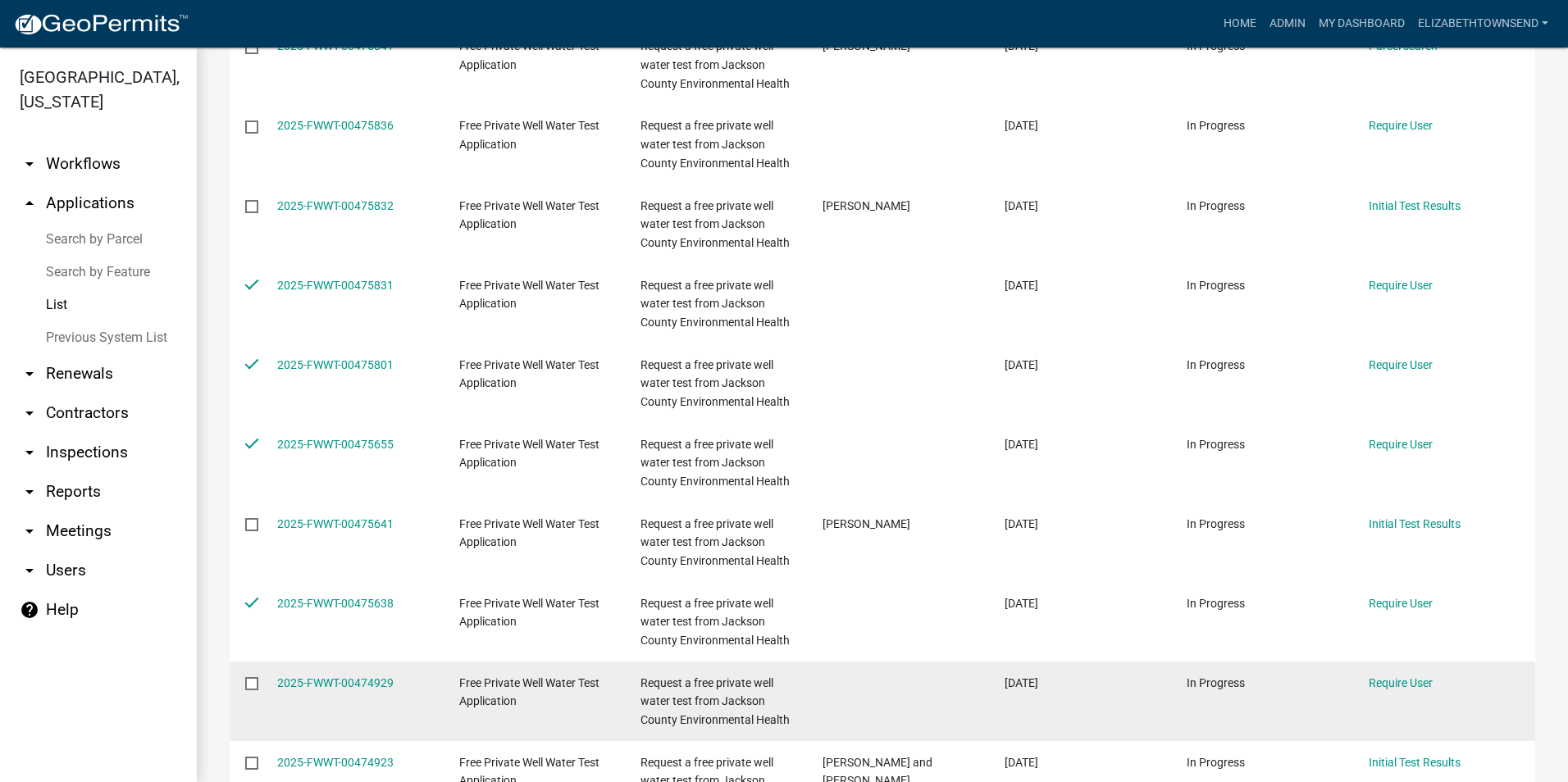
click at [249, 684] on input "checkbox" at bounding box center [250, 683] width 10 height 10
checkbox input "true"
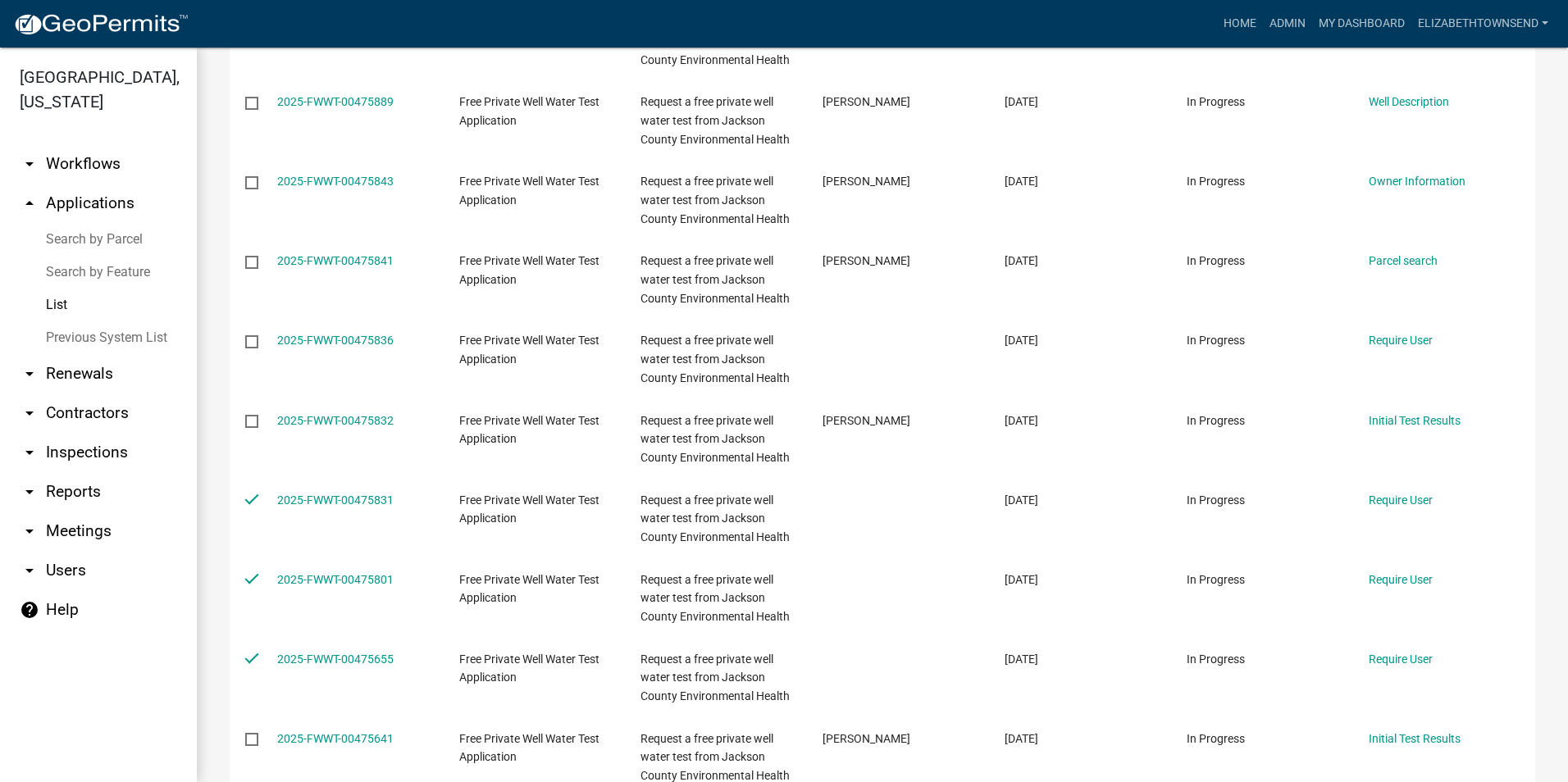
scroll to position [164, 0]
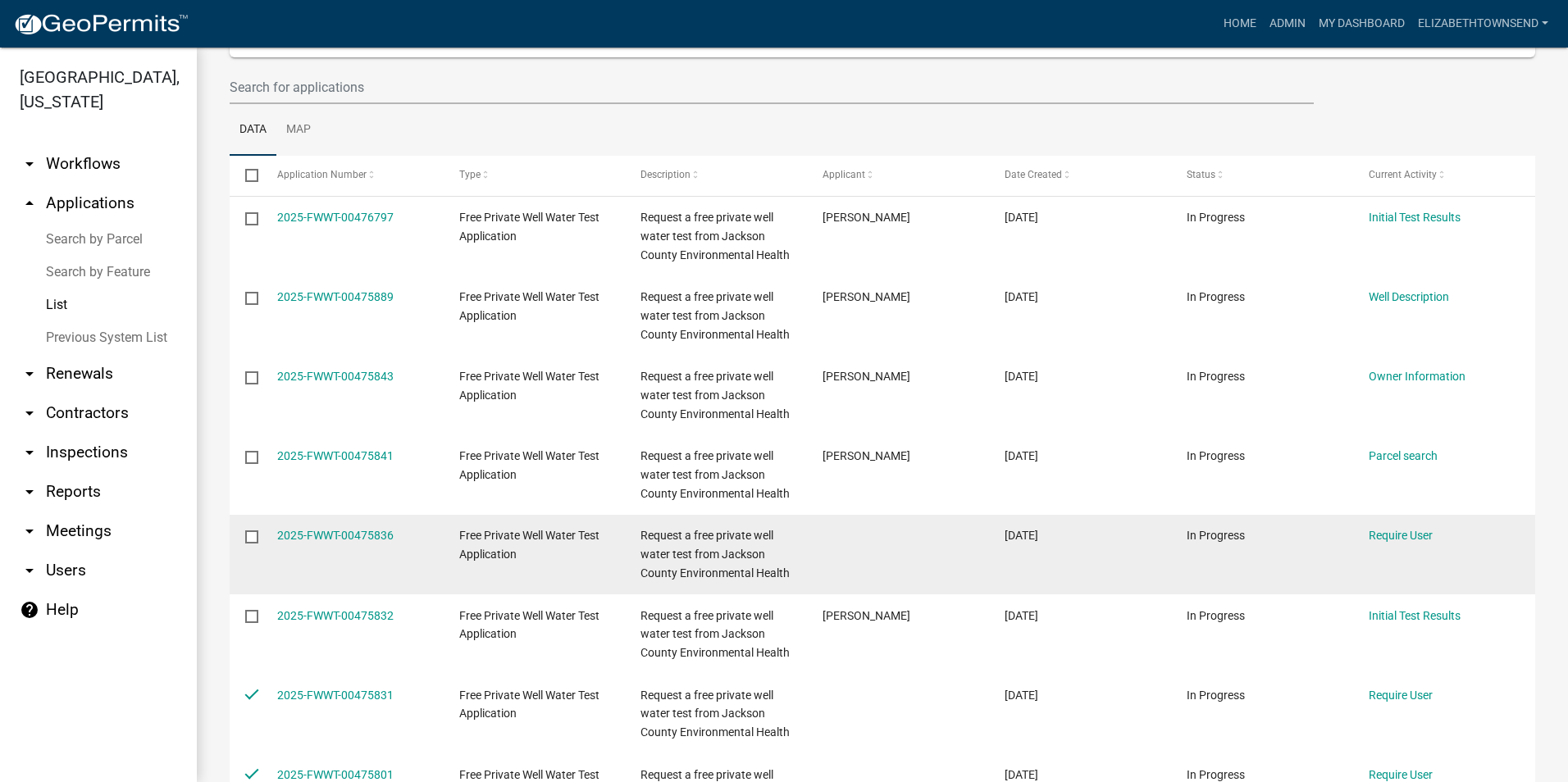
click at [253, 537] on input "checkbox" at bounding box center [250, 536] width 10 height 10
checkbox input "true"
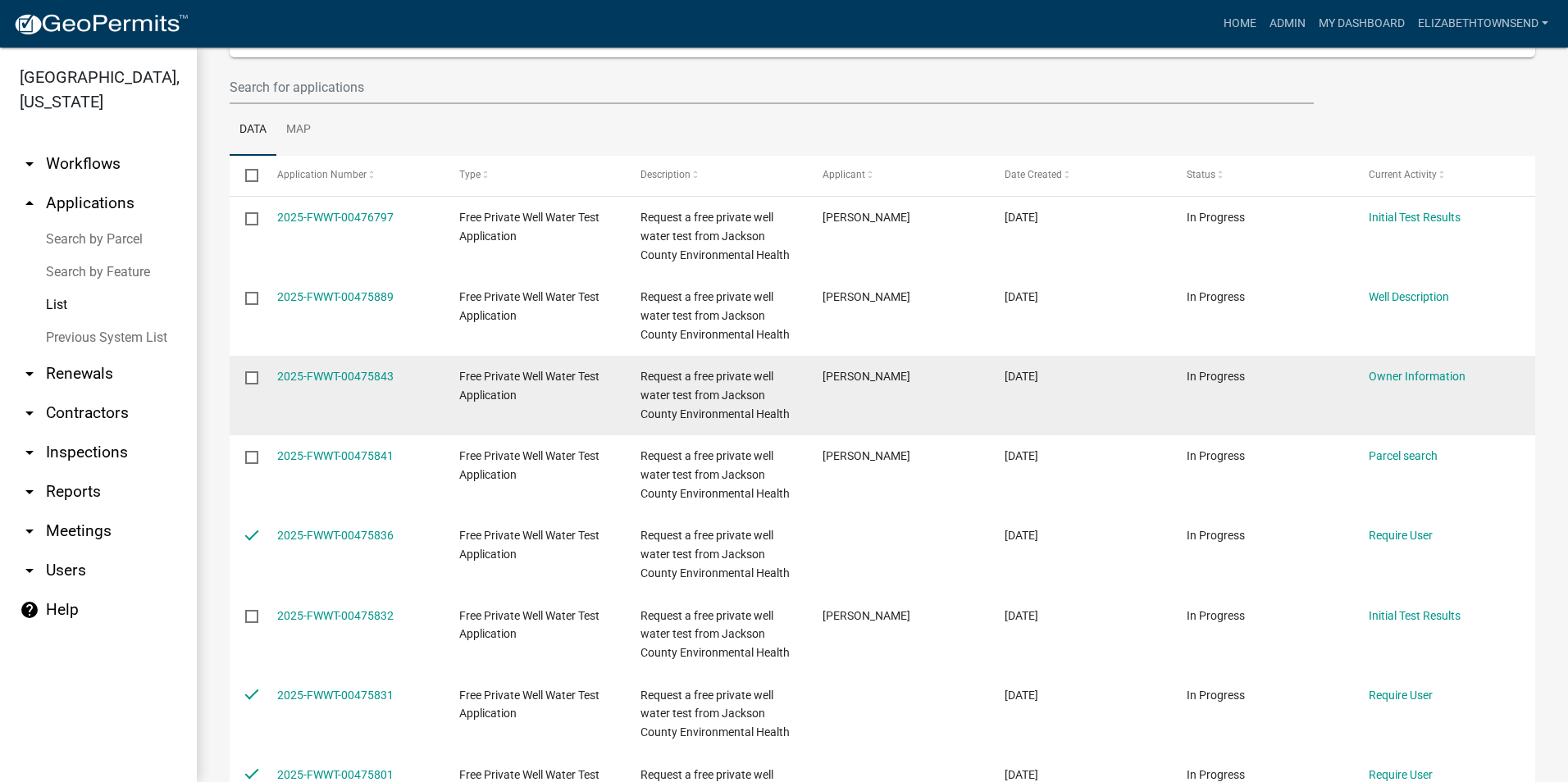
click at [246, 376] on input "checkbox" at bounding box center [250, 377] width 10 height 10
checkbox input "true"
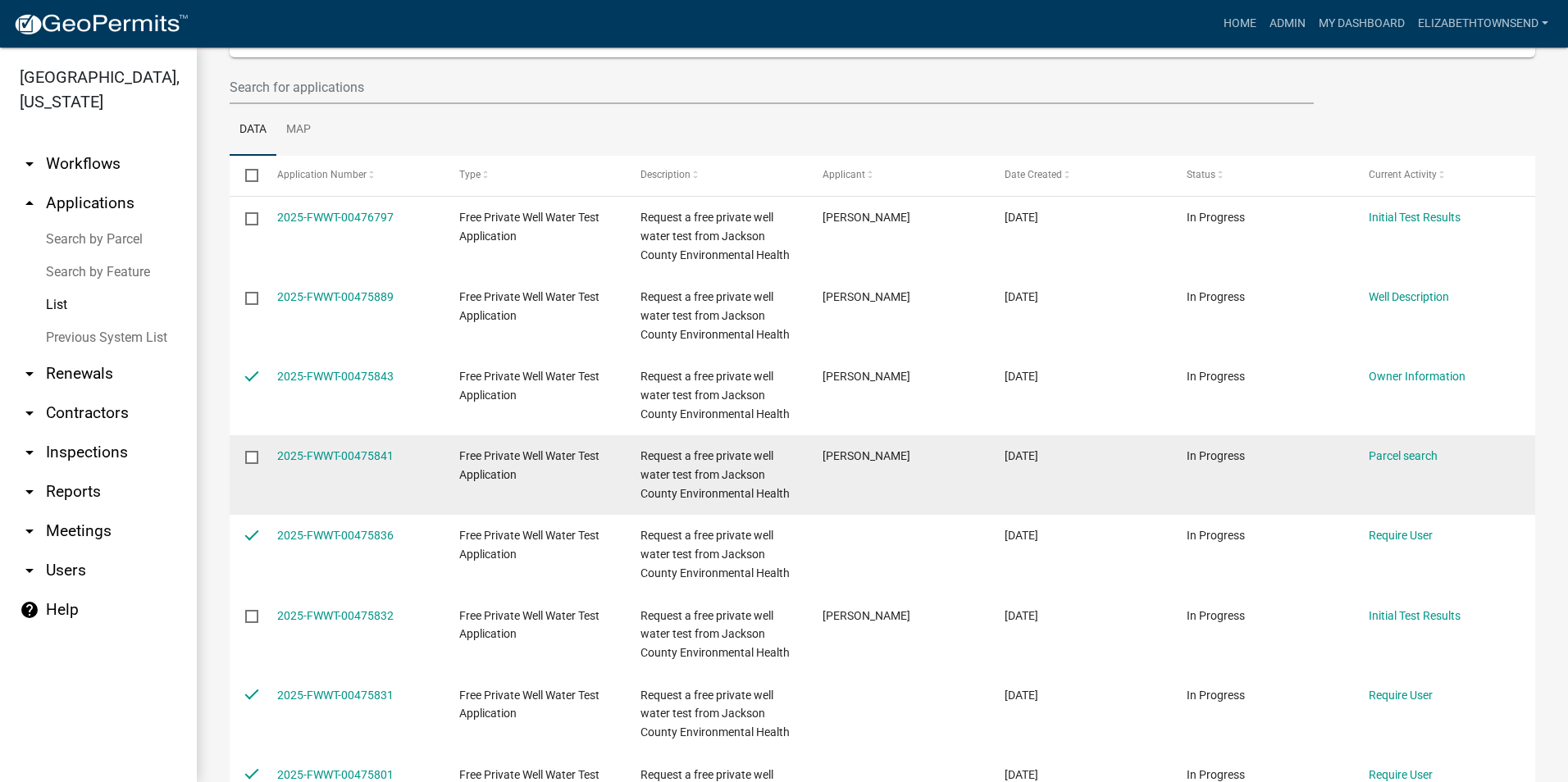
click at [251, 457] on input "checkbox" at bounding box center [250, 456] width 10 height 10
checkbox input "true"
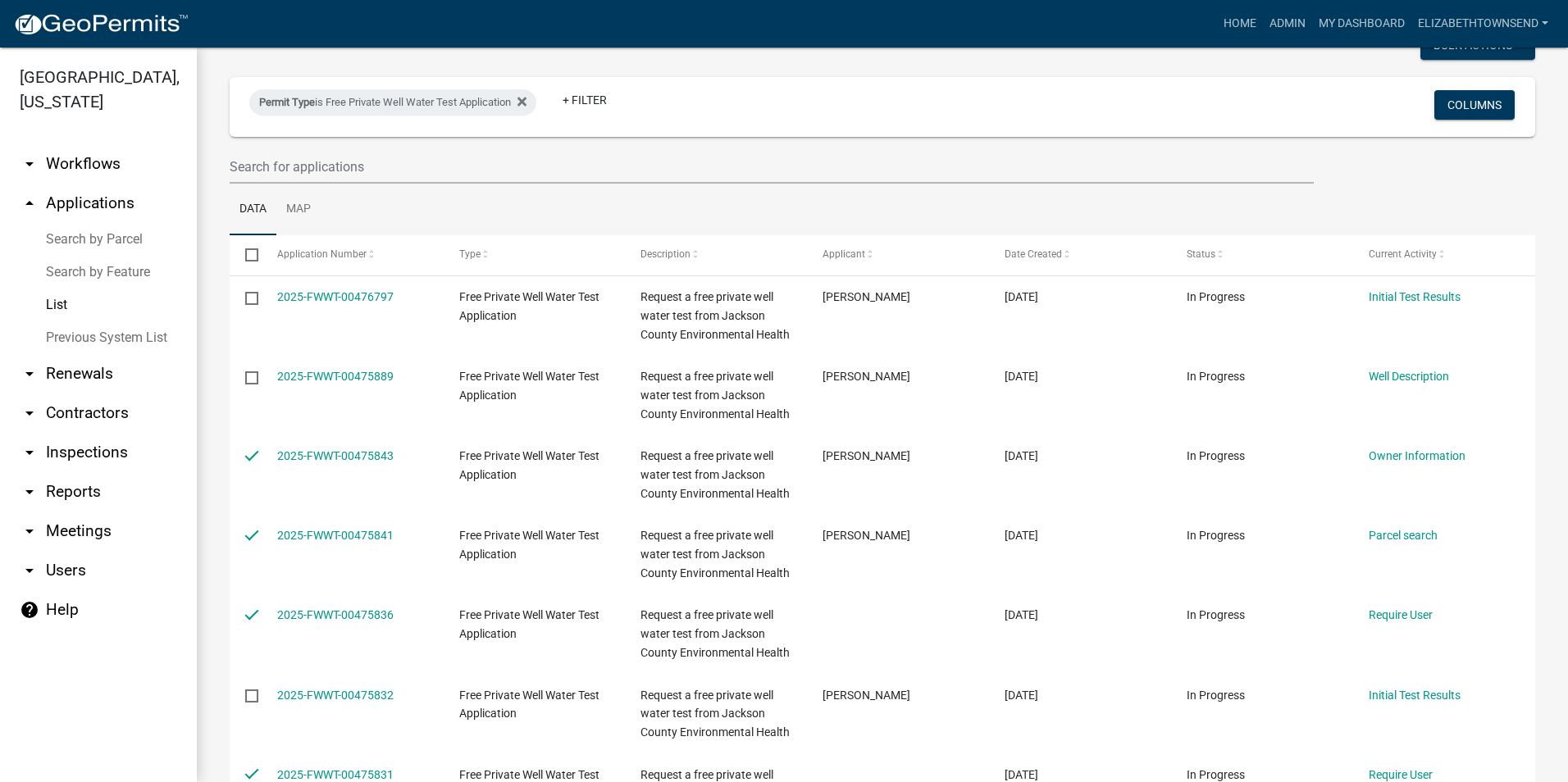
scroll to position [0, 0]
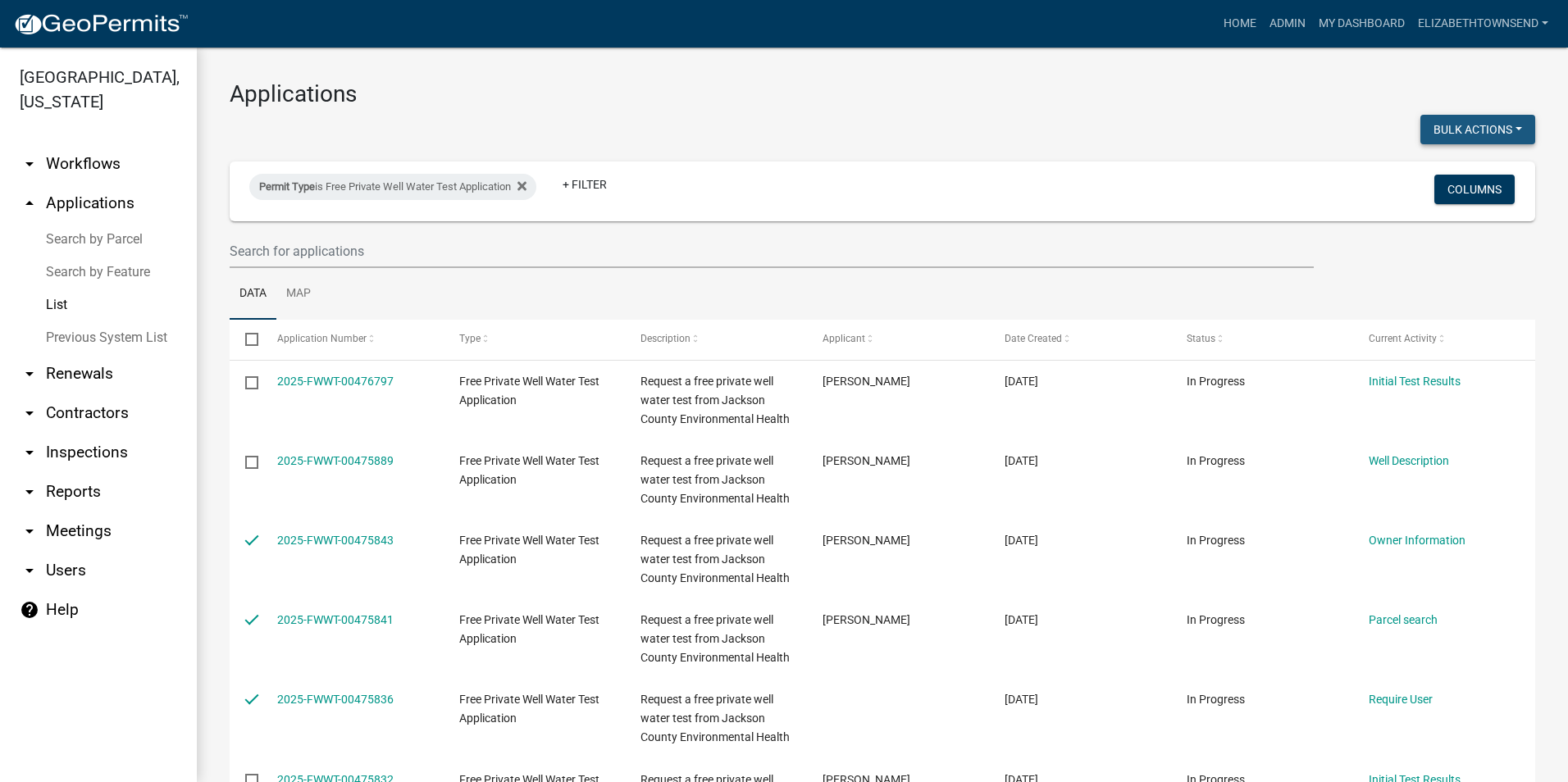
click at [1469, 117] on button "Bulk Actions" at bounding box center [1478, 129] width 114 height 30
click at [1443, 169] on button "Void" at bounding box center [1469, 172] width 131 height 39
checkbox input "false"
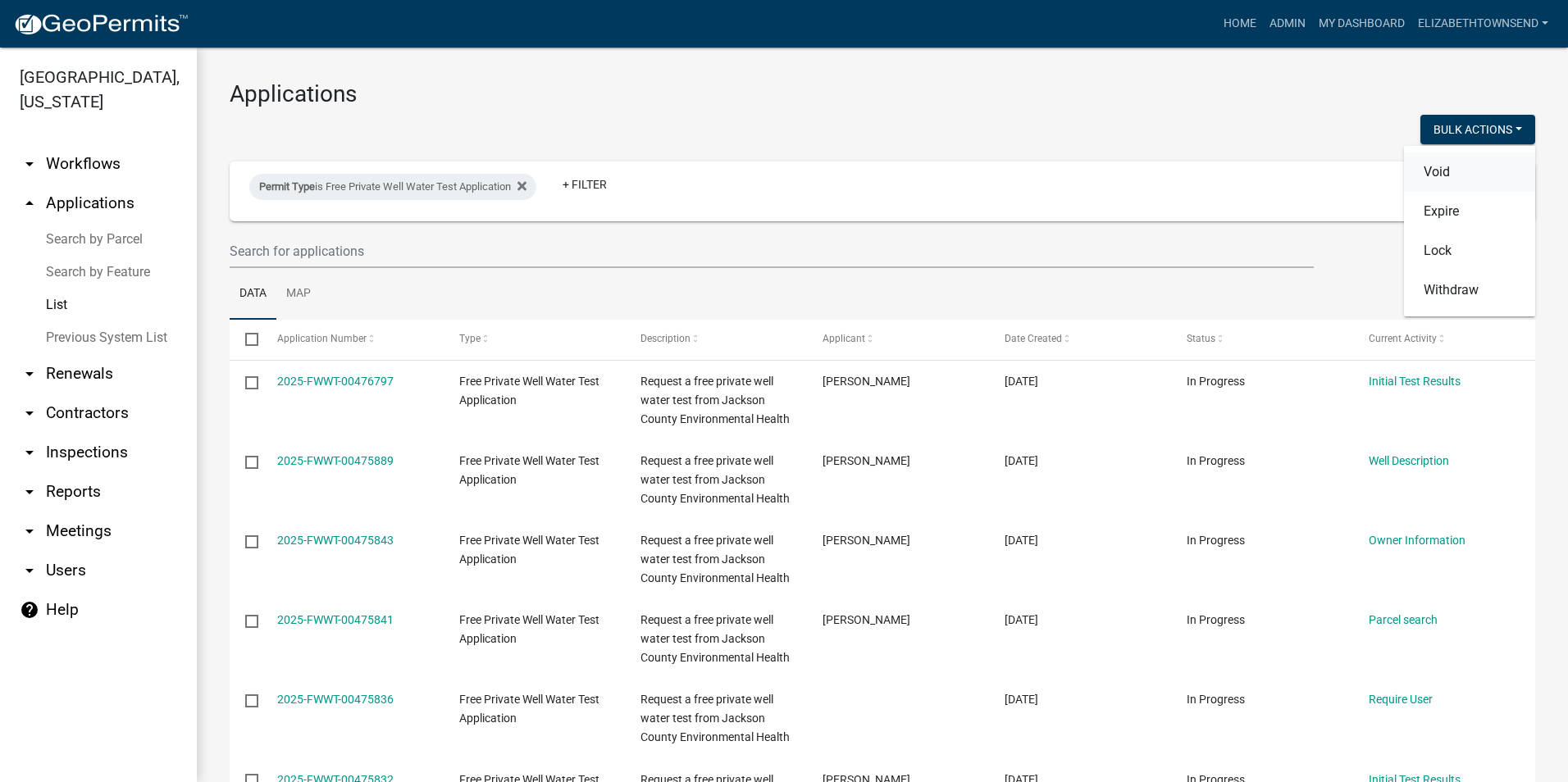
checkbox input "false"
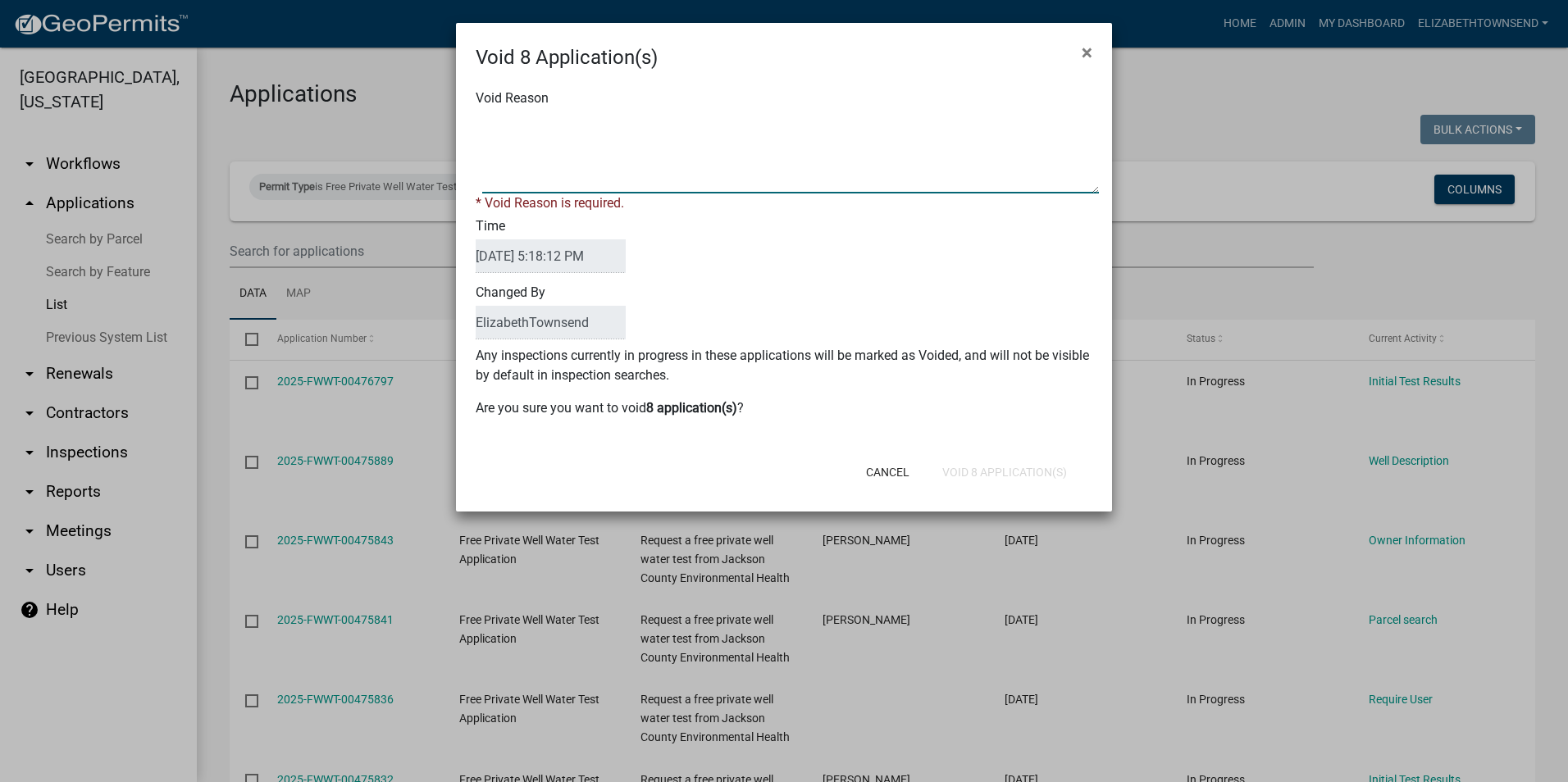
click at [642, 162] on textarea "Void Reason" at bounding box center [791, 152] width 617 height 82
click at [772, 183] on textarea "Void Reason" at bounding box center [791, 152] width 617 height 82
type textarea "duplicates"
click at [994, 464] on button "Void 8 Application(s)" at bounding box center [1004, 472] width 151 height 30
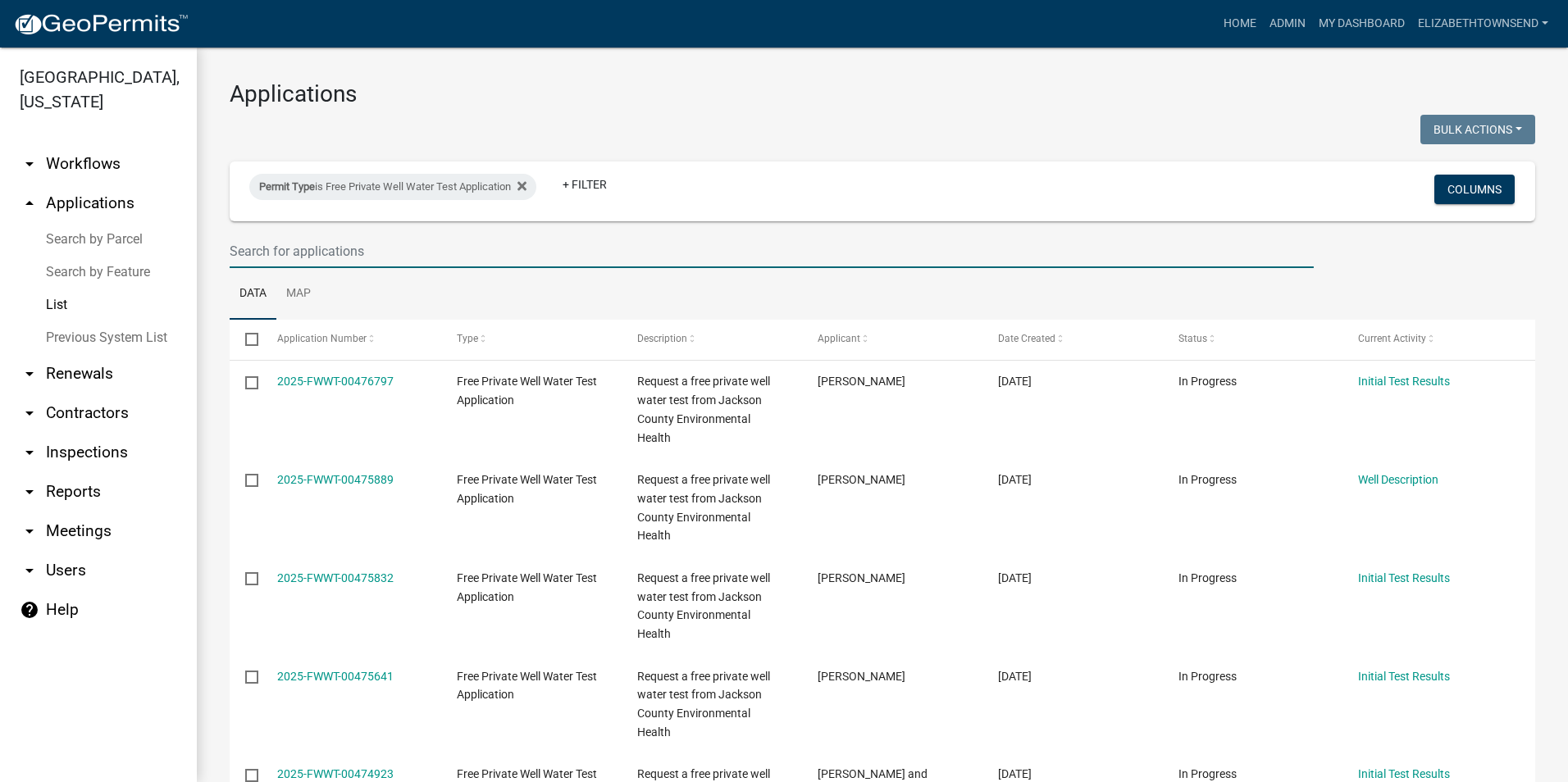
click at [347, 255] on input "text" at bounding box center [772, 251] width 1084 height 33
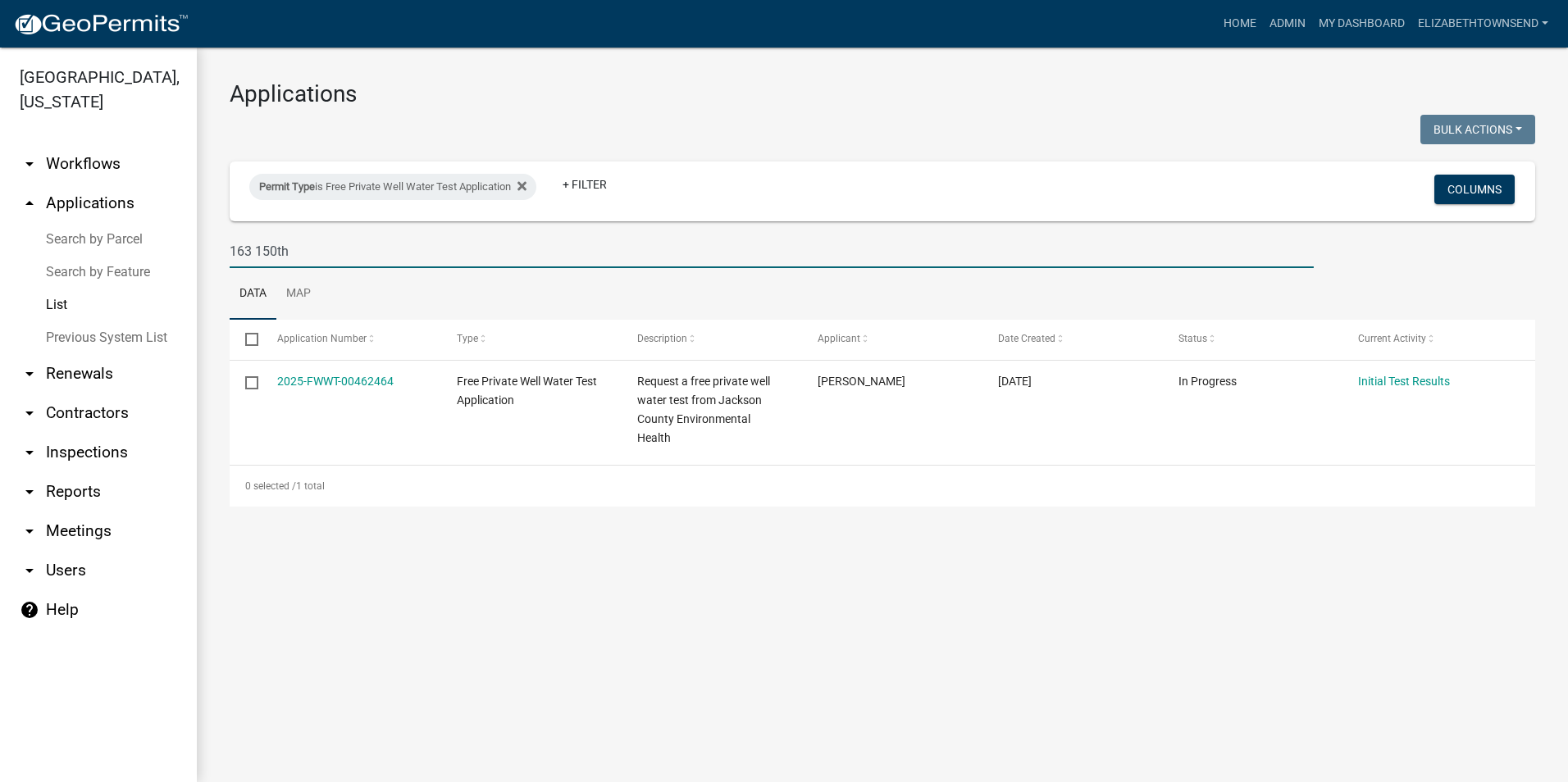
type input "163 150th"
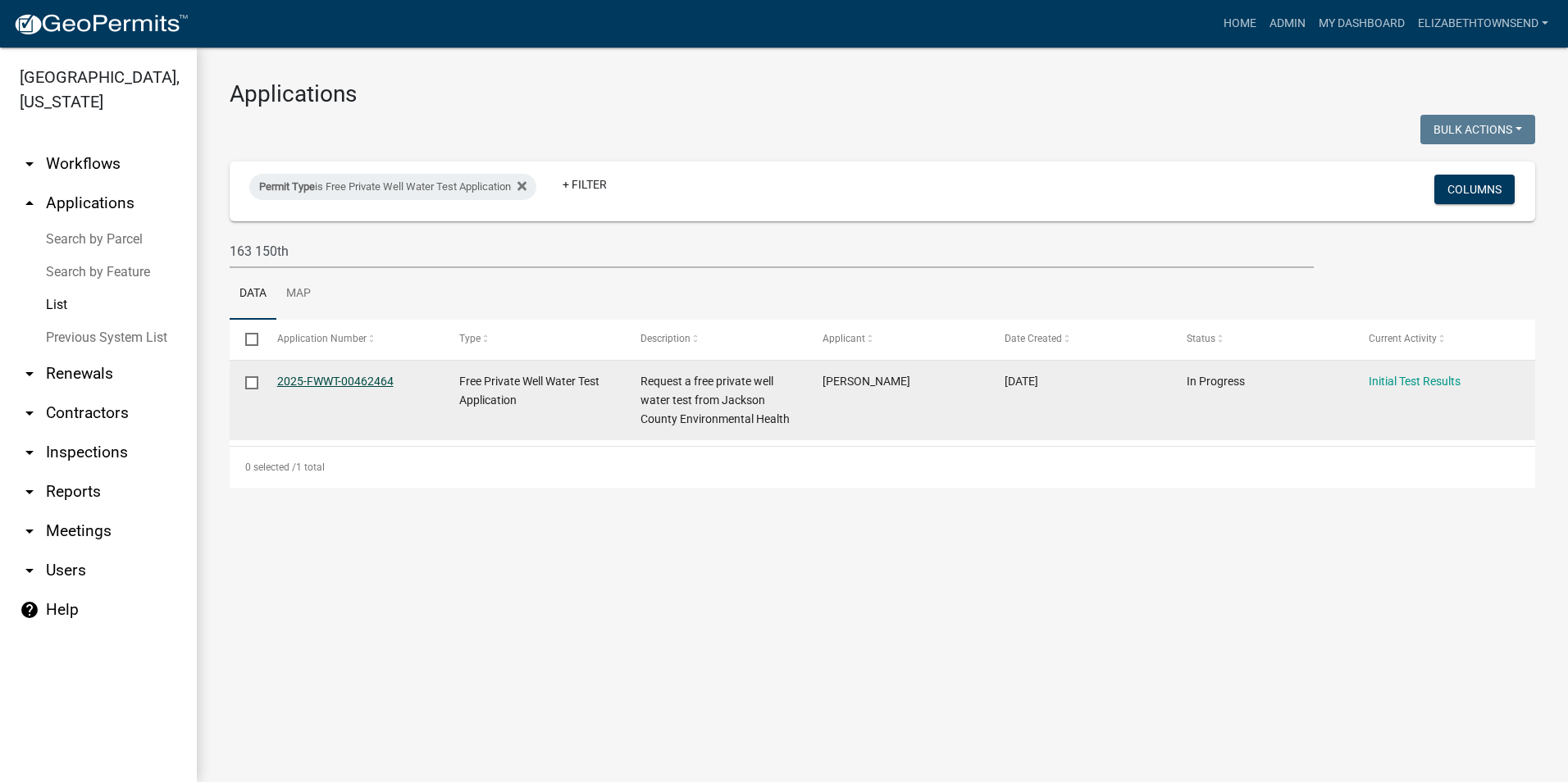
click at [362, 382] on link "2025-FWWT-00462464" at bounding box center [335, 381] width 116 height 13
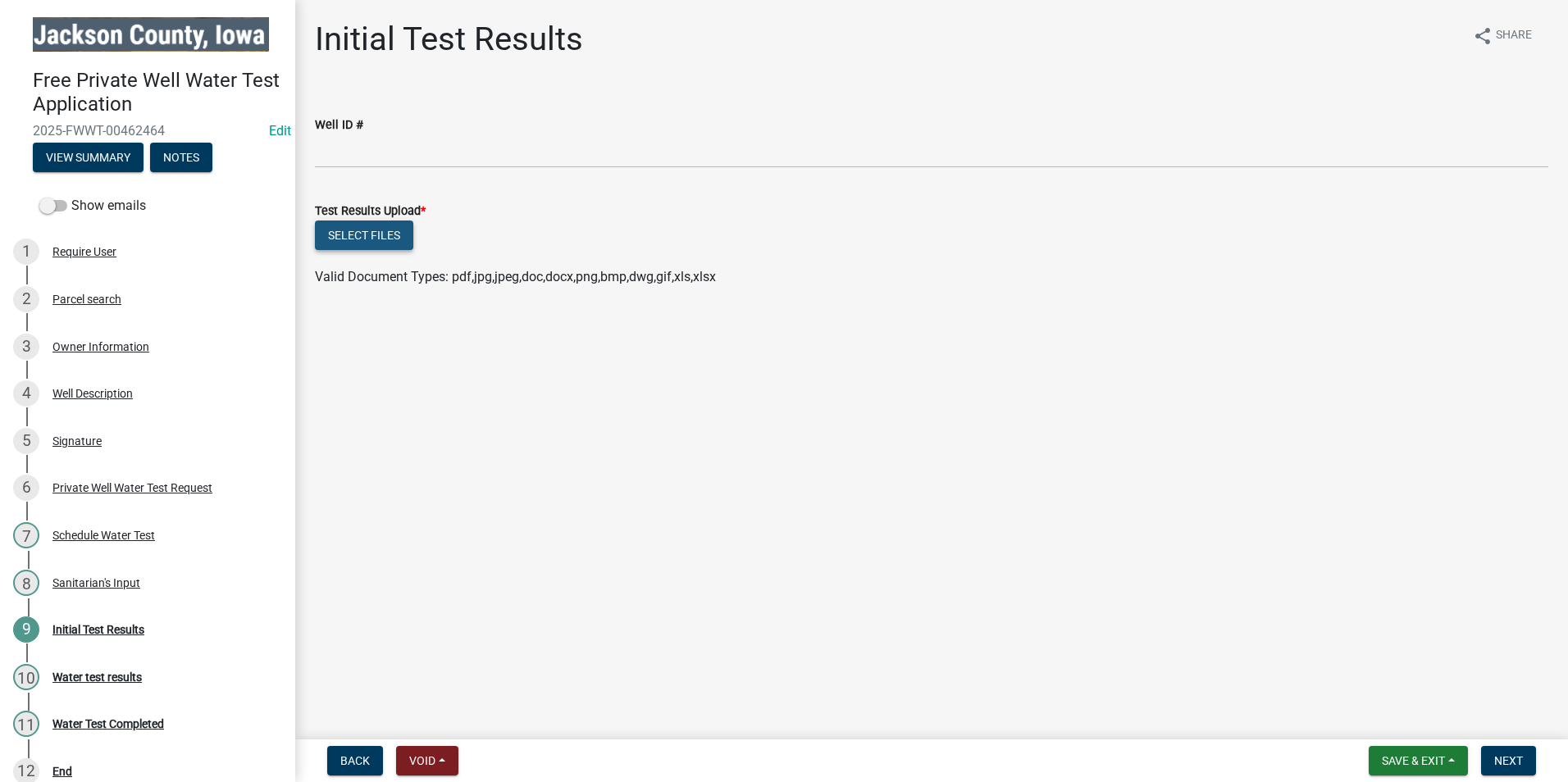
click at [381, 235] on button "Select files" at bounding box center [365, 235] width 99 height 30
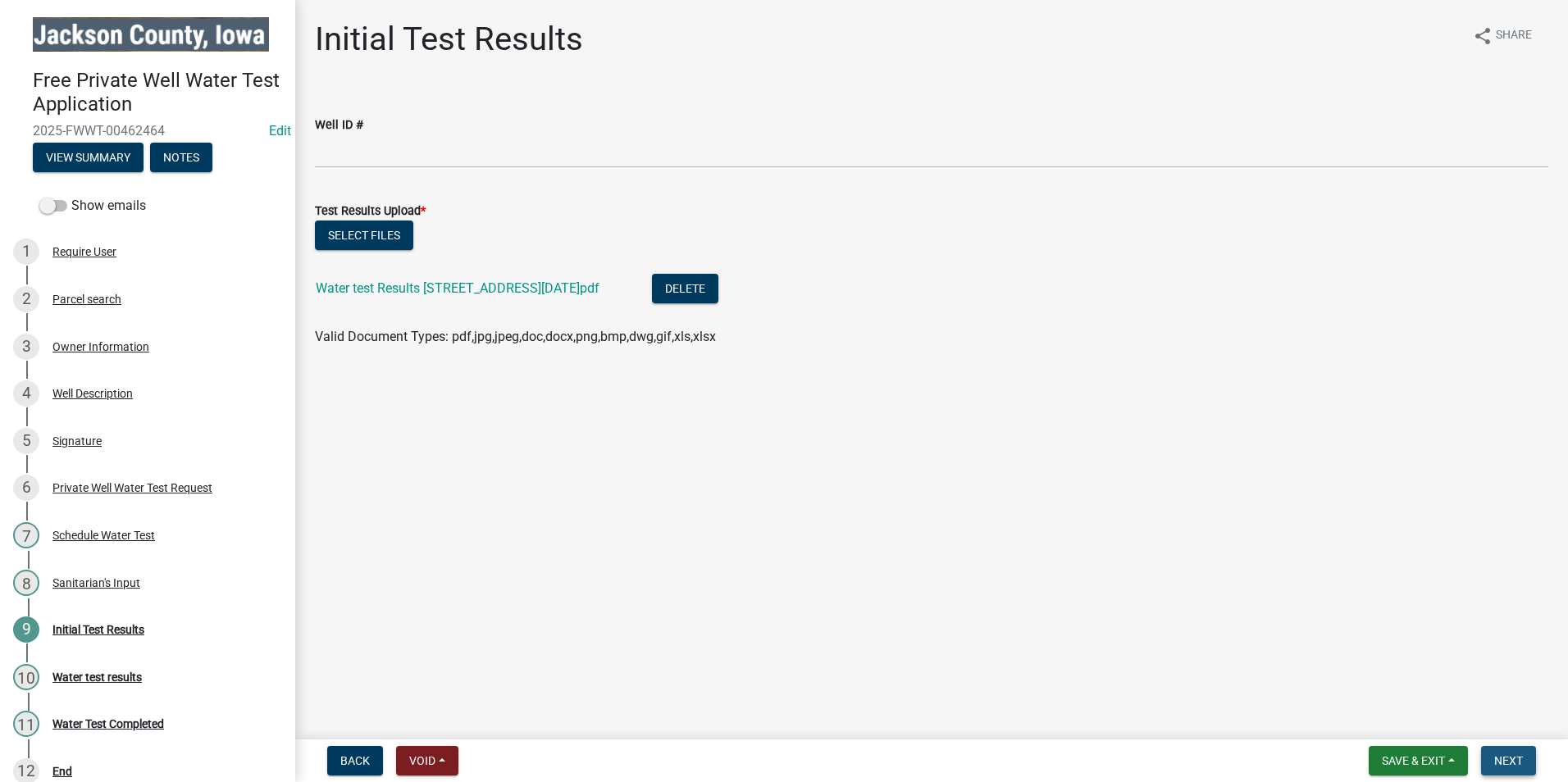
click at [1506, 762] on span "Next" at bounding box center [1508, 761] width 29 height 13
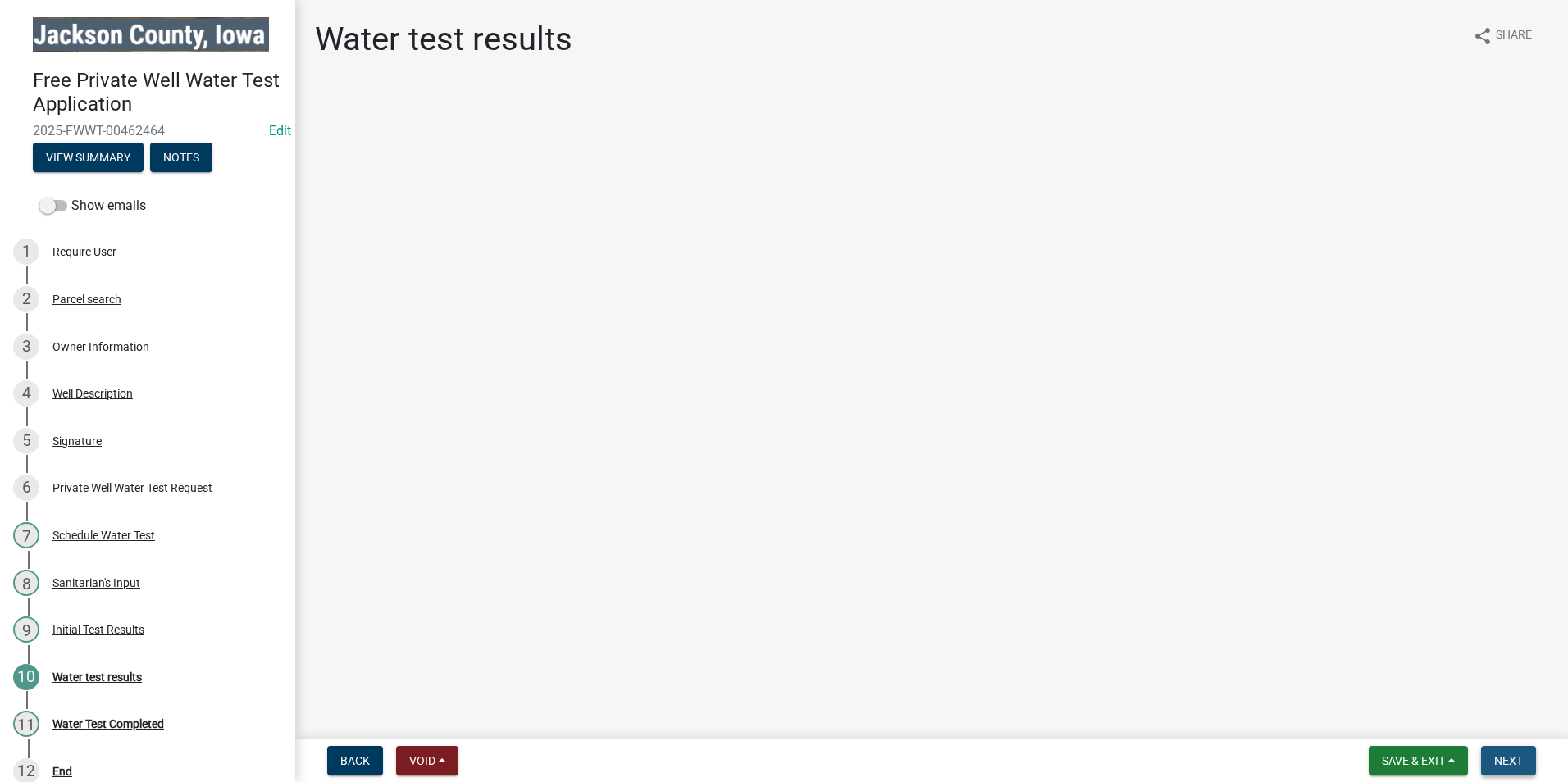
drag, startPoint x: 1495, startPoint y: 758, endPoint x: 1452, endPoint y: 731, distance: 50.8
click at [1493, 754] on button "Next" at bounding box center [1508, 762] width 55 height 30
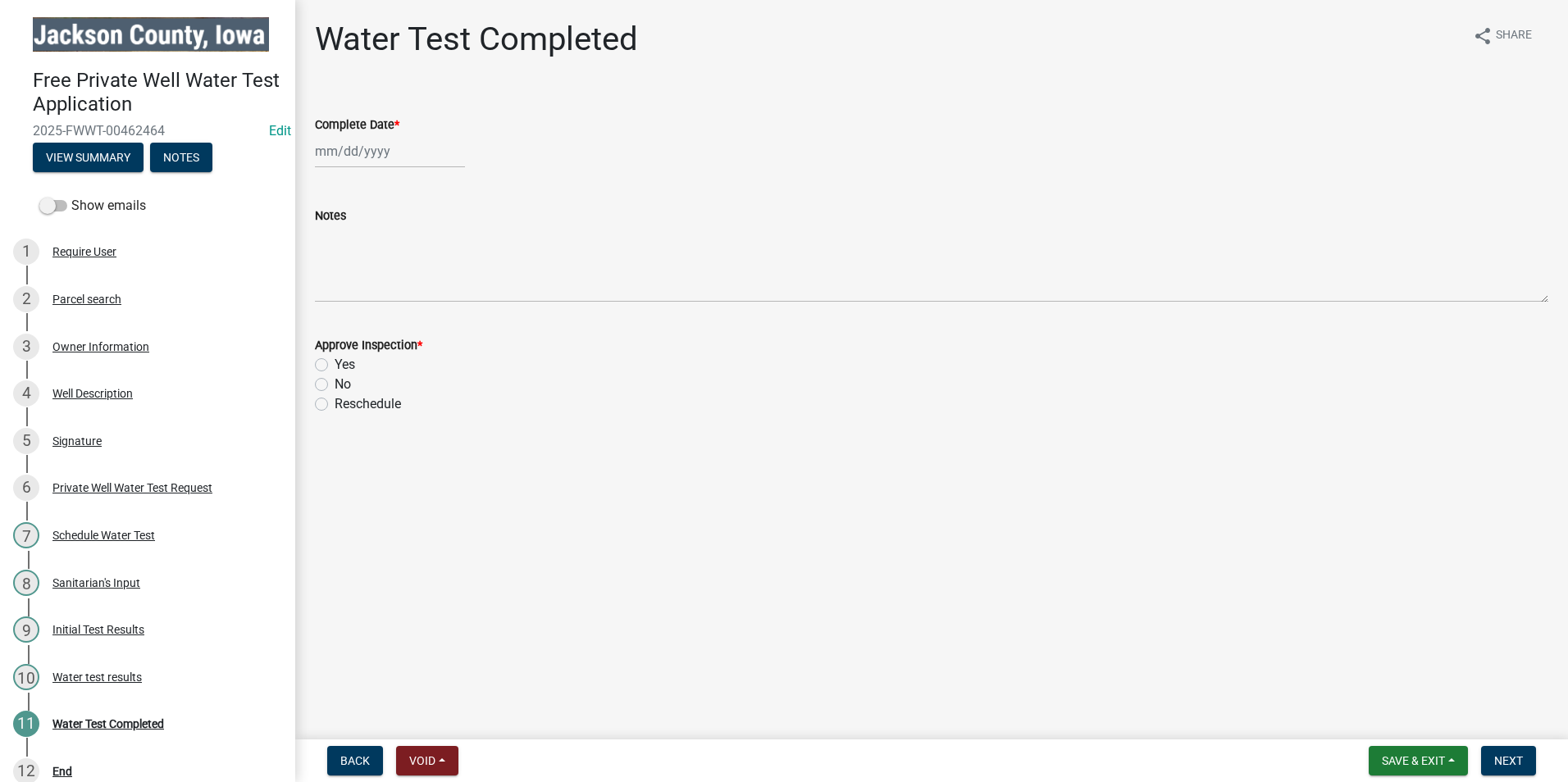
click at [410, 143] on div at bounding box center [390, 152] width 150 height 33
select select "9"
select select "2025"
click at [419, 266] on div "11" at bounding box center [410, 265] width 26 height 26
type input "[DATE]"
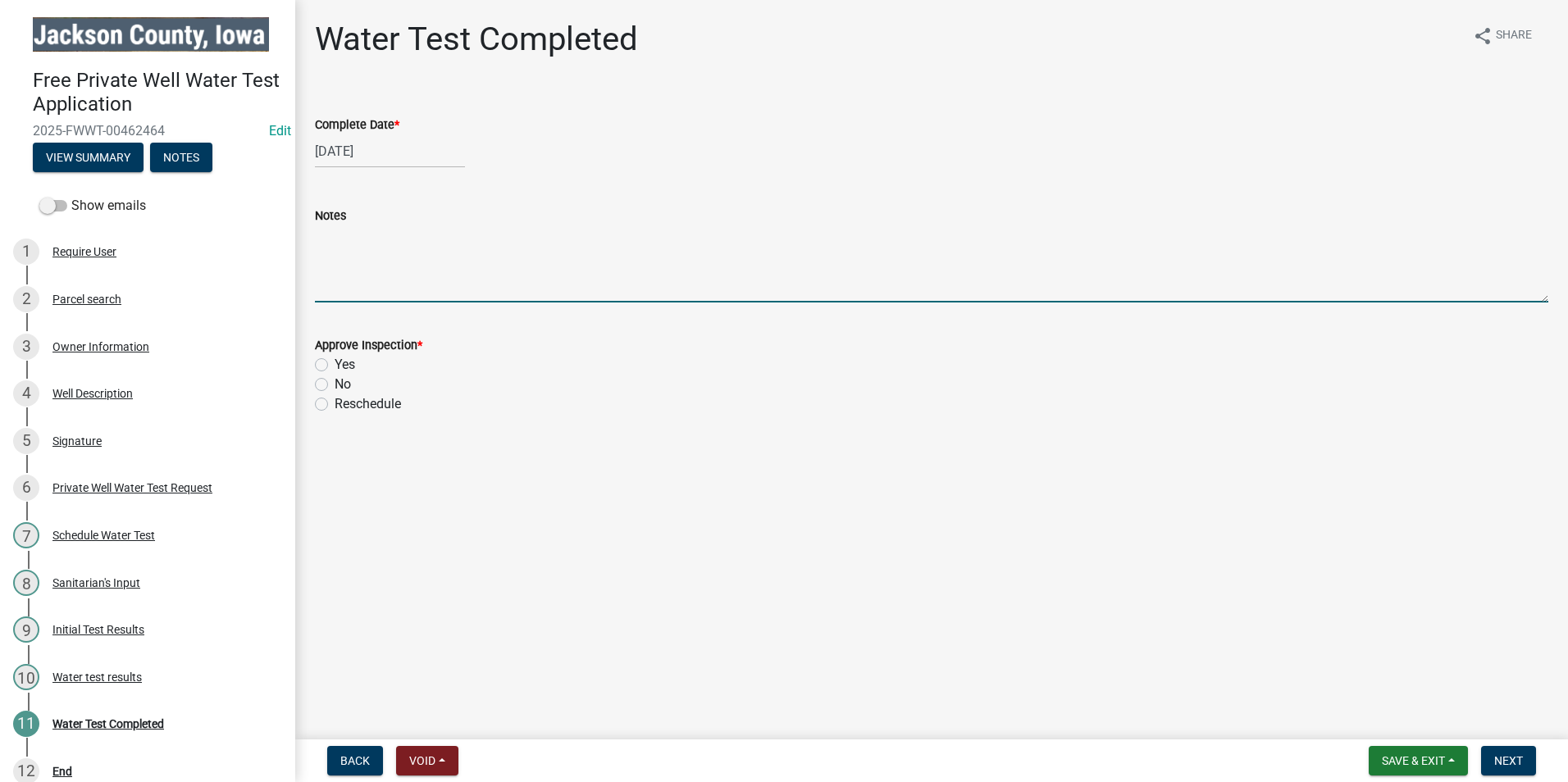
click at [371, 283] on textarea "Notes" at bounding box center [932, 264] width 1234 height 77
type textarea "C"
click at [911, 236] on textarea "Total [MEDICAL_DATA] is present. Do not drink the water, drink bottled water. H…" at bounding box center [932, 264] width 1234 height 77
type textarea "Total [MEDICAL_DATA] is present. Do not drink the water, drink bottled water. H…"
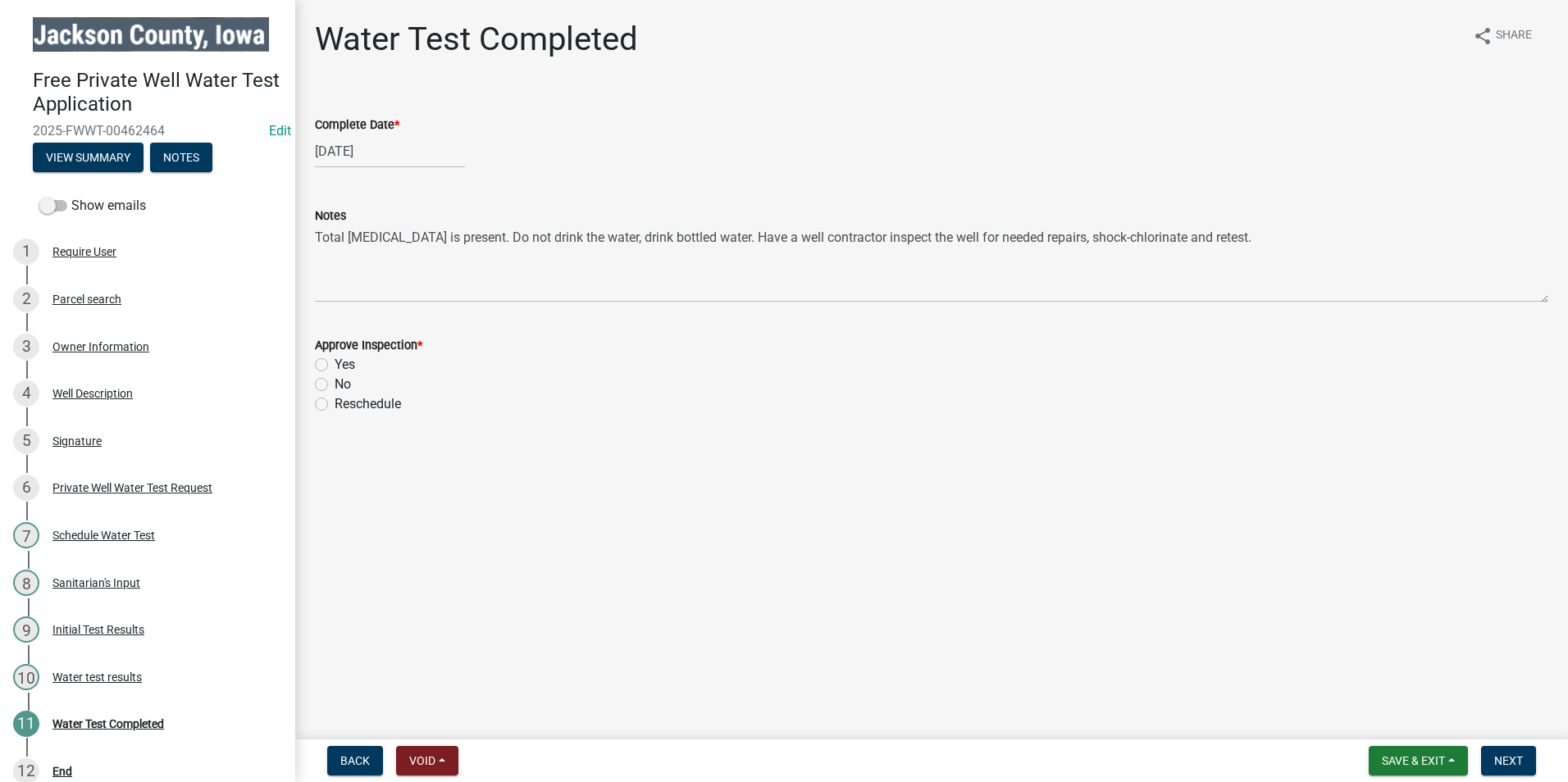
click at [335, 385] on label "No" at bounding box center [343, 384] width 17 height 20
click at [335, 385] on input "No" at bounding box center [339, 379] width 10 height 10
radio input "true"
click at [1511, 758] on span "Next" at bounding box center [1508, 761] width 29 height 13
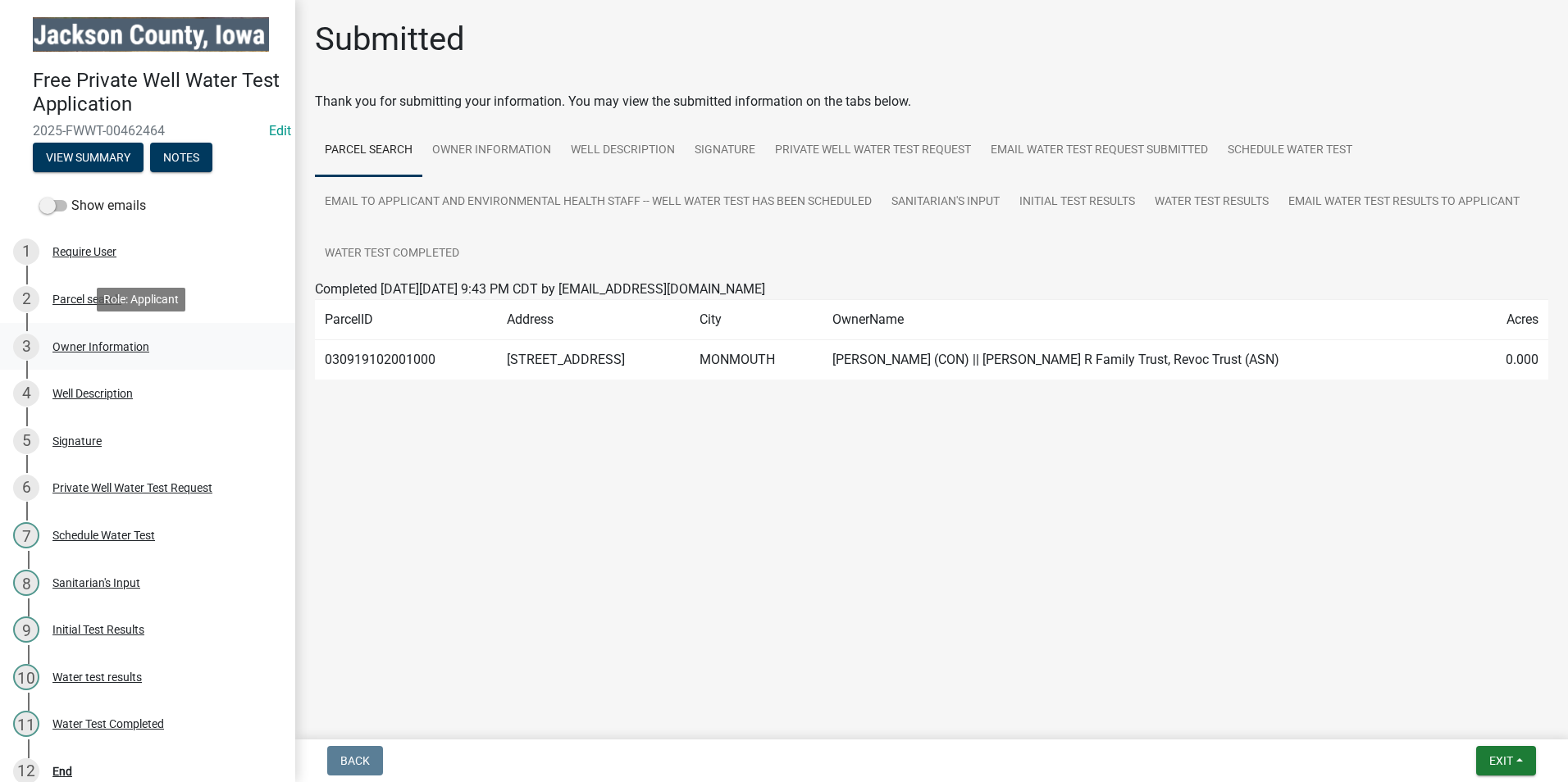
click at [114, 345] on div "Owner Information" at bounding box center [100, 347] width 97 height 11
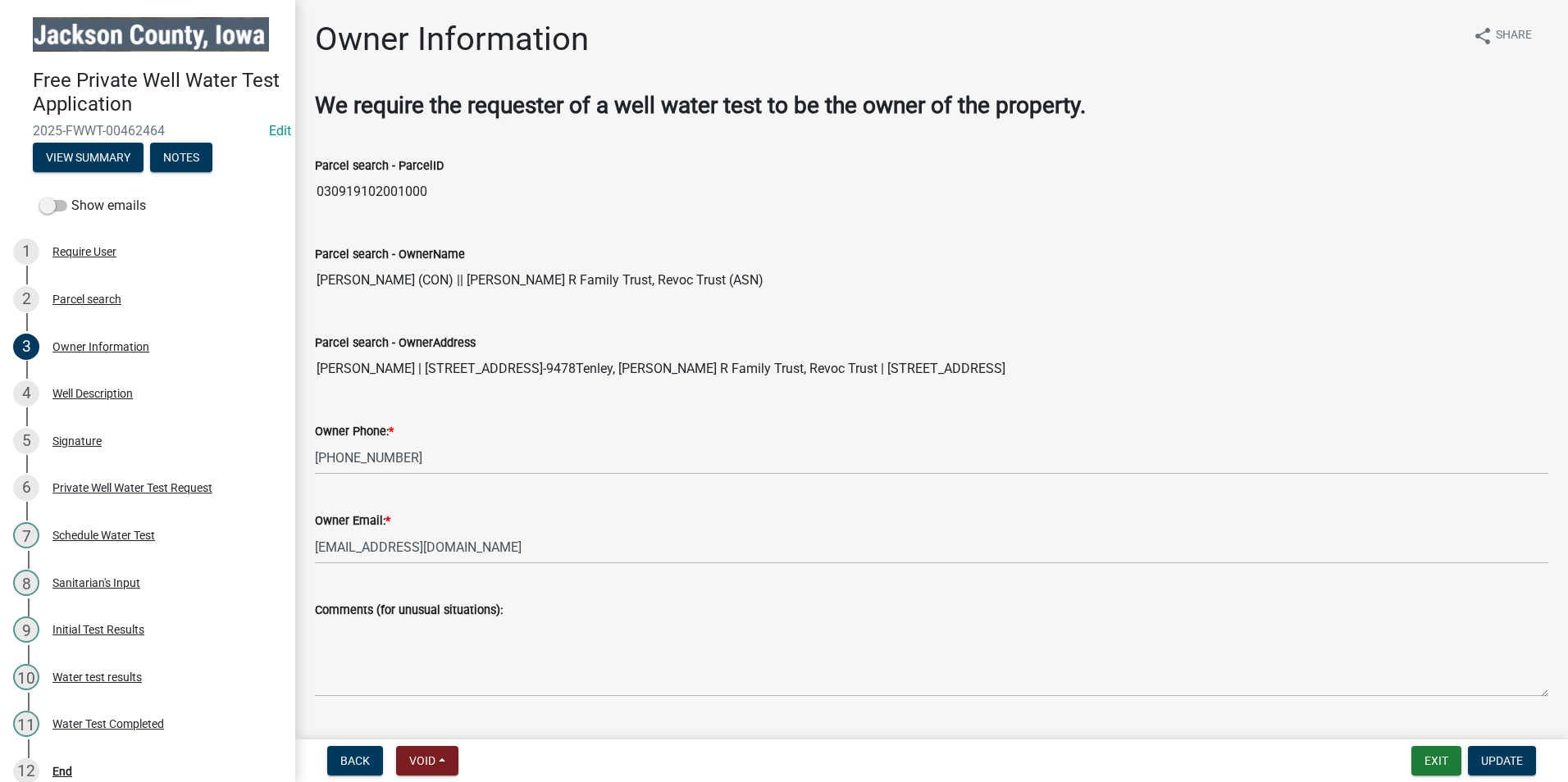
scroll to position [82, 0]
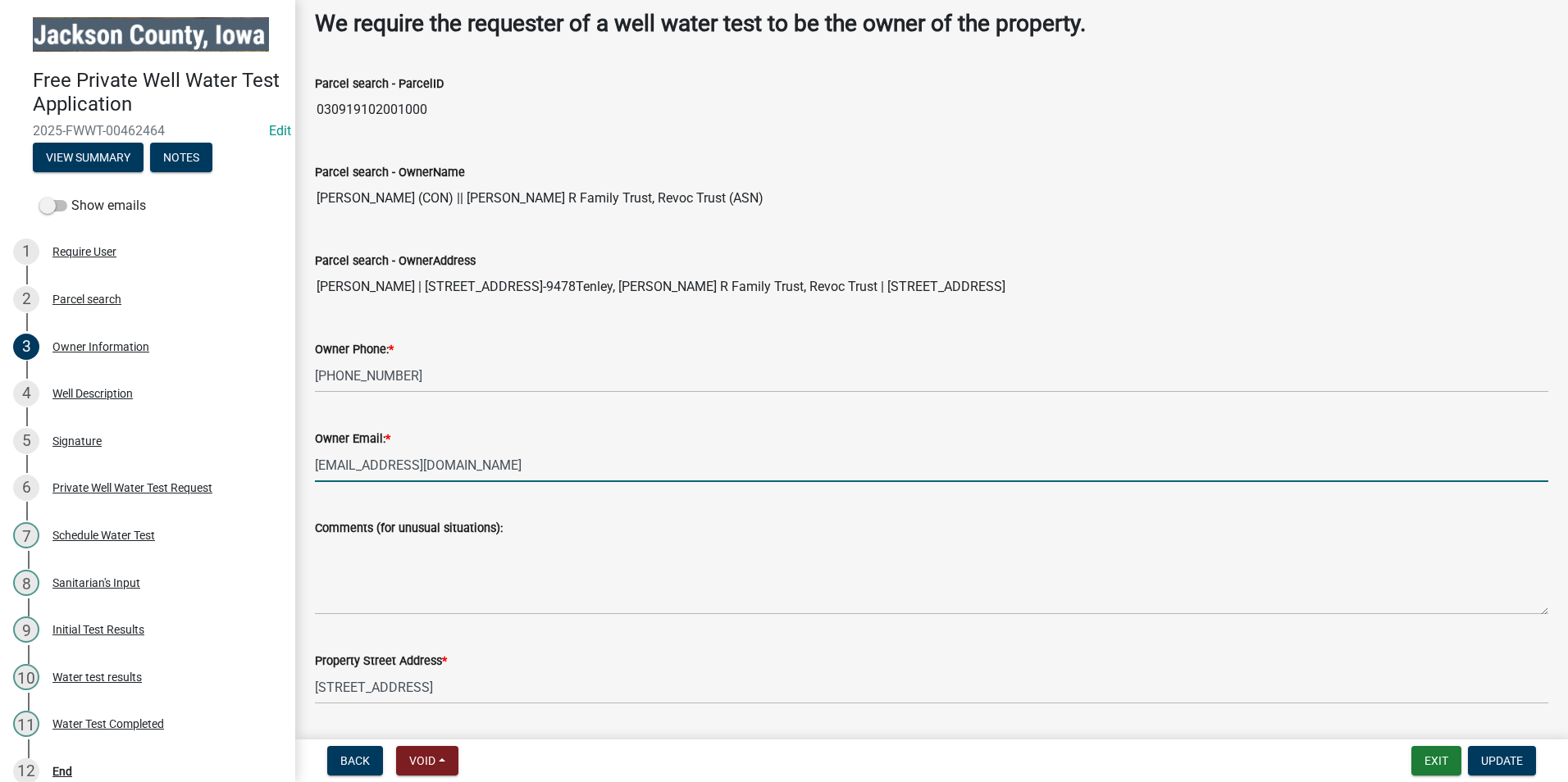
drag, startPoint x: 476, startPoint y: 470, endPoint x: 291, endPoint y: 471, distance: 185.0
click at [291, 471] on div "Free Private Well Water Test Application 2025-FWWT-00462464 Edit View Summary N…" at bounding box center [784, 391] width 1568 height 782
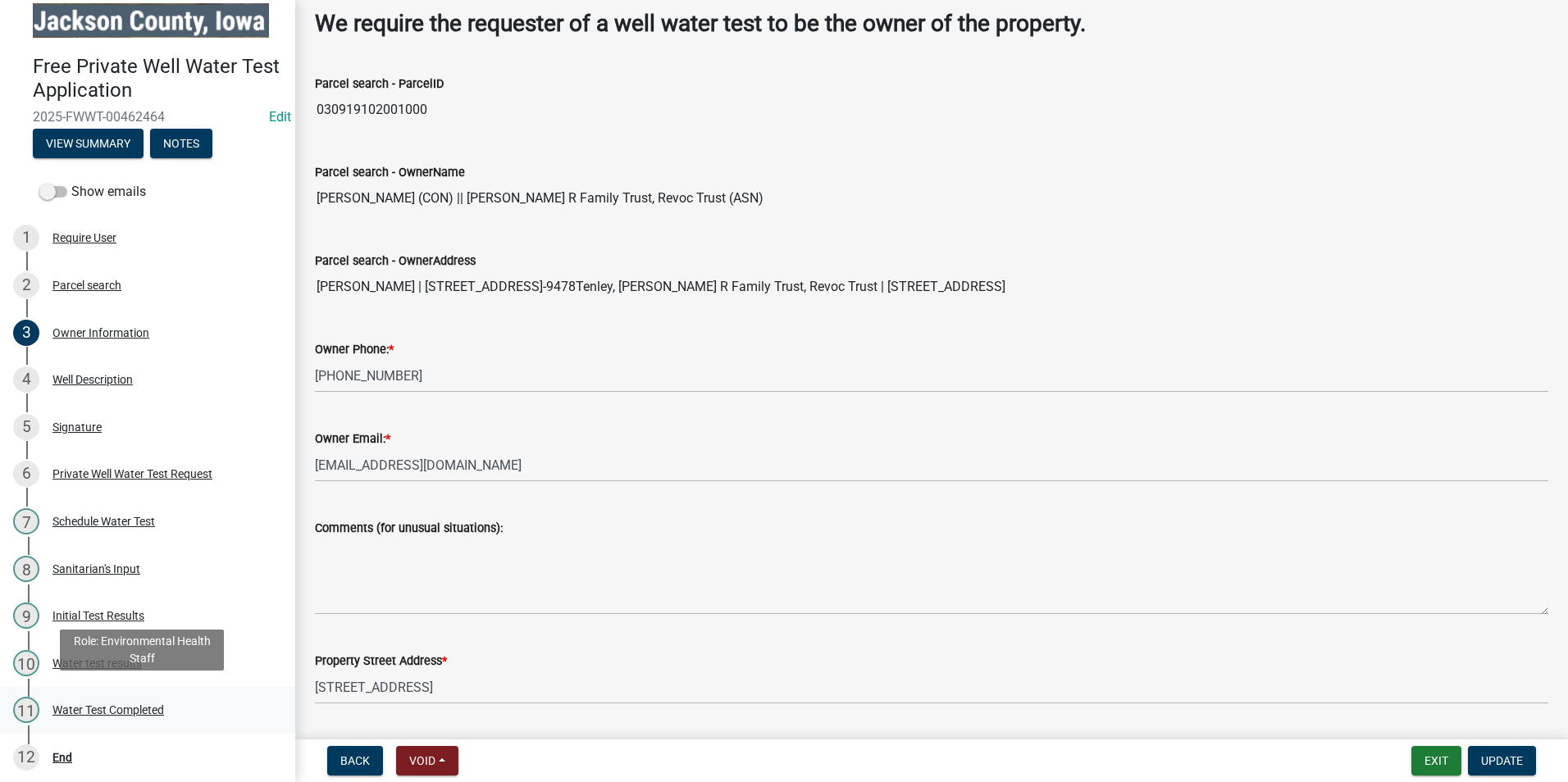
scroll to position [18, 0]
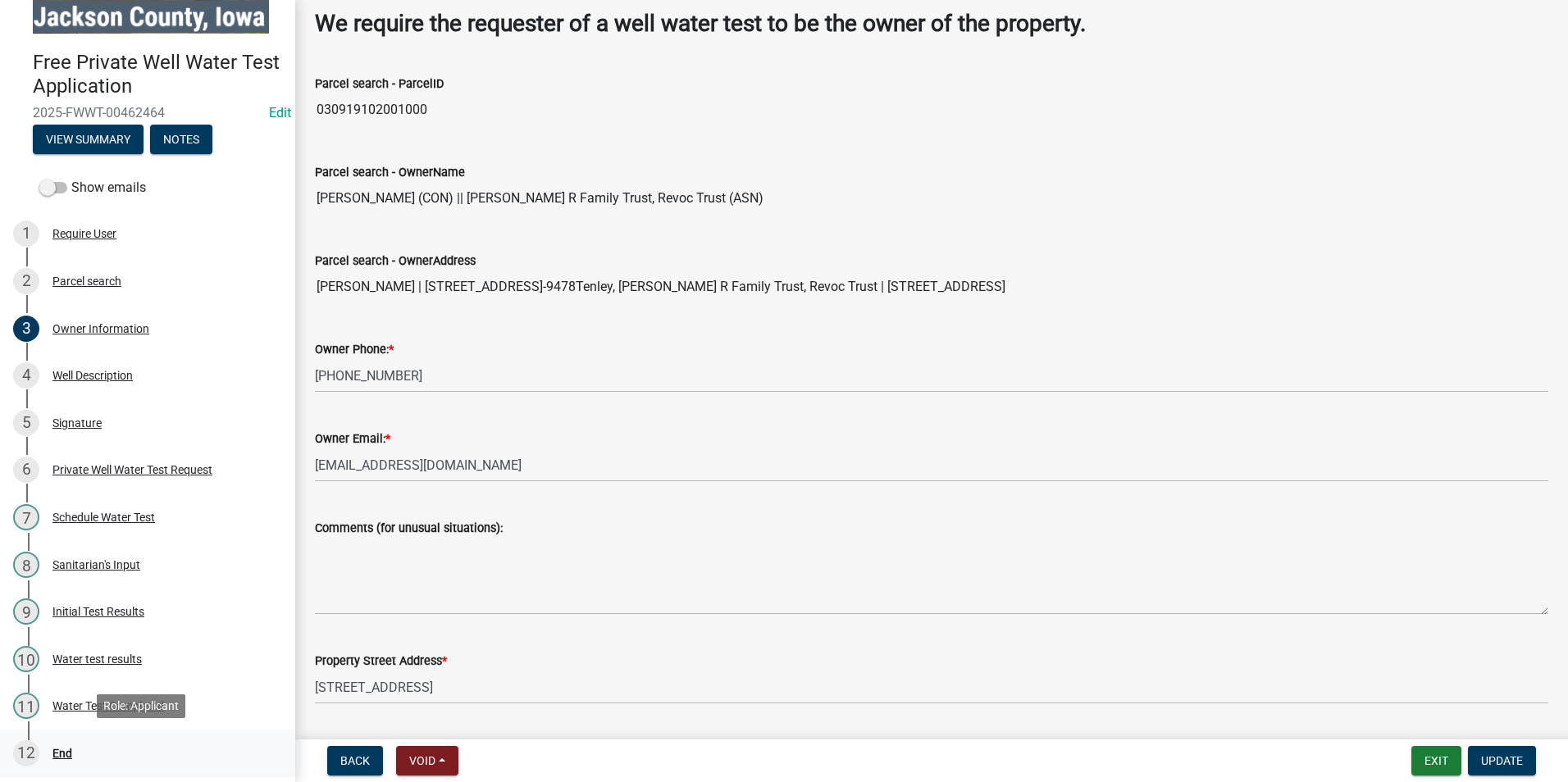
click at [53, 751] on div "End" at bounding box center [61, 753] width 20 height 11
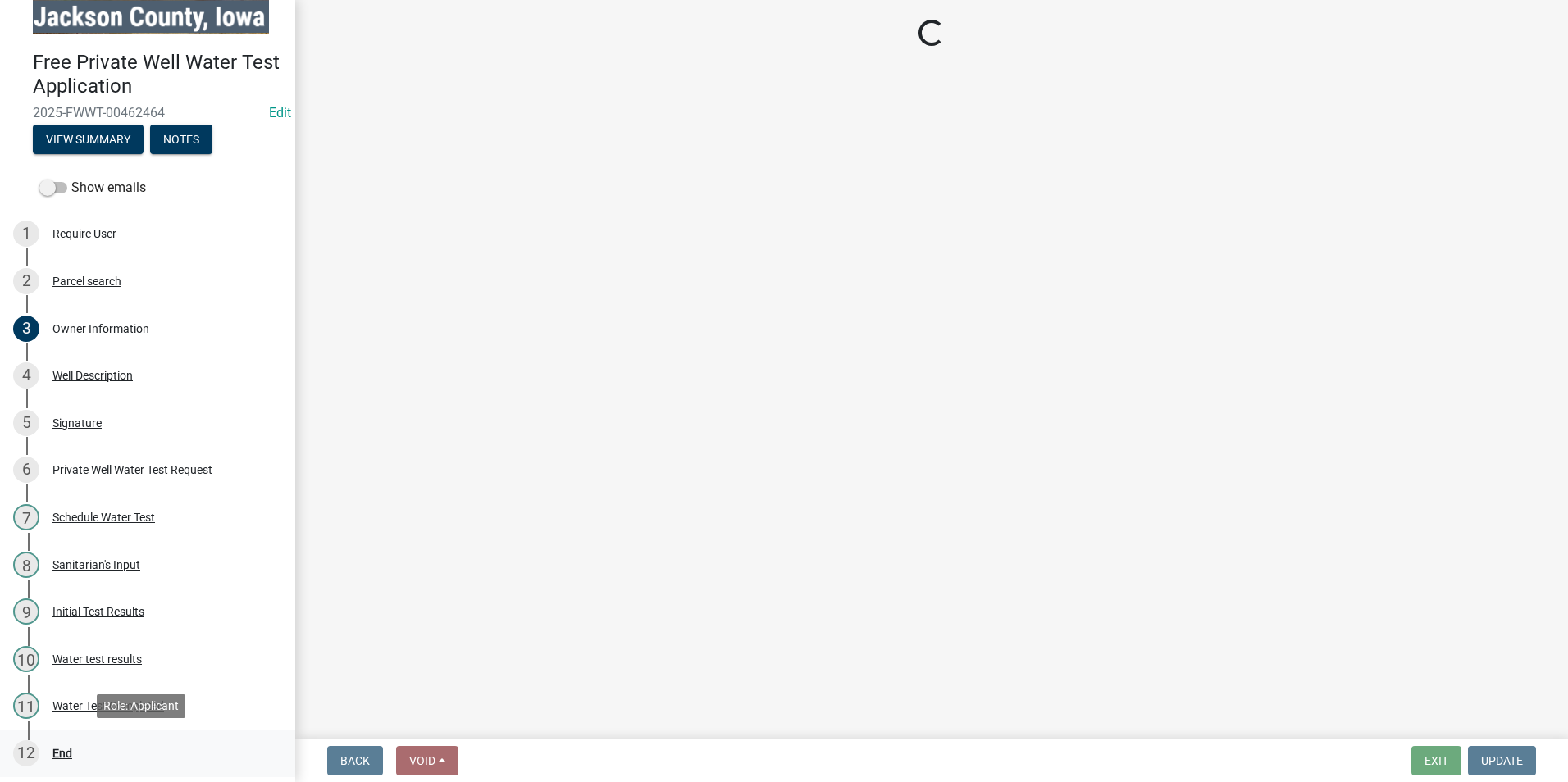
scroll to position [0, 0]
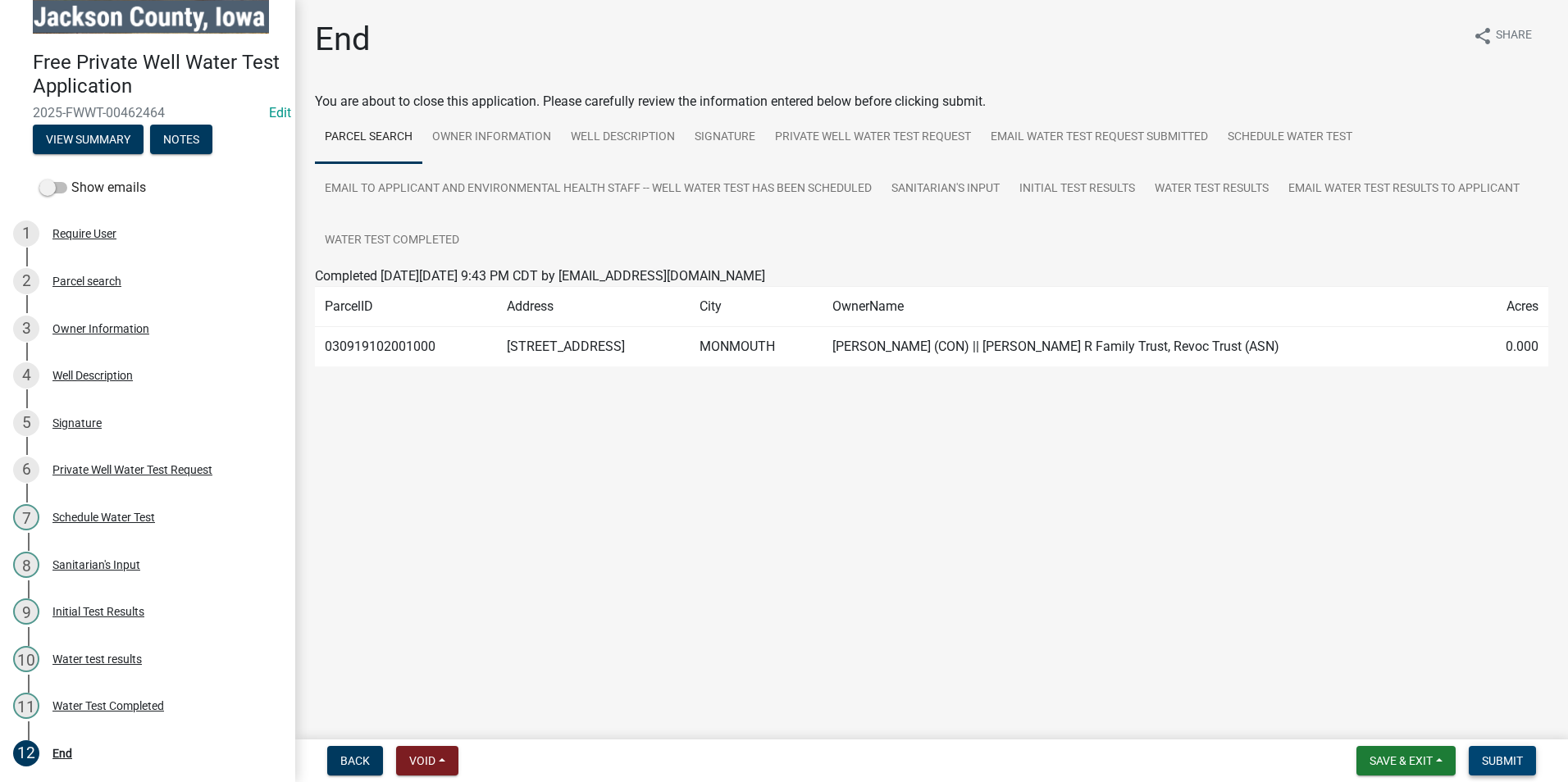
click at [1507, 762] on span "Submit" at bounding box center [1503, 761] width 41 height 13
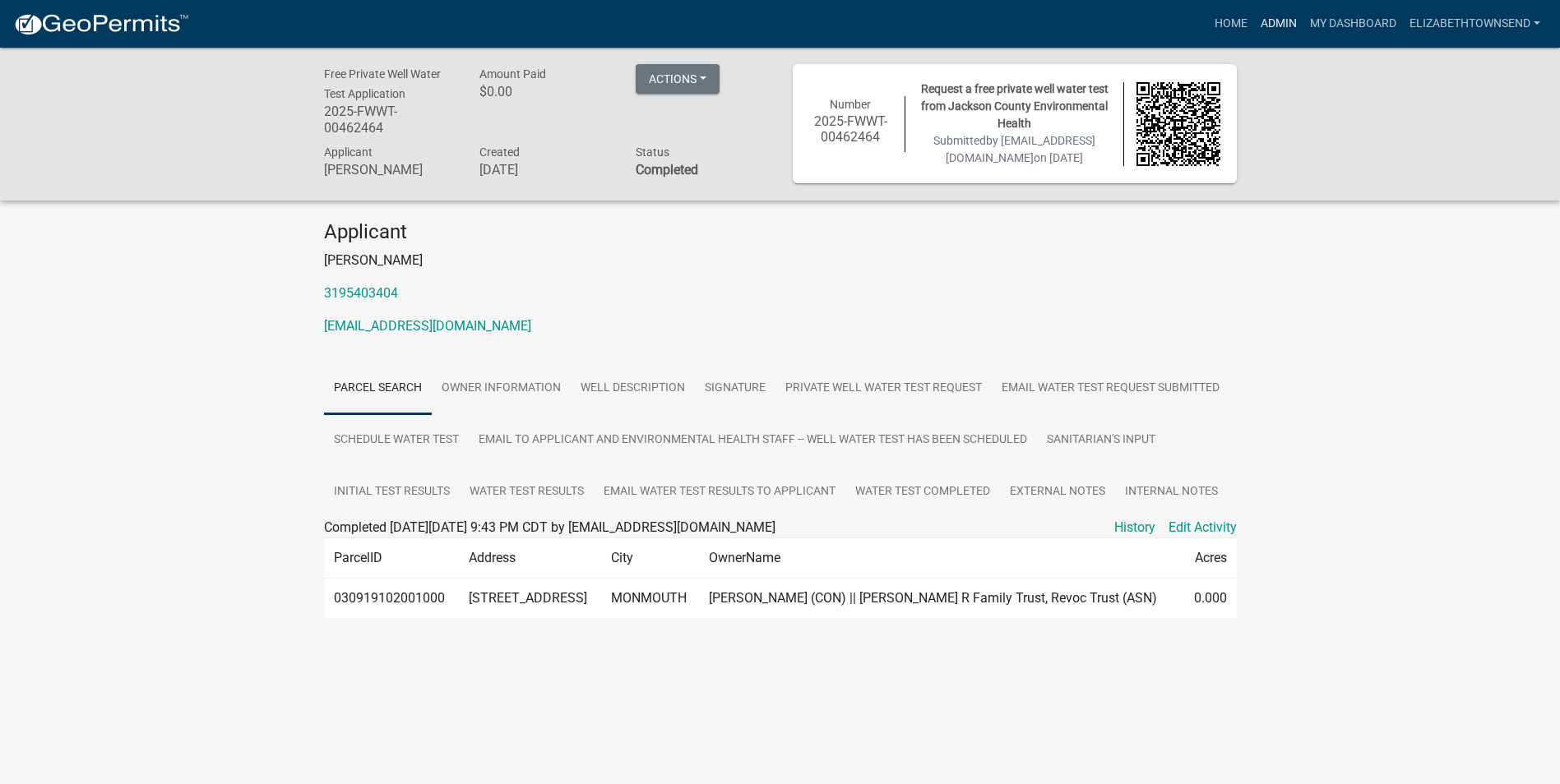
click at [1286, 21] on link "Admin" at bounding box center [1278, 24] width 49 height 32
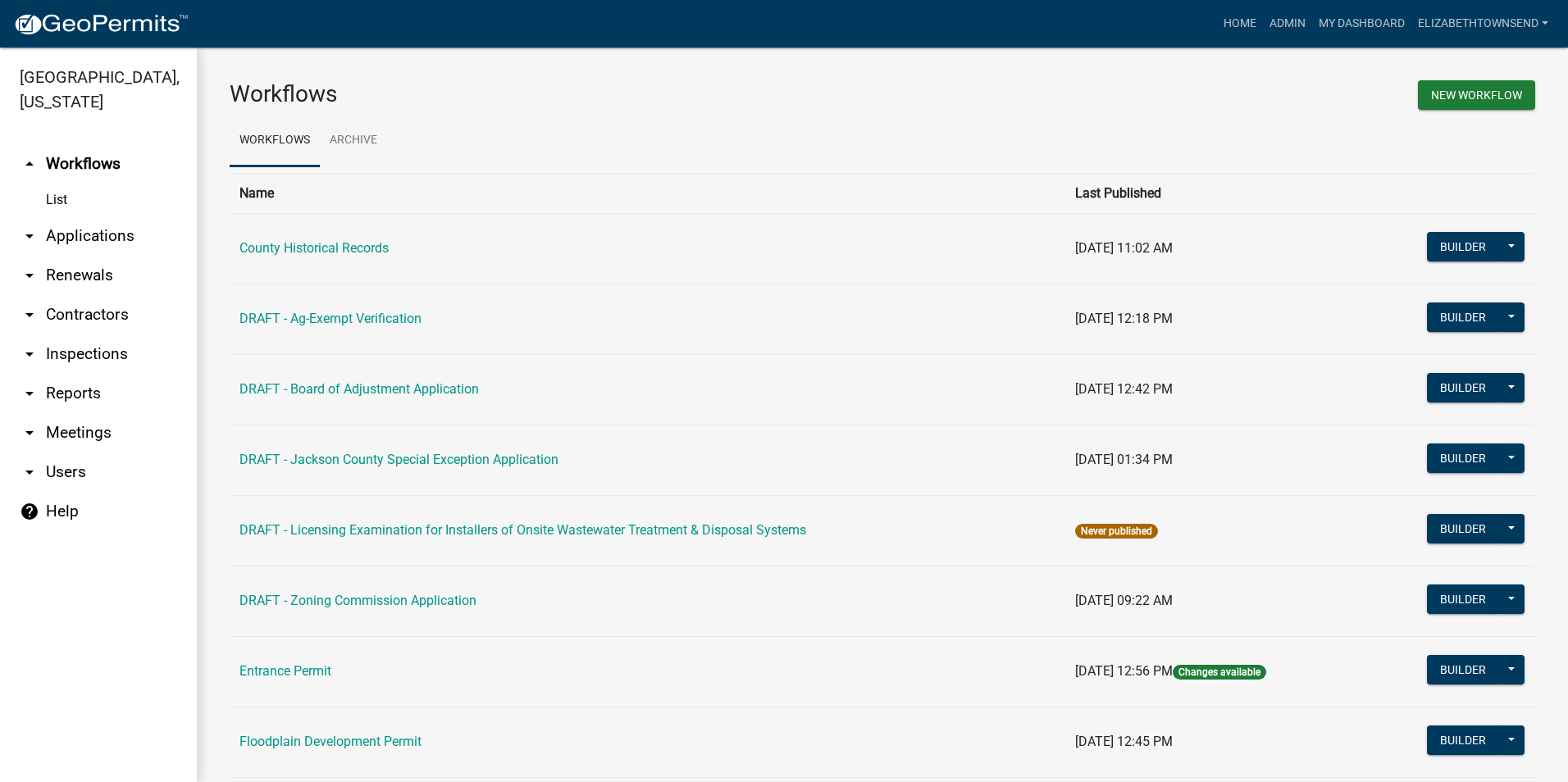
click at [100, 217] on link "arrow_drop_down Applications" at bounding box center [99, 236] width 197 height 39
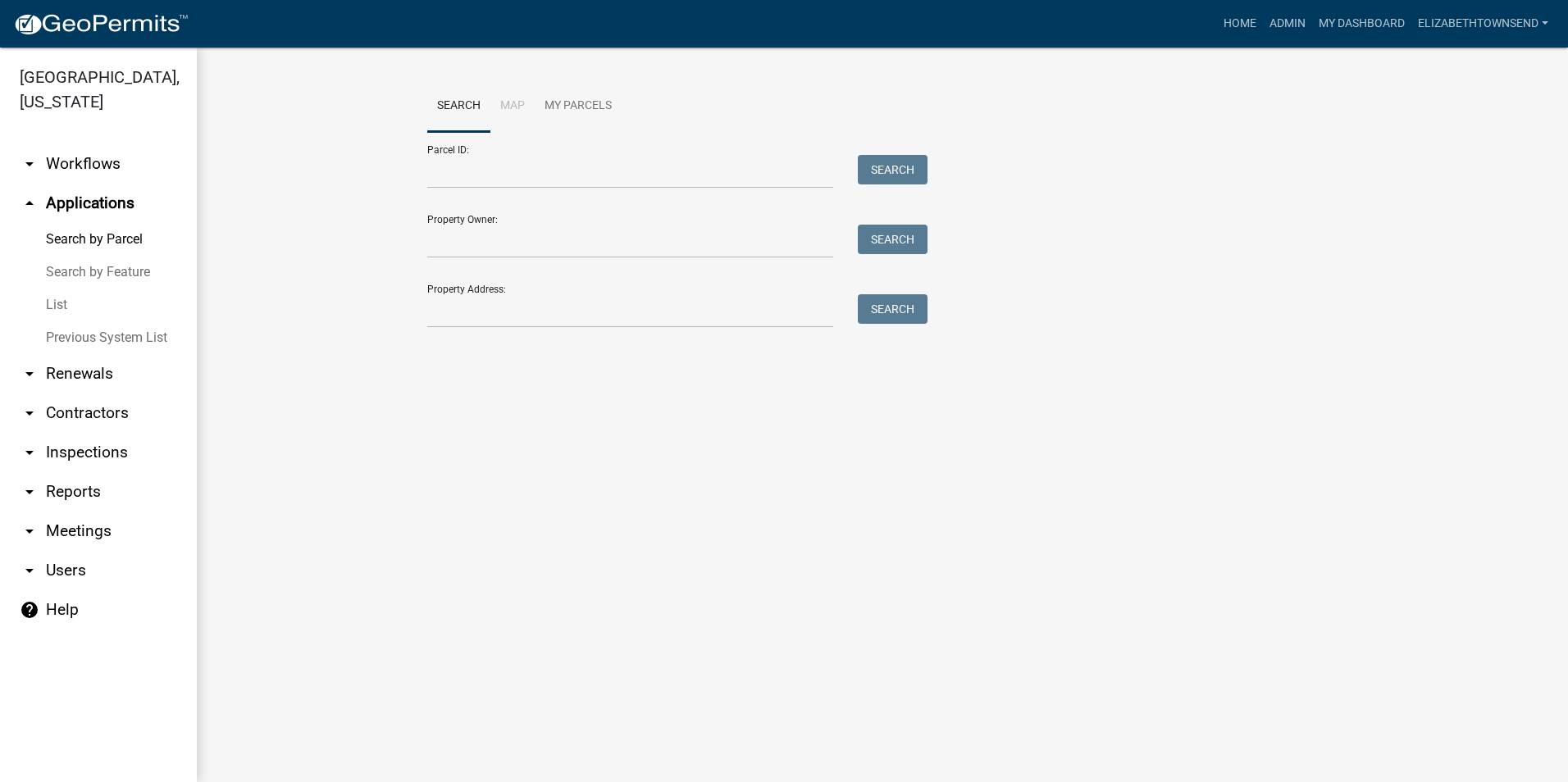
click at [73, 288] on link "List" at bounding box center [99, 304] width 197 height 33
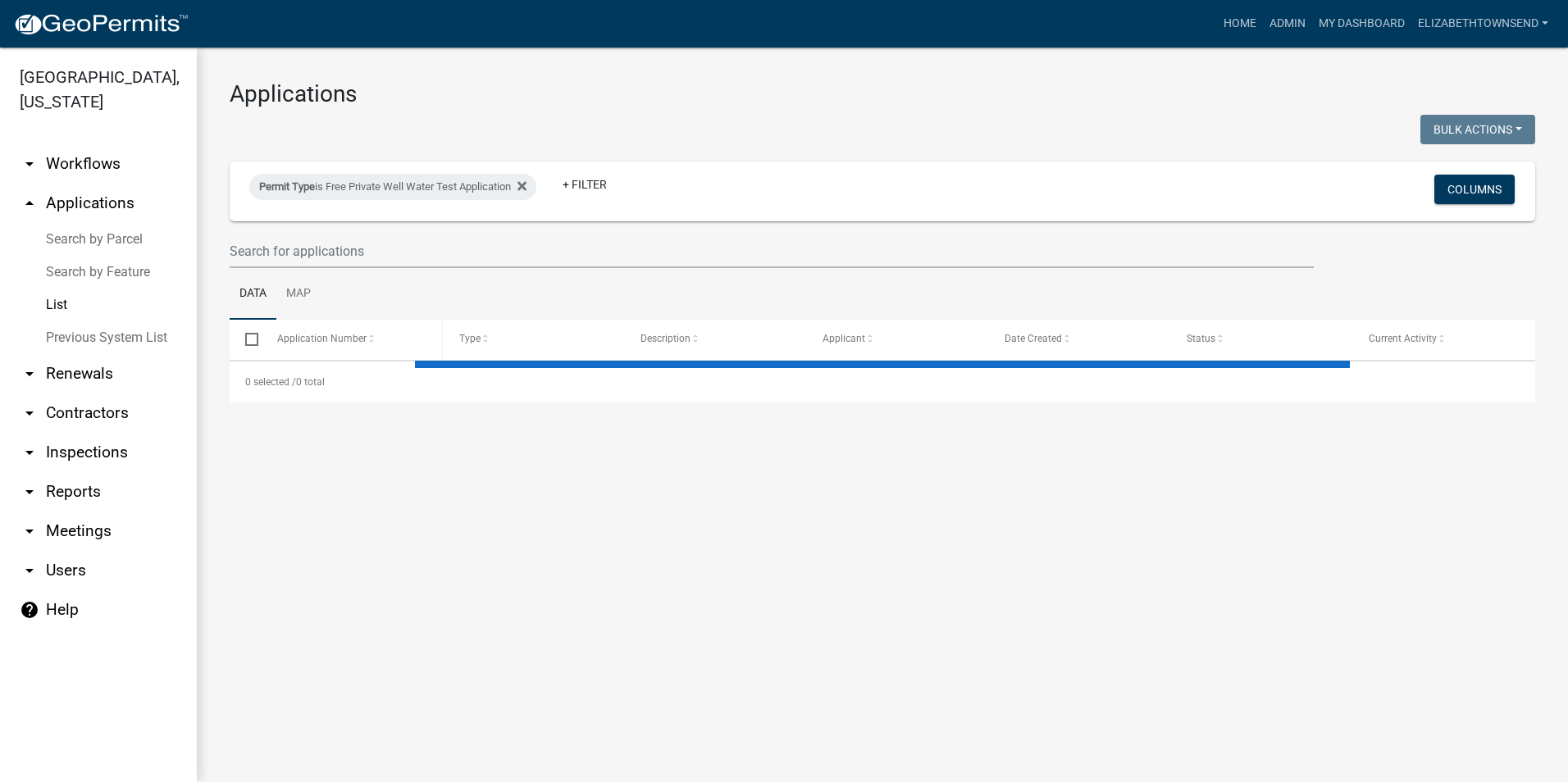
select select "3: 100"
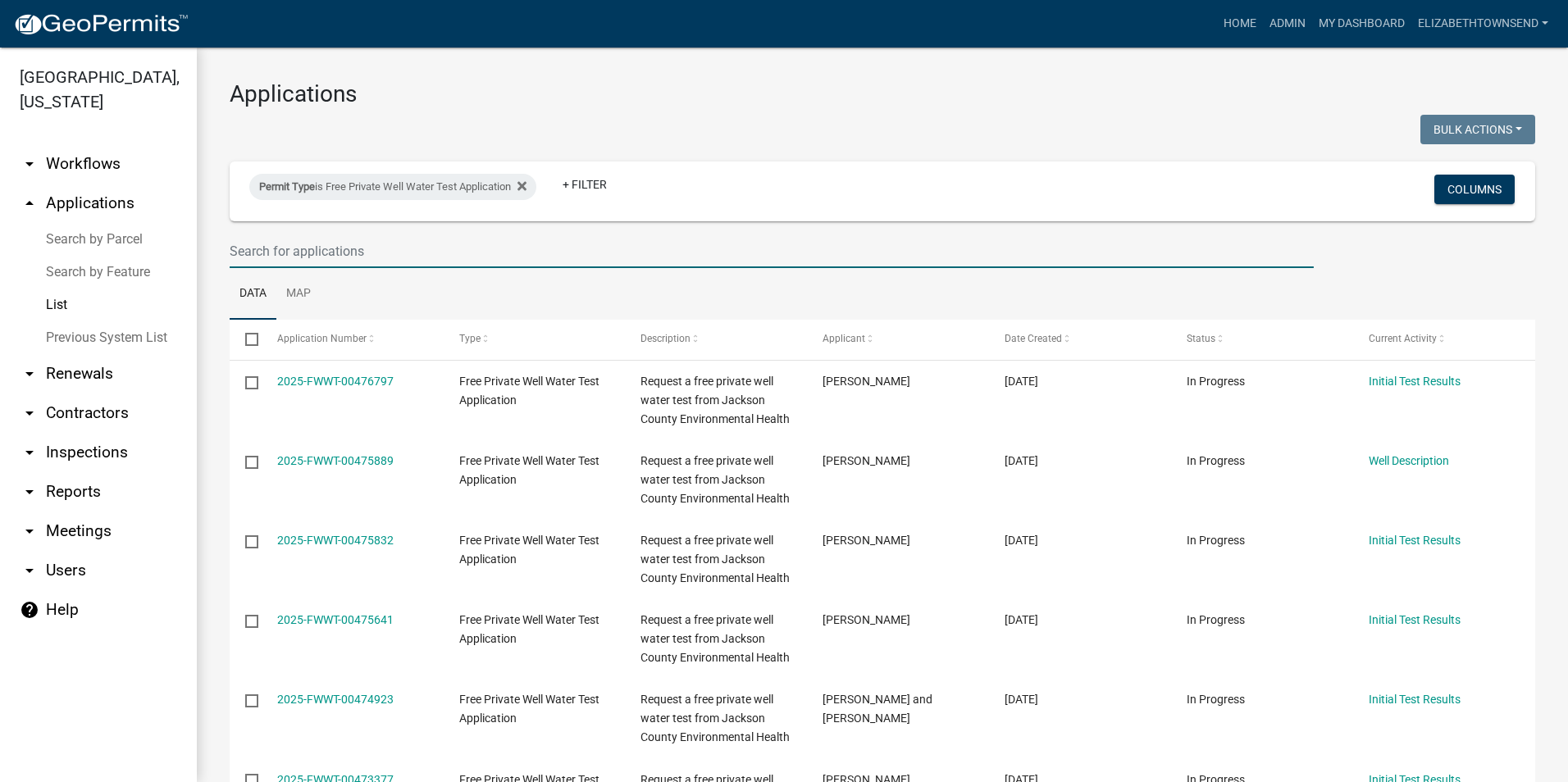
click at [335, 255] on input "text" at bounding box center [772, 251] width 1084 height 33
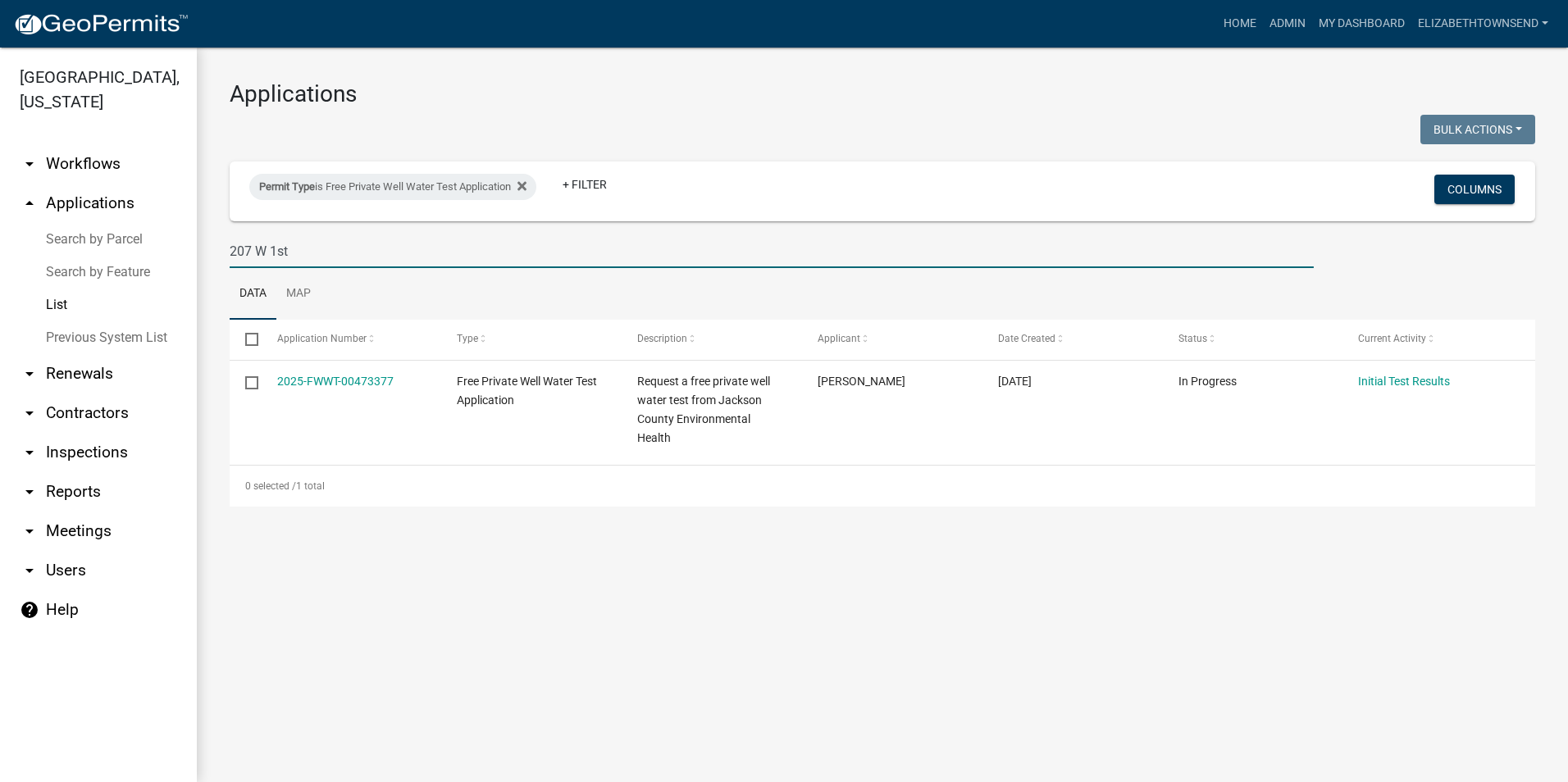
type input "207 W 1st"
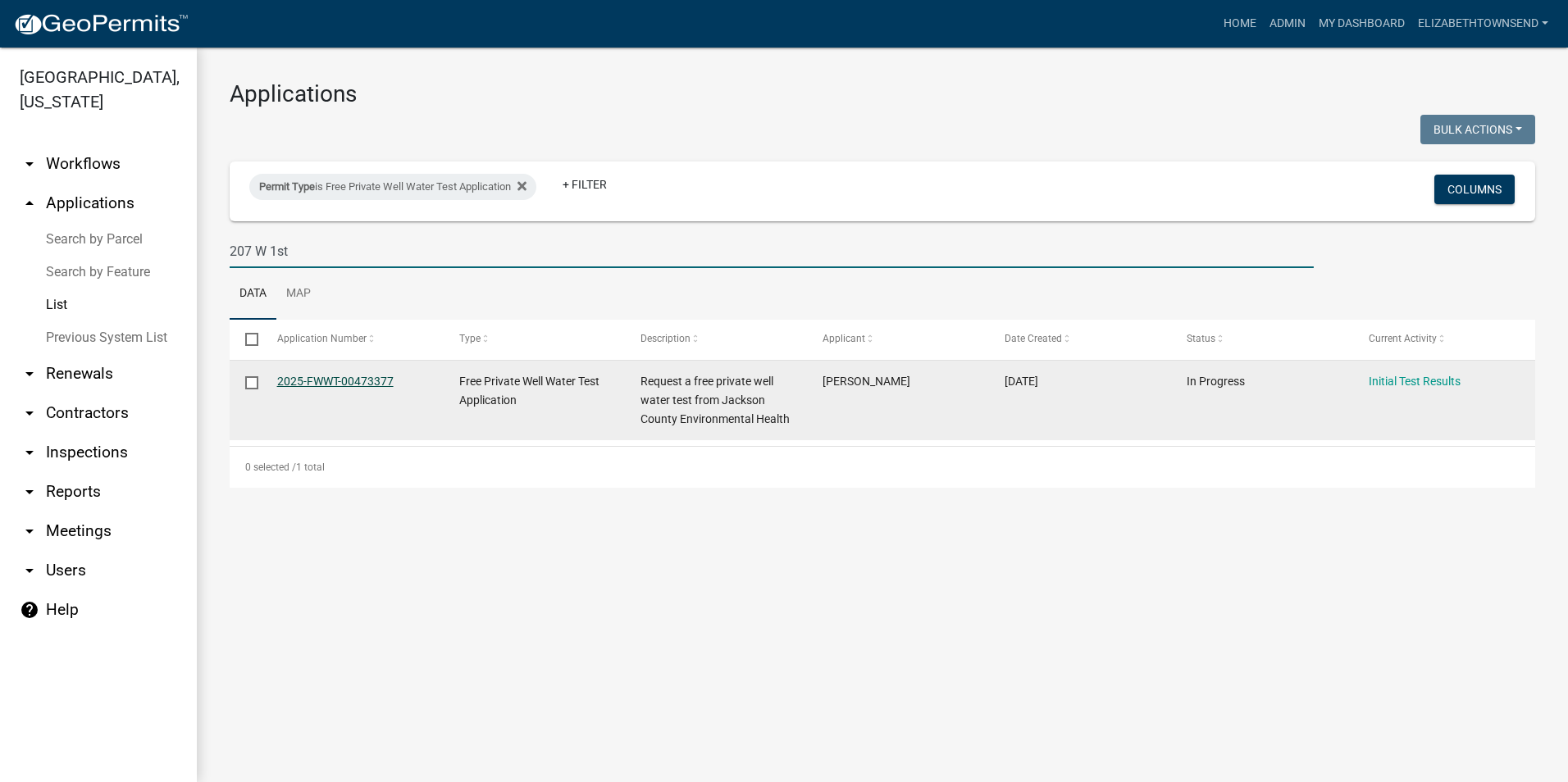
click at [355, 380] on link "2025-FWWT-00473377" at bounding box center [335, 381] width 116 height 13
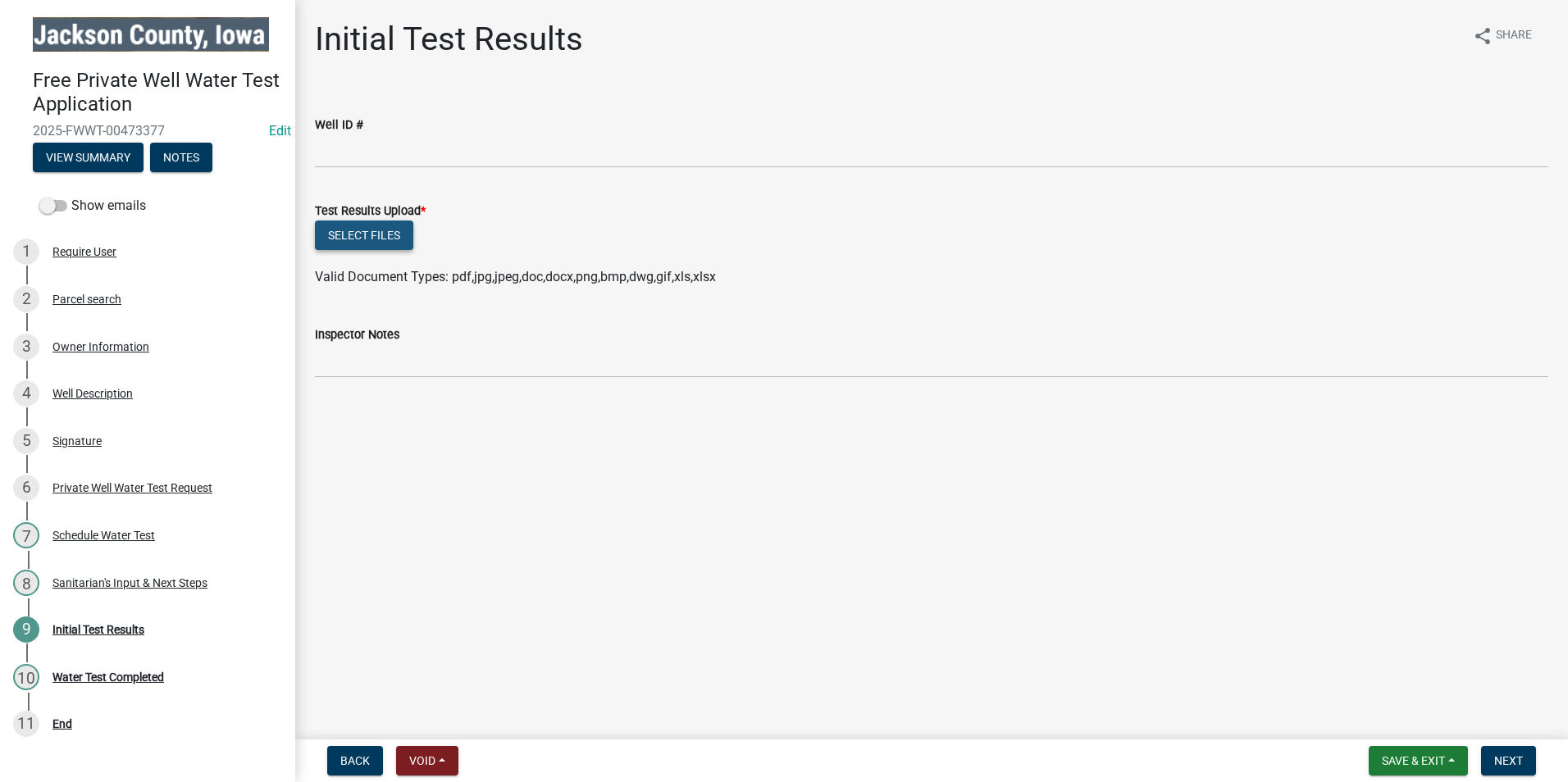
click at [394, 237] on button "Select files" at bounding box center [365, 235] width 99 height 30
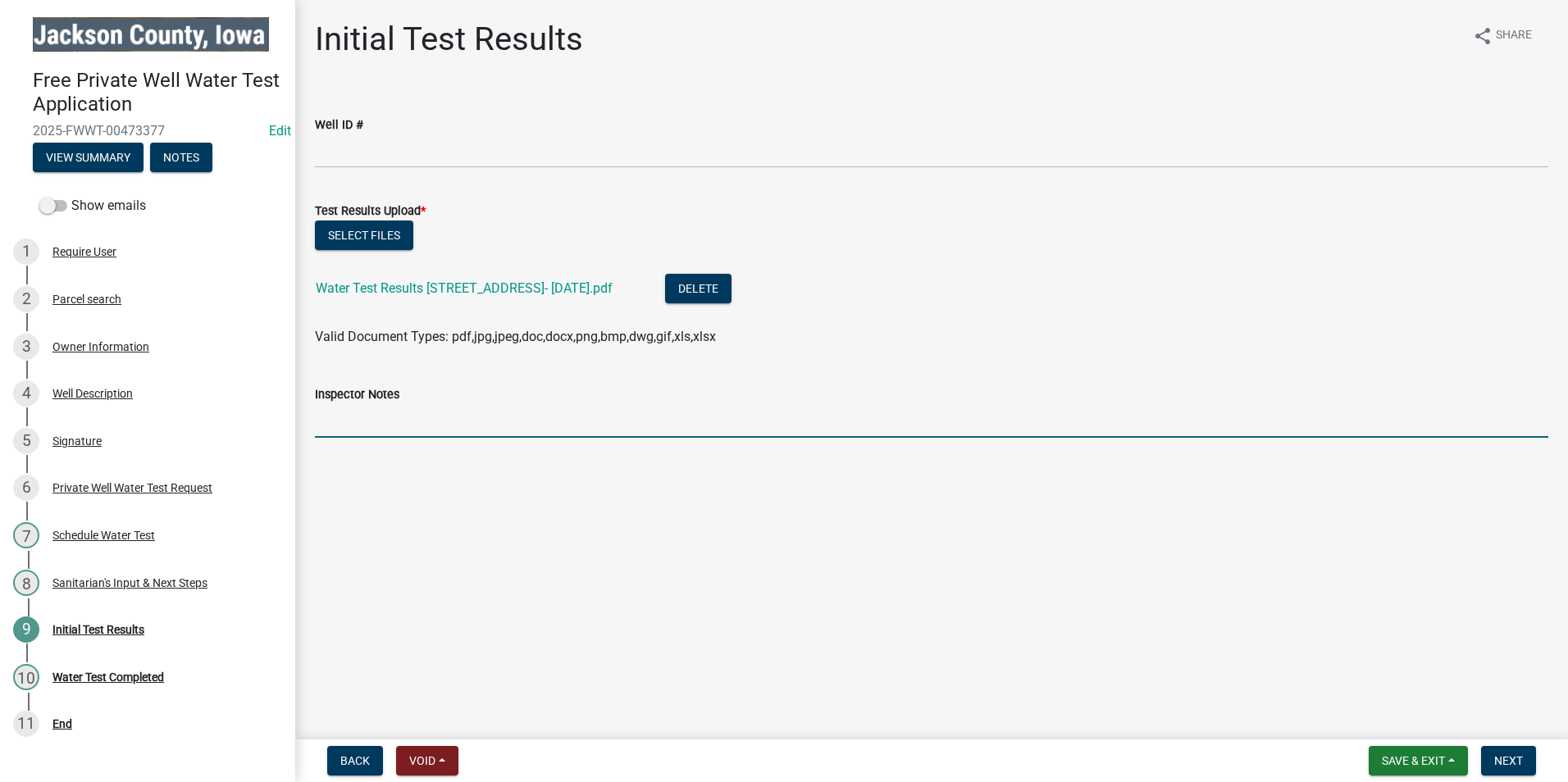
click at [382, 422] on input "Inspector Notes" at bounding box center [932, 421] width 1234 height 33
drag, startPoint x: 597, startPoint y: 419, endPoint x: 470, endPoint y: 428, distance: 127.3
click at [470, 428] on input "No further action required. Re-[PERSON_NAME] annually." at bounding box center [932, 421] width 1234 height 33
type input "No further action required. Annual testing is recommended."
click at [1512, 761] on span "Next" at bounding box center [1508, 761] width 29 height 13
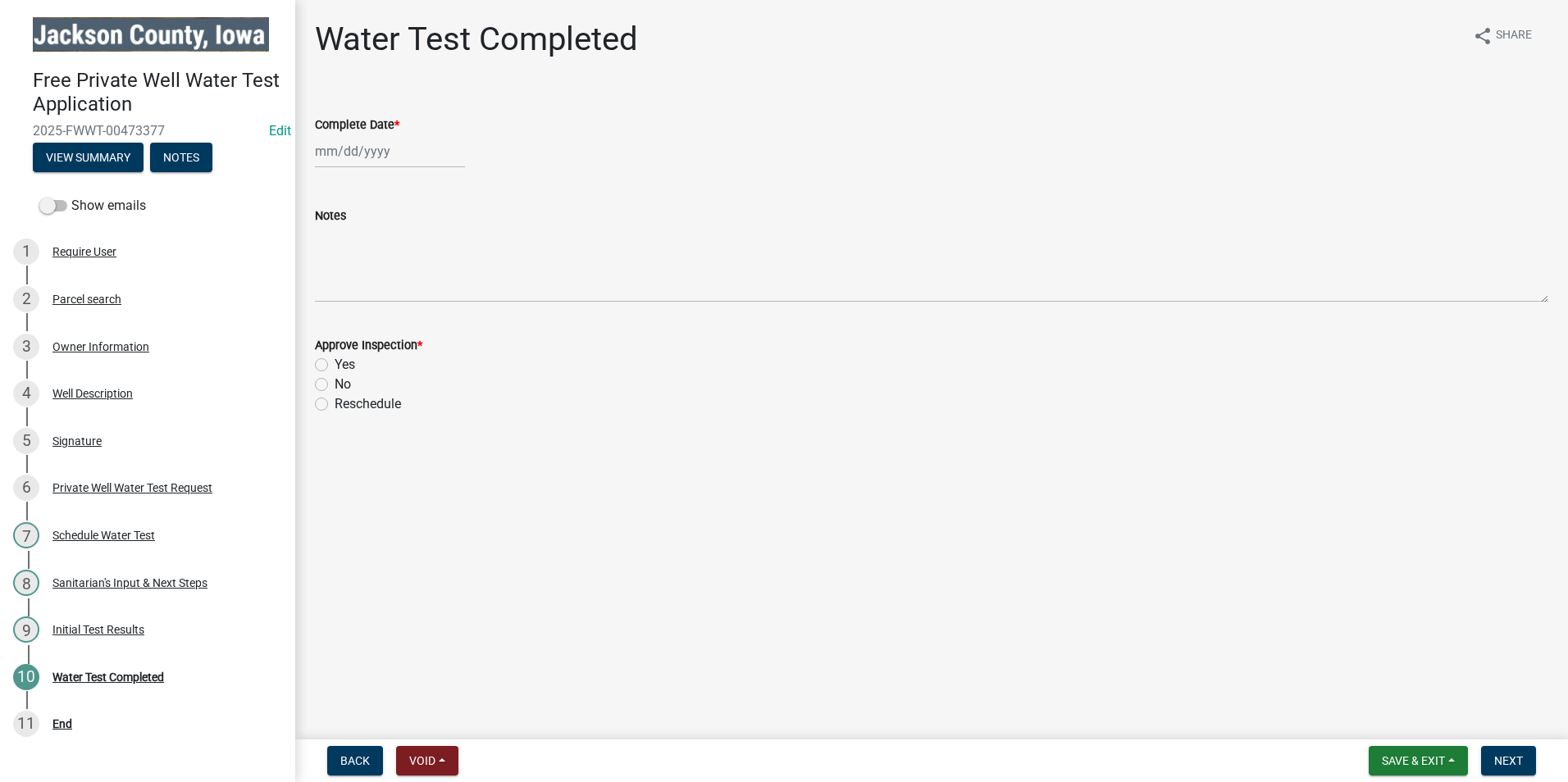
click at [361, 156] on div at bounding box center [390, 152] width 150 height 33
select select "9"
select select "2025"
click at [416, 261] on div "11" at bounding box center [410, 265] width 26 height 26
type input "[DATE]"
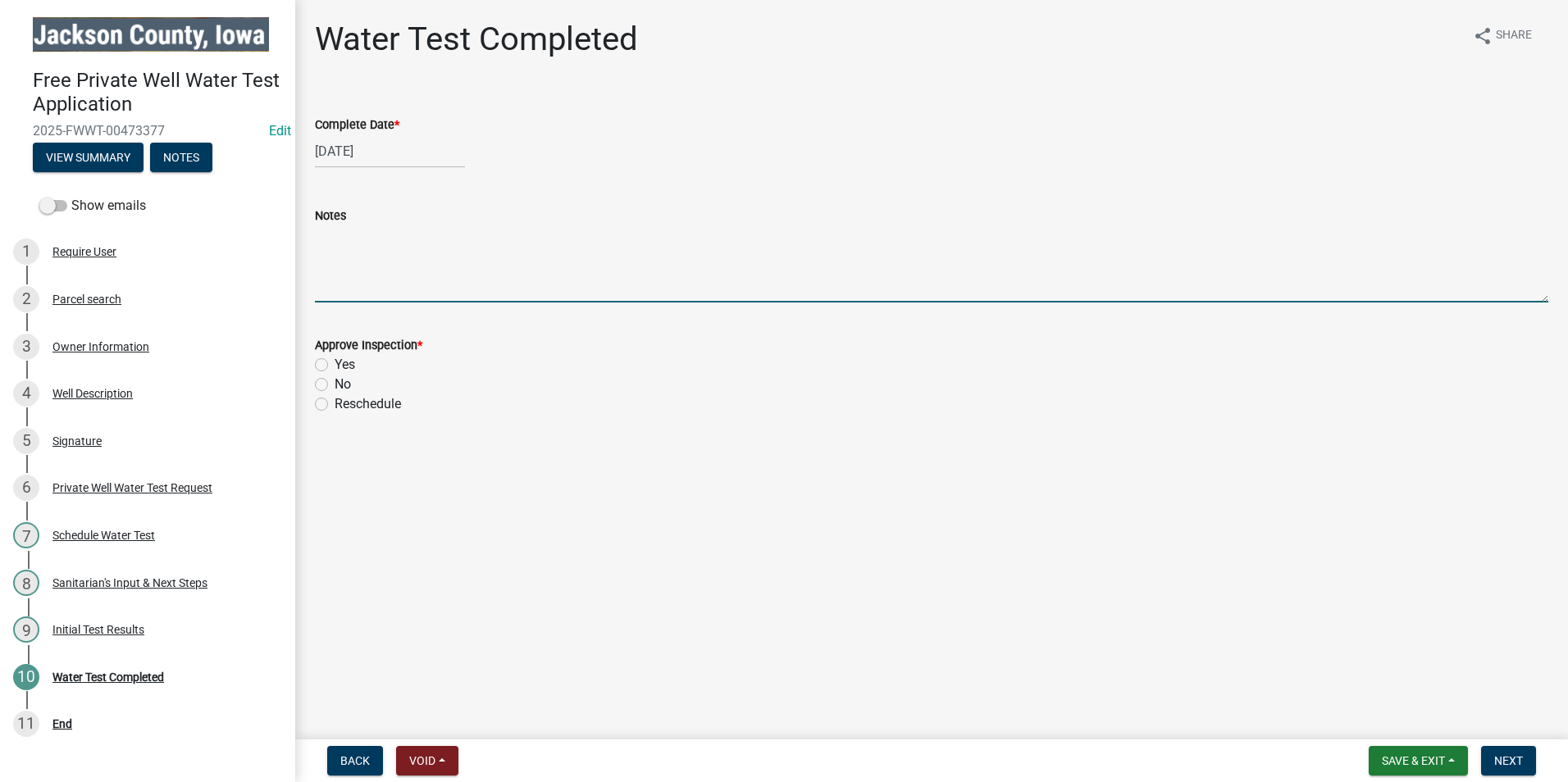
click at [372, 283] on textarea "Notes" at bounding box center [932, 264] width 1234 height 77
type textarea "No further action required. Testing annually is recommended."
click at [328, 358] on div "Yes" at bounding box center [932, 364] width 1234 height 20
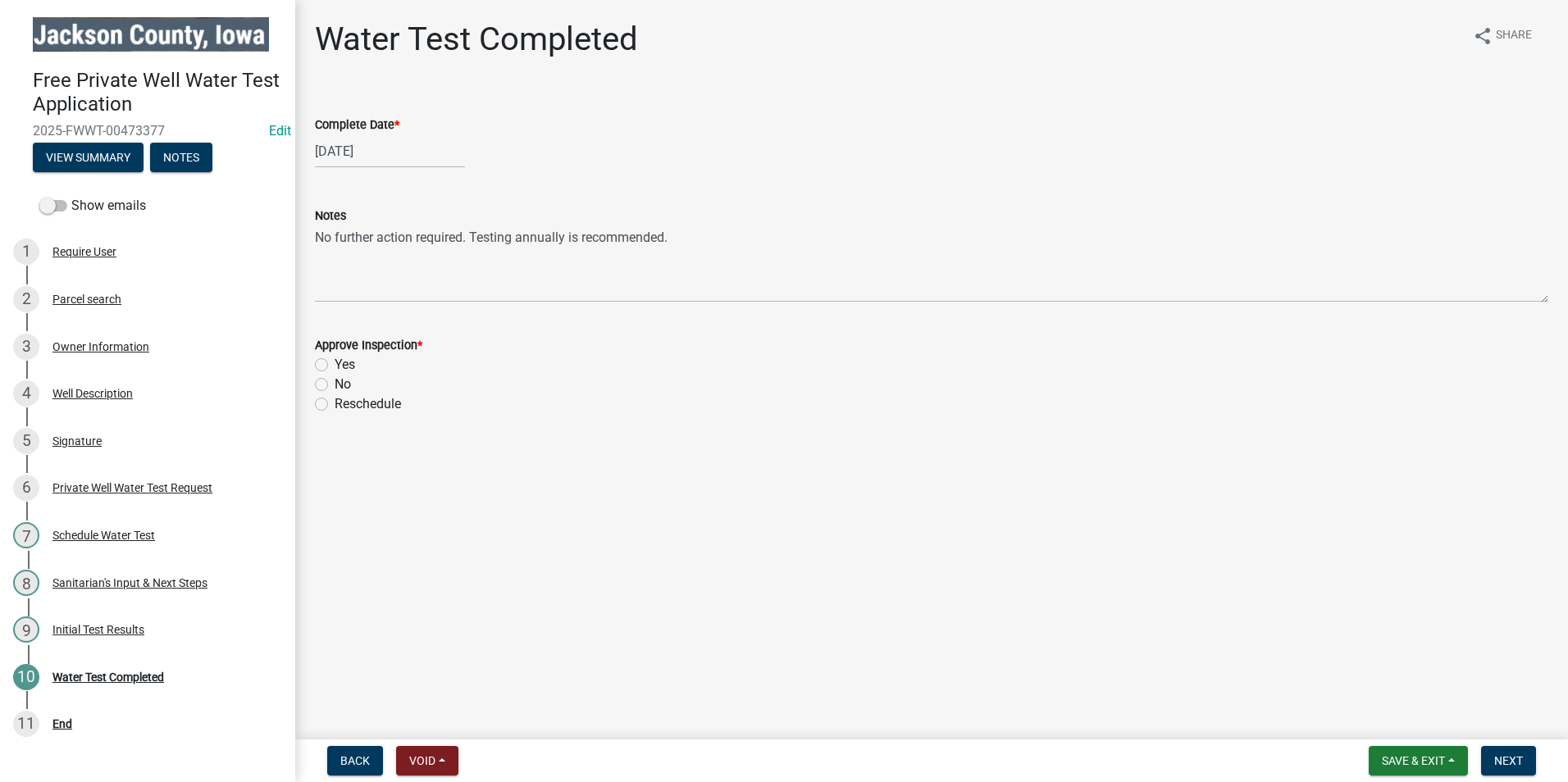
click at [335, 364] on label "Yes" at bounding box center [345, 364] width 20 height 20
click at [335, 364] on input "Yes" at bounding box center [339, 360] width 10 height 10
radio input "true"
click at [1508, 765] on span "Next" at bounding box center [1508, 761] width 29 height 13
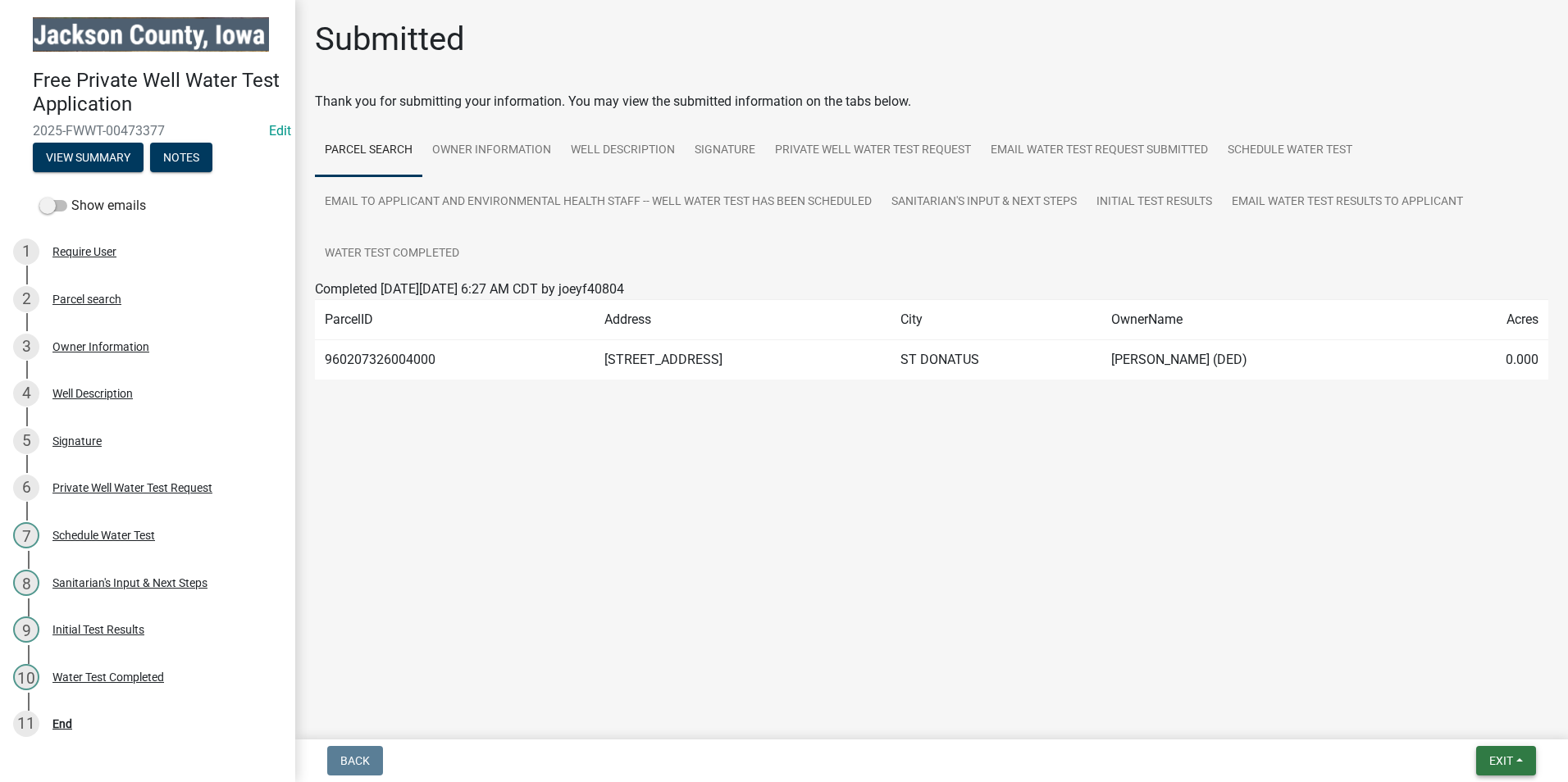
click at [1508, 766] on span "Exit" at bounding box center [1502, 761] width 24 height 13
click at [1452, 683] on button "Save" at bounding box center [1470, 679] width 131 height 39
click at [1498, 762] on span "Exit" at bounding box center [1502, 761] width 24 height 13
click at [1479, 716] on button "Save & Exit" at bounding box center [1470, 718] width 131 height 39
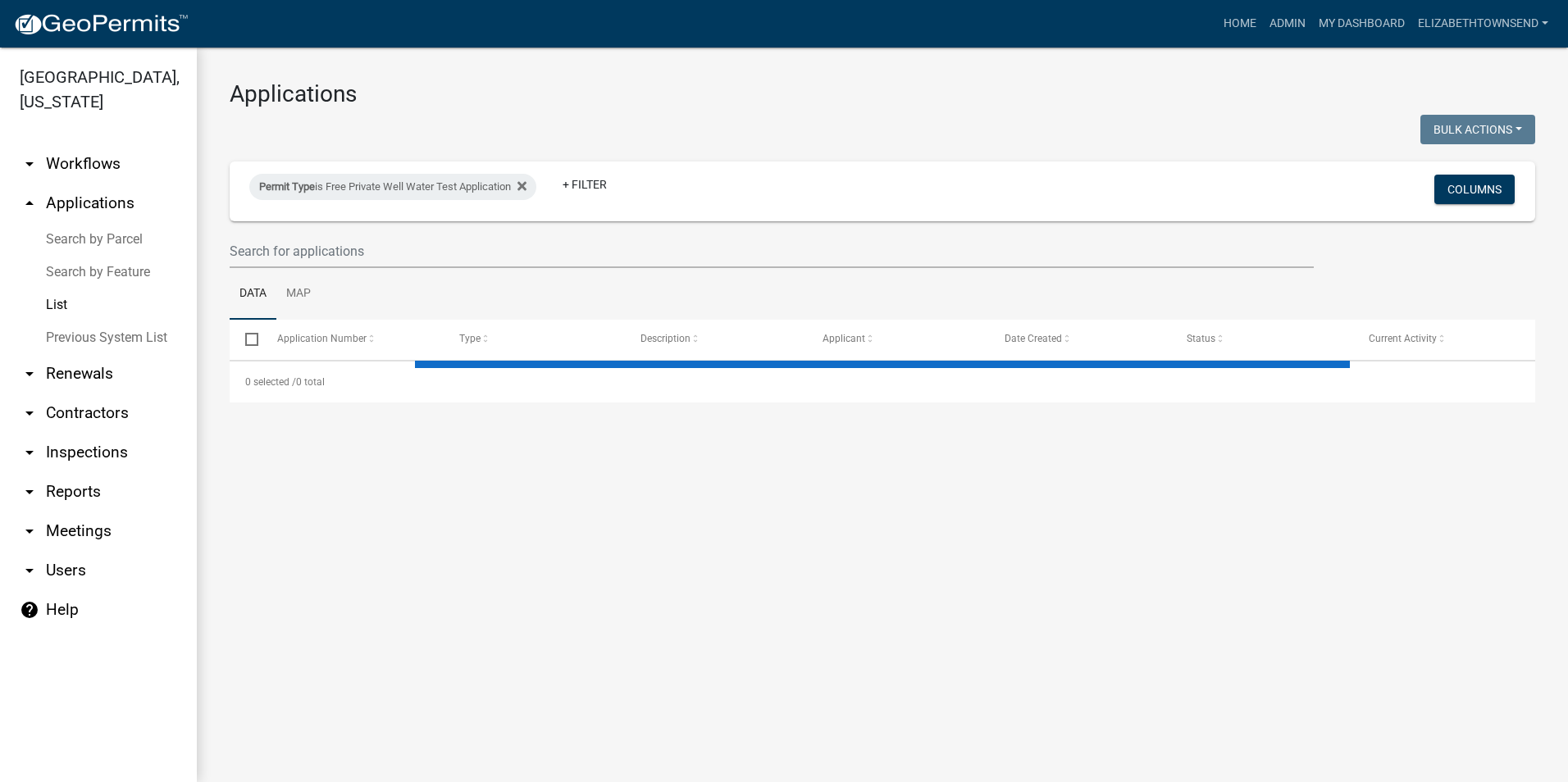
select select "3: 100"
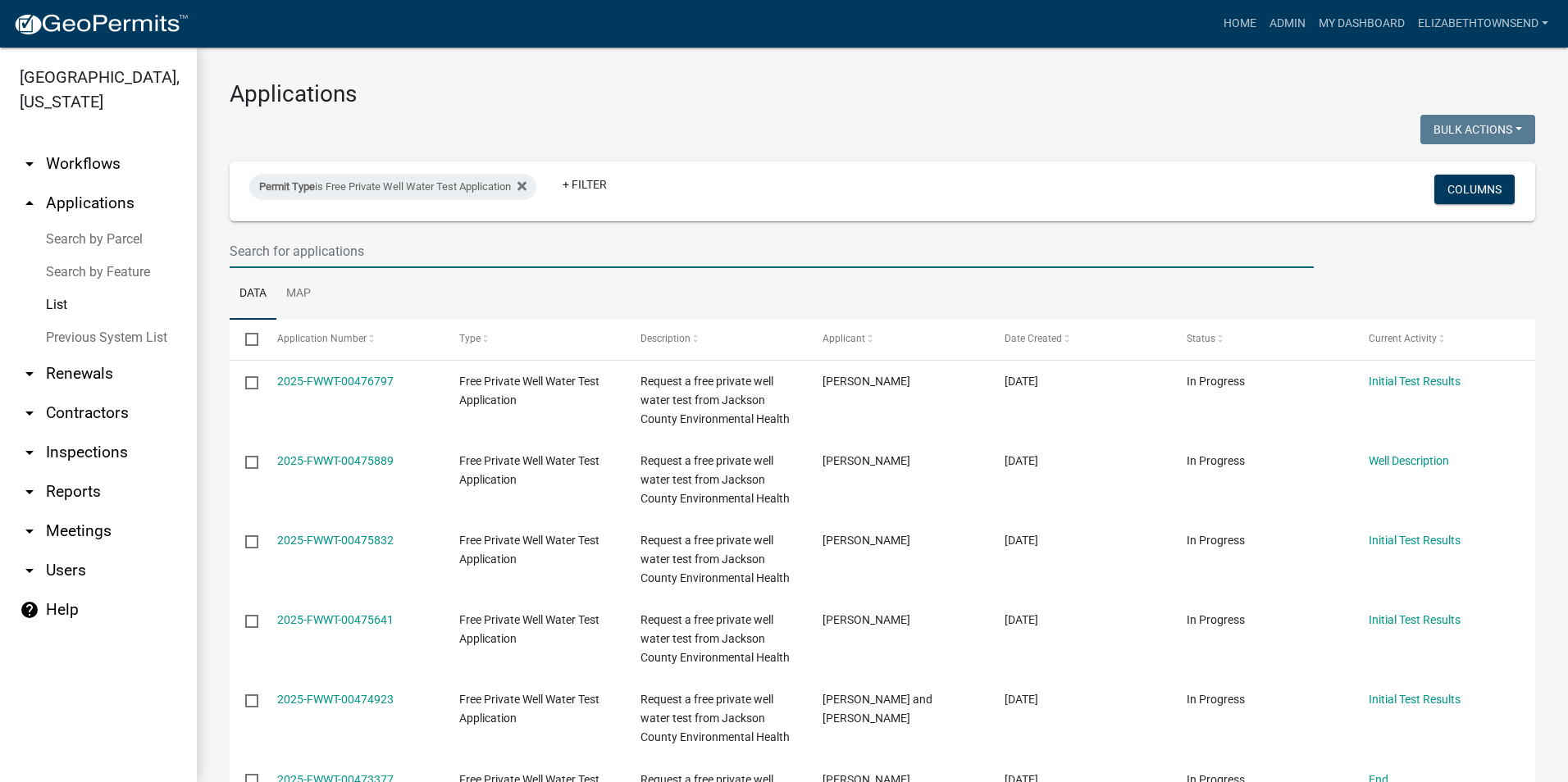
click at [310, 248] on input "text" at bounding box center [772, 251] width 1084 height 33
type input "[PERSON_NAME]"
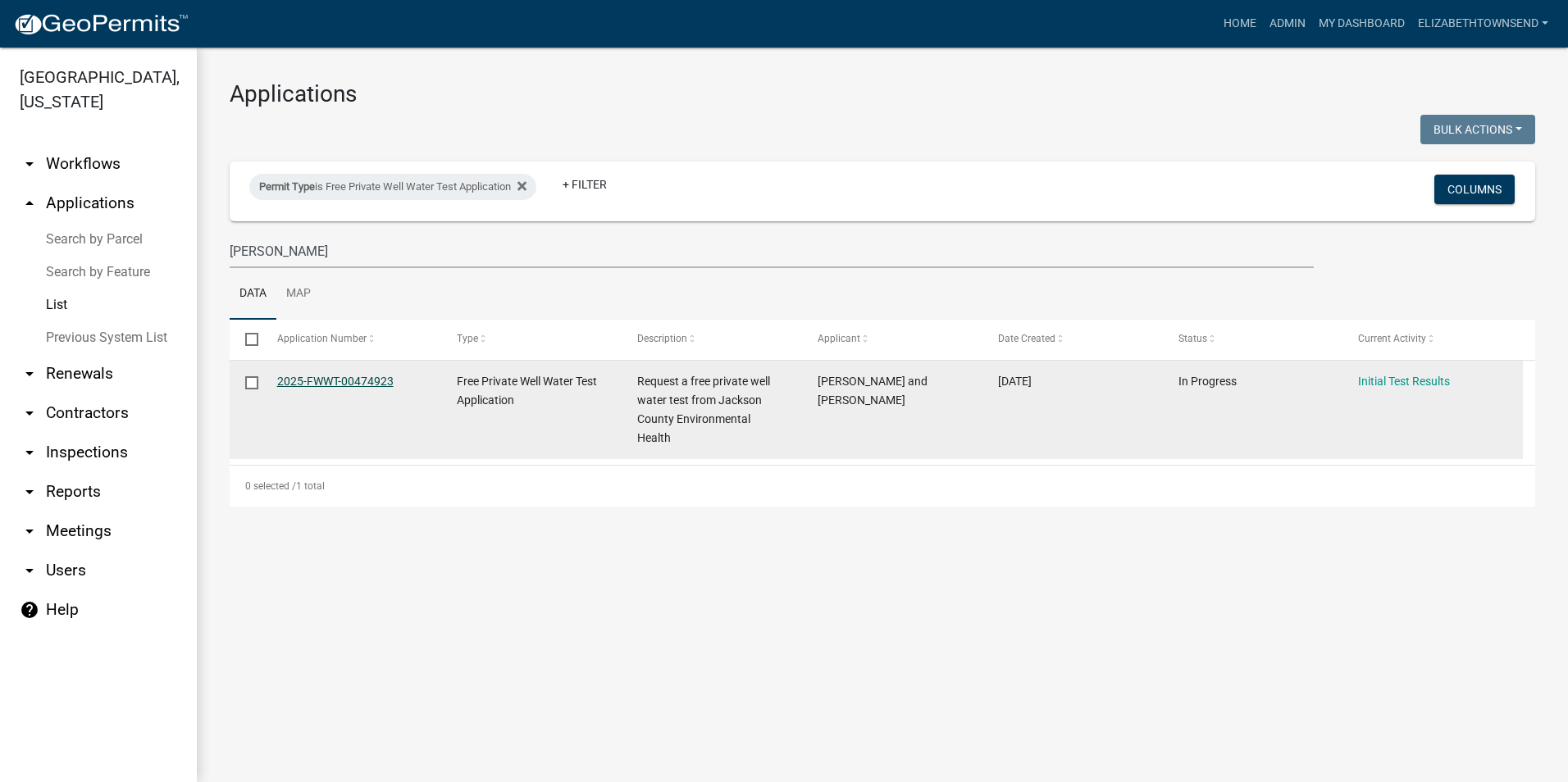
click at [379, 378] on link "2025-FWWT-00474923" at bounding box center [335, 381] width 116 height 13
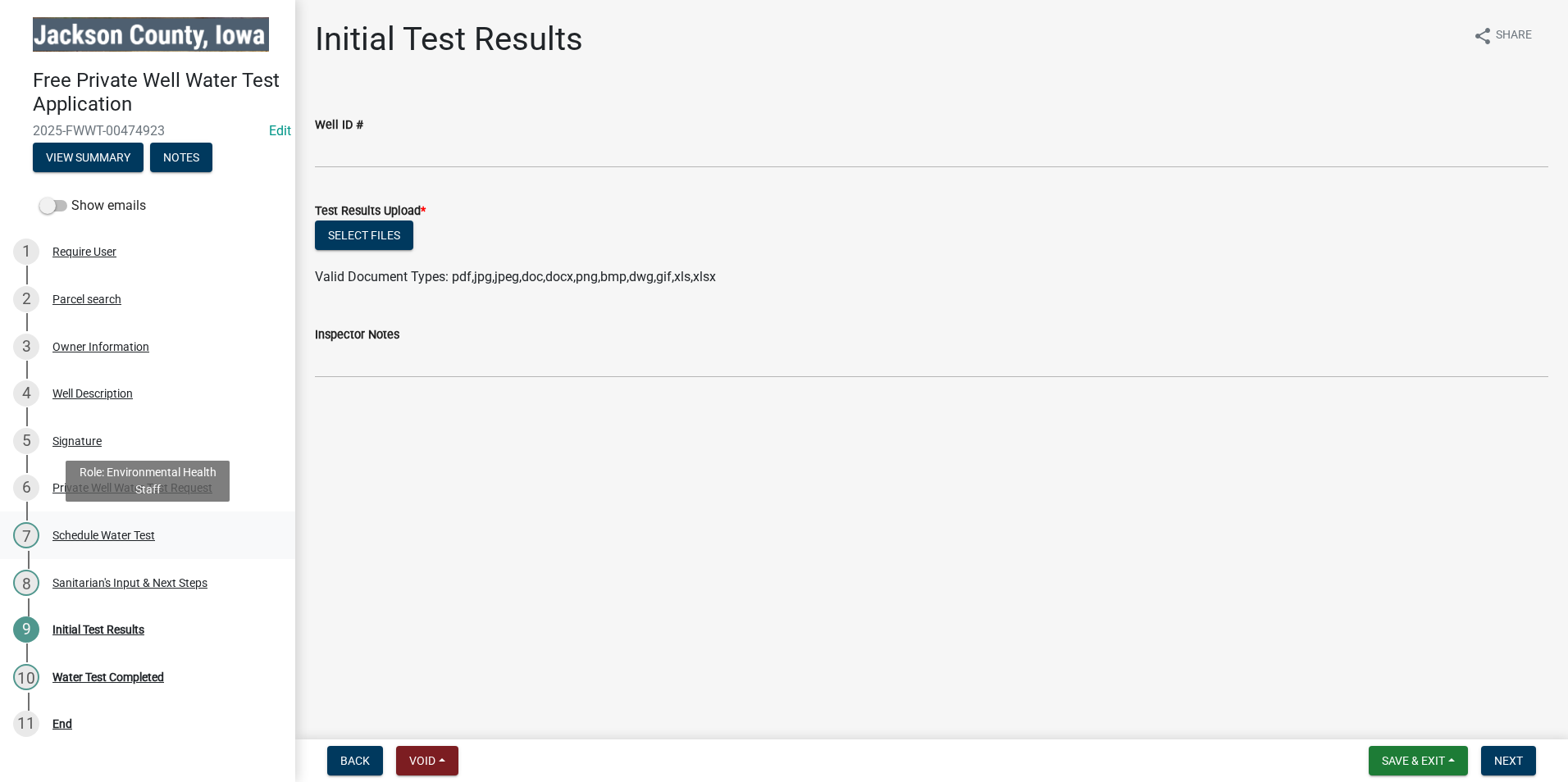
click at [95, 541] on div "Schedule Water Test" at bounding box center [103, 536] width 102 height 11
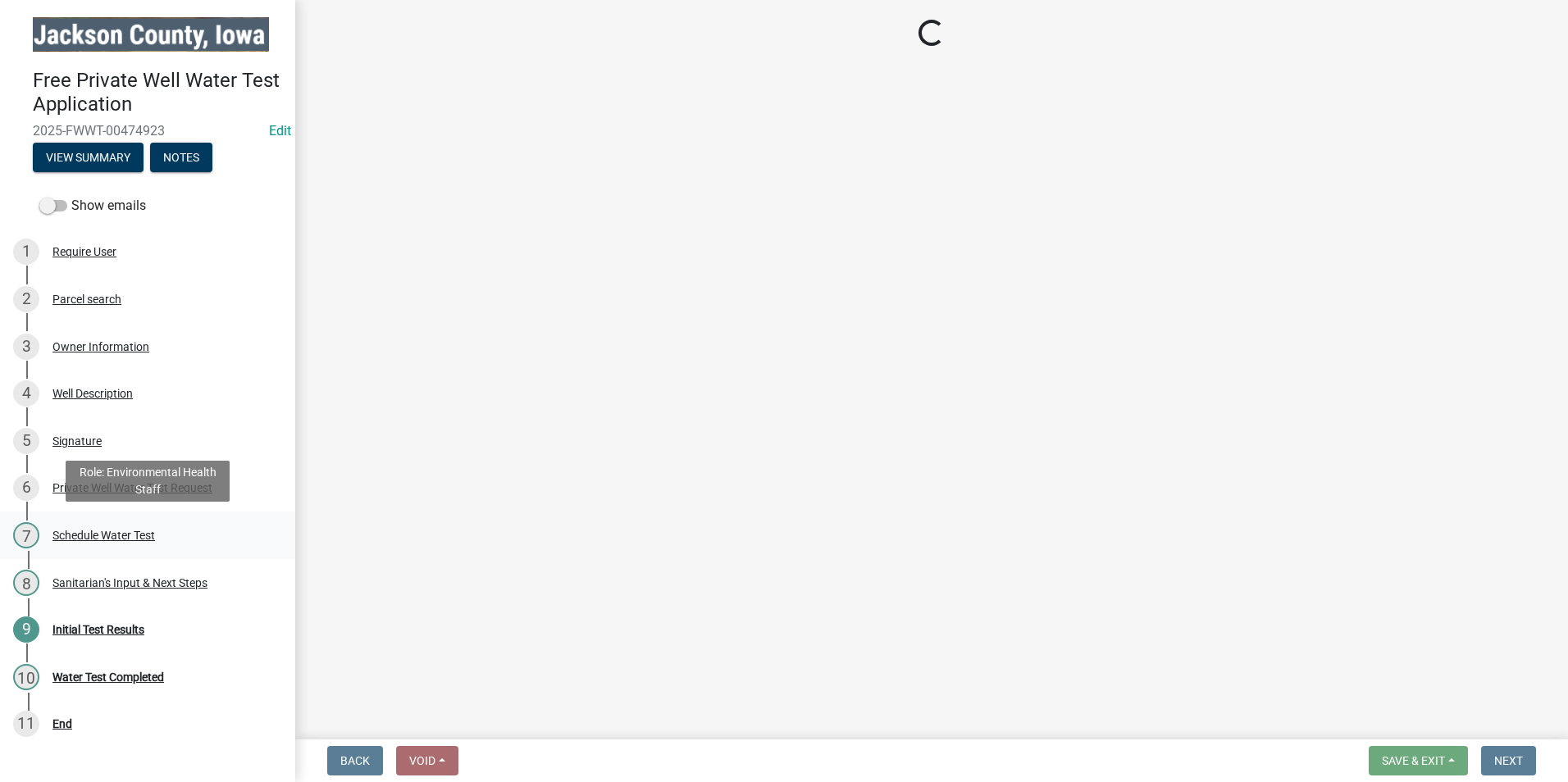
select select "a3873a1b-6e26-41c8-b1e9-189df5d0ae8c"
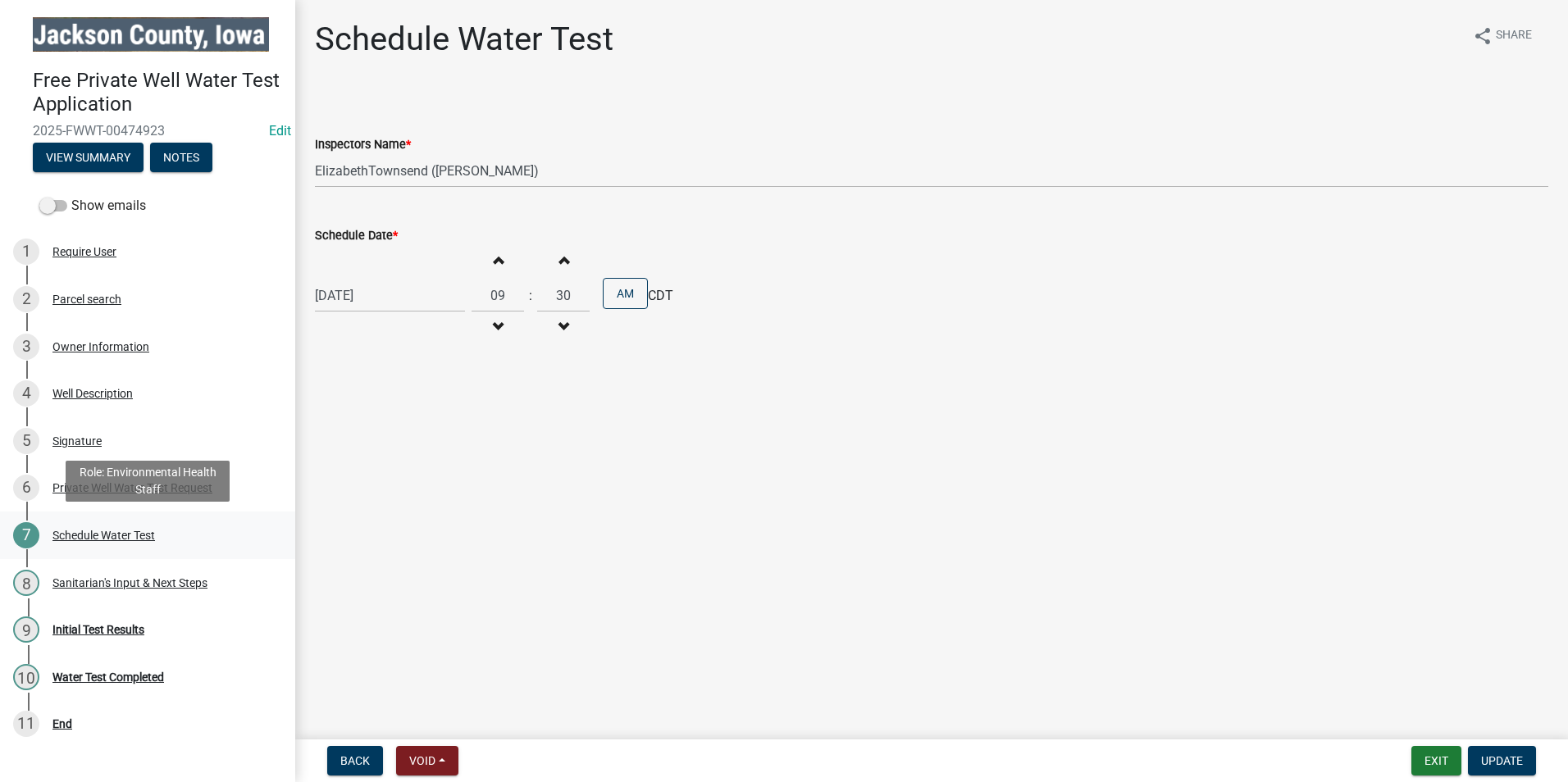
click at [75, 532] on div "Schedule Water Test" at bounding box center [103, 536] width 102 height 11
click at [422, 286] on div "[DATE]" at bounding box center [390, 296] width 150 height 33
select select "9"
select select "2025"
click at [330, 480] on div "29" at bounding box center [331, 488] width 26 height 26
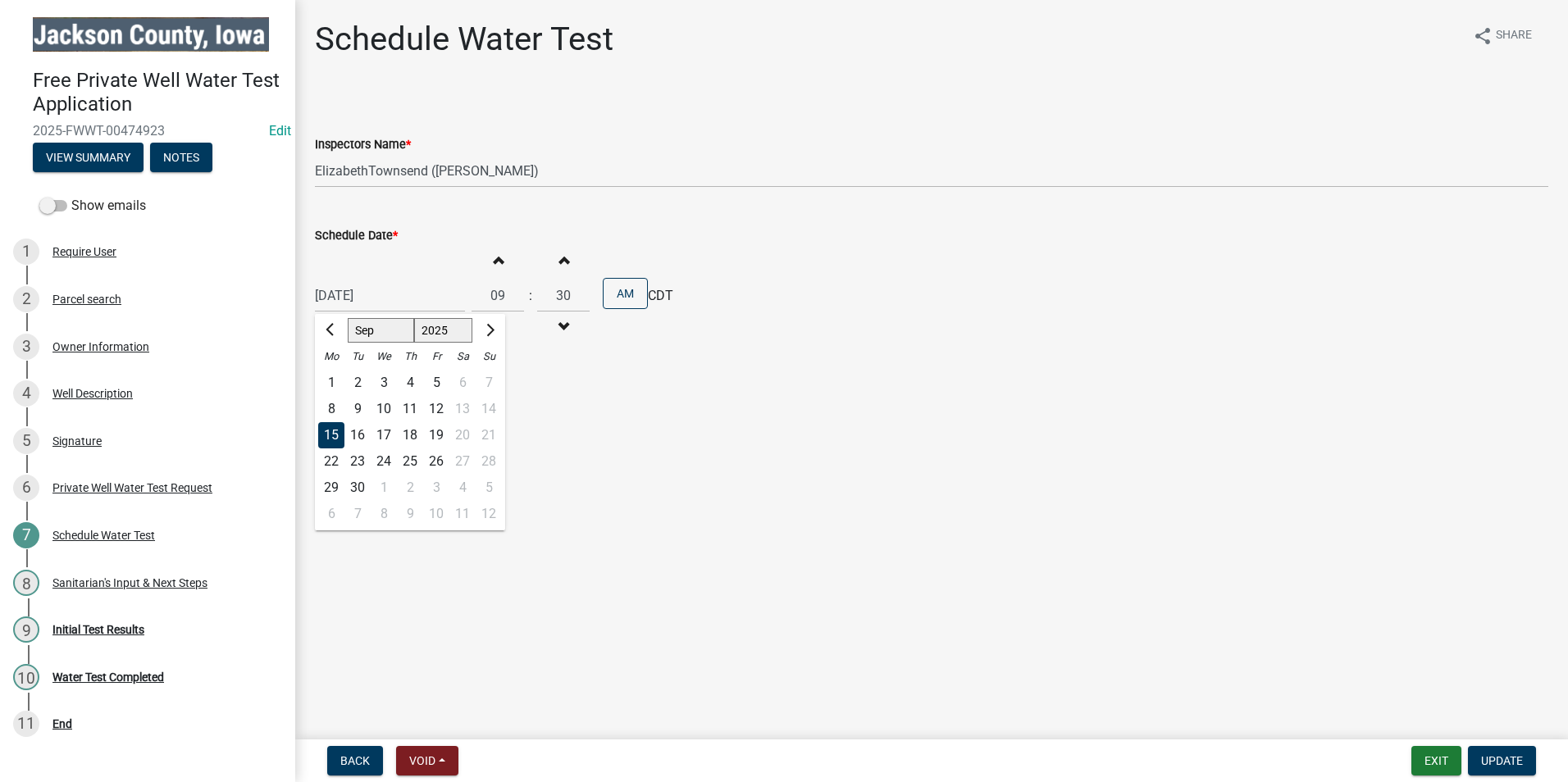
type input "[DATE]"
click at [1512, 756] on span "Update" at bounding box center [1502, 761] width 42 height 13
